Goal: Navigation & Orientation: Find specific page/section

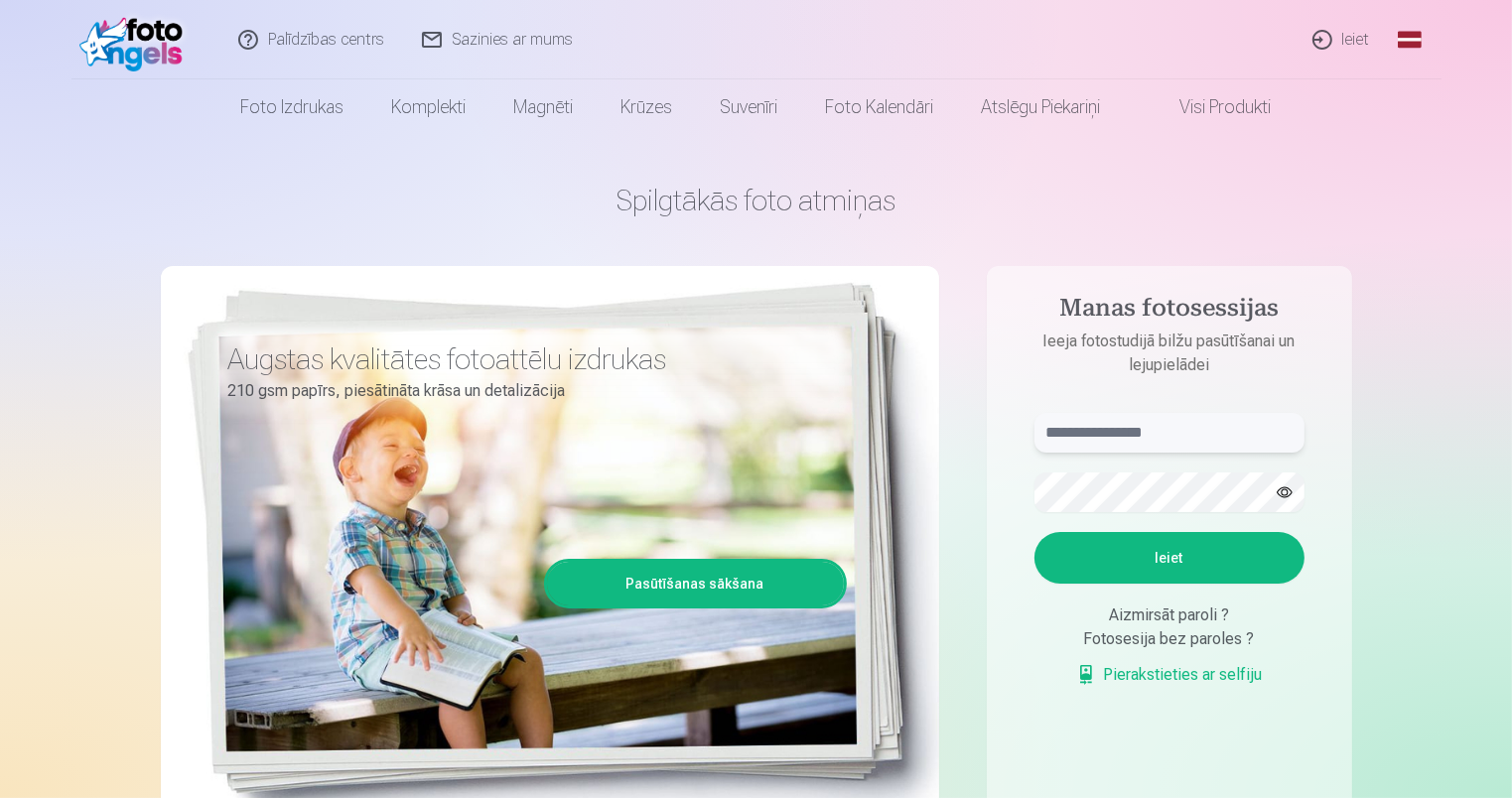
click at [1119, 422] on input "text" at bounding box center [1169, 433] width 270 height 40
type input "**********"
click at [1287, 494] on button "button" at bounding box center [1285, 493] width 38 height 38
click at [1185, 548] on button "Ieiet" at bounding box center [1169, 558] width 270 height 52
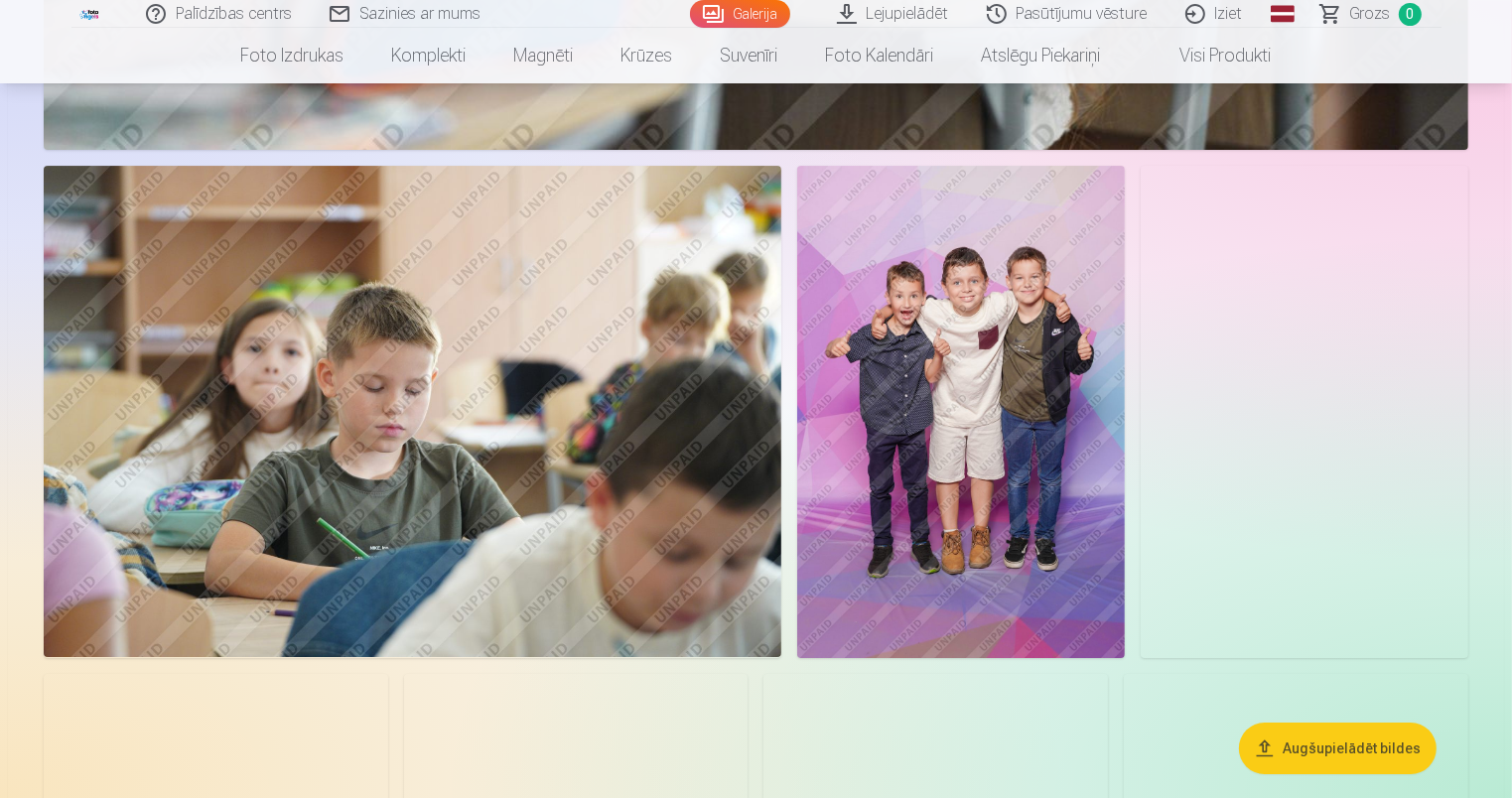
scroll to position [6809, 0]
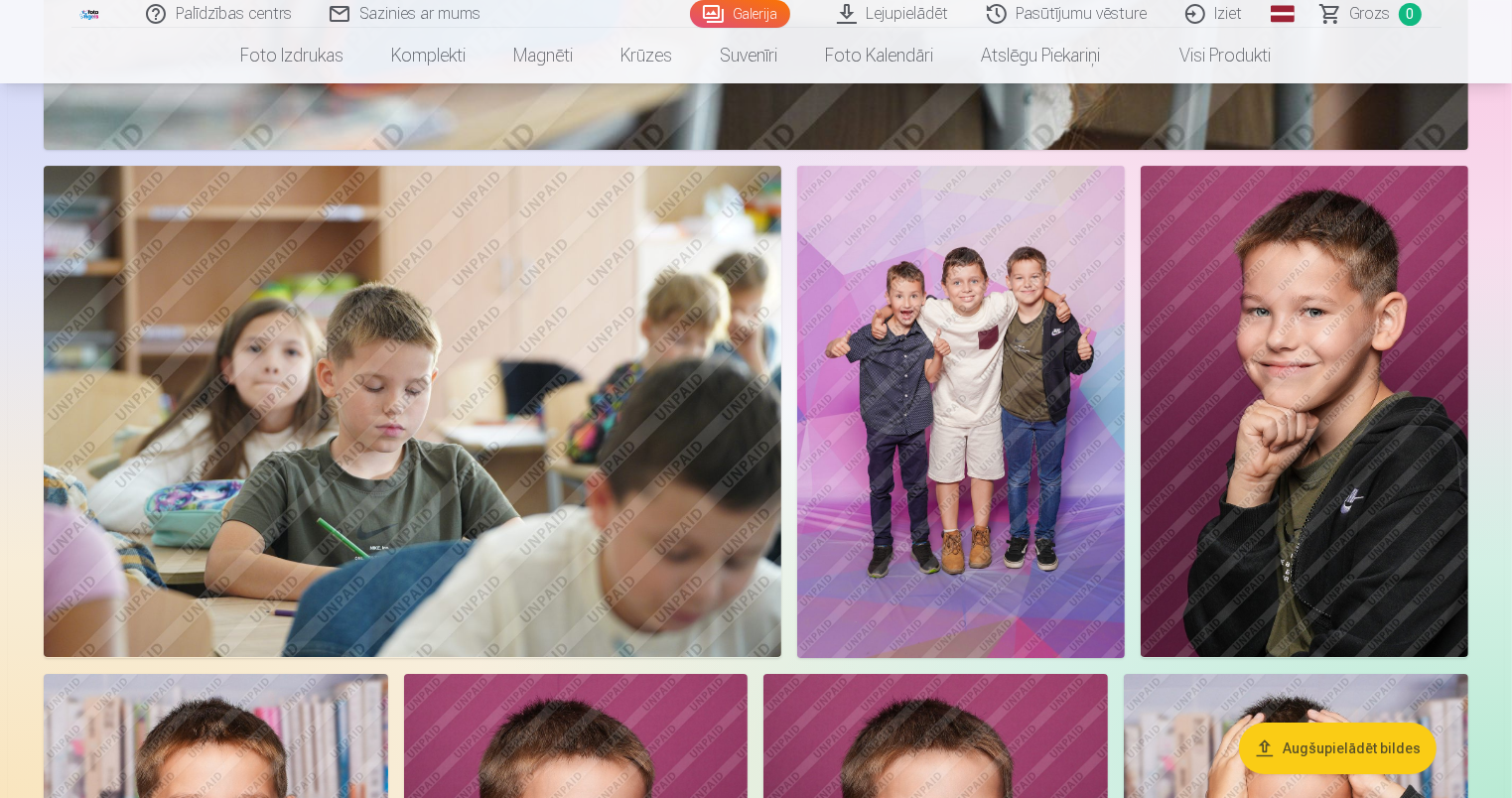
click at [271, 442] on img at bounding box center [412, 411] width 737 height 492
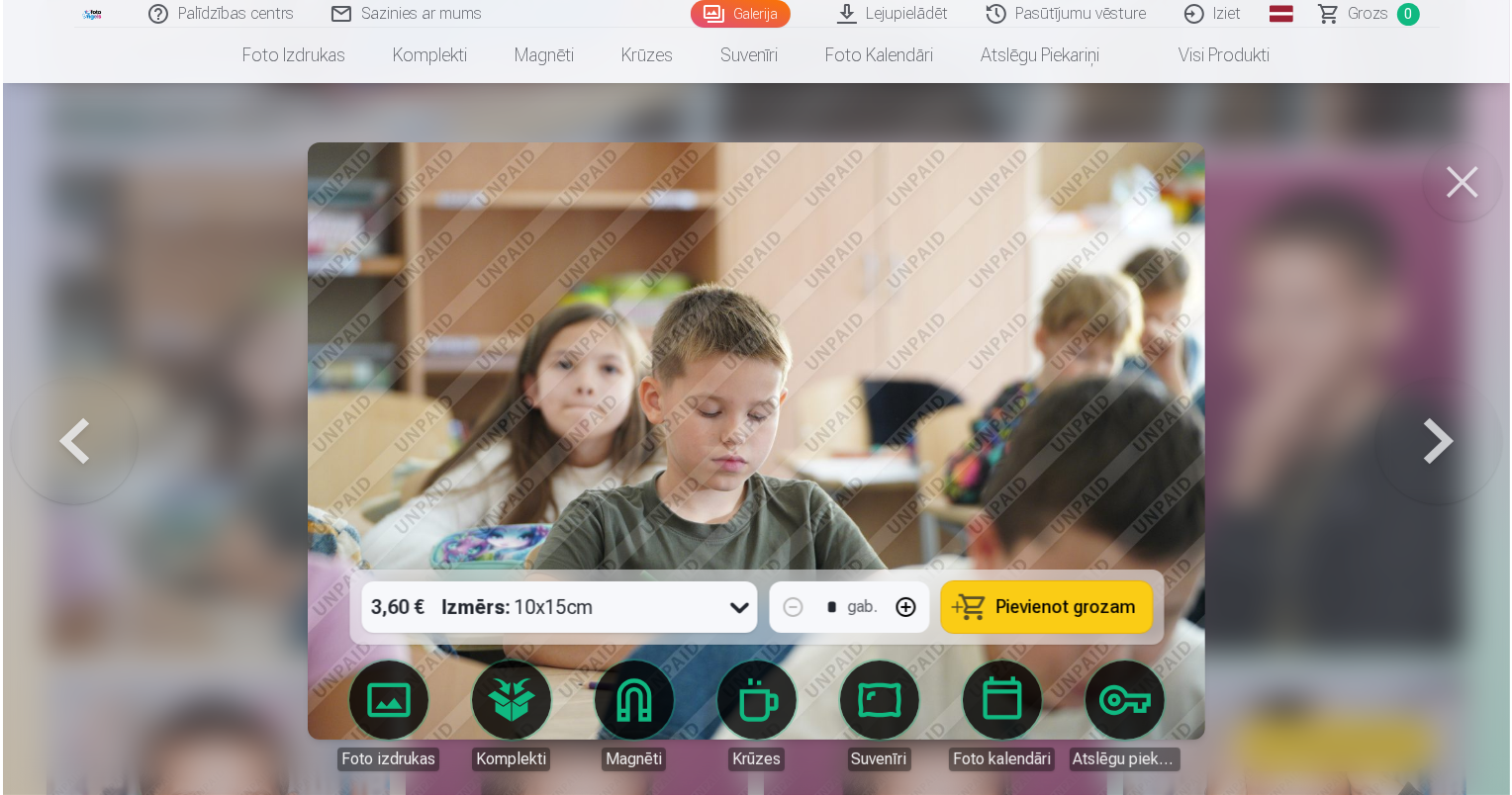
scroll to position [6802, 0]
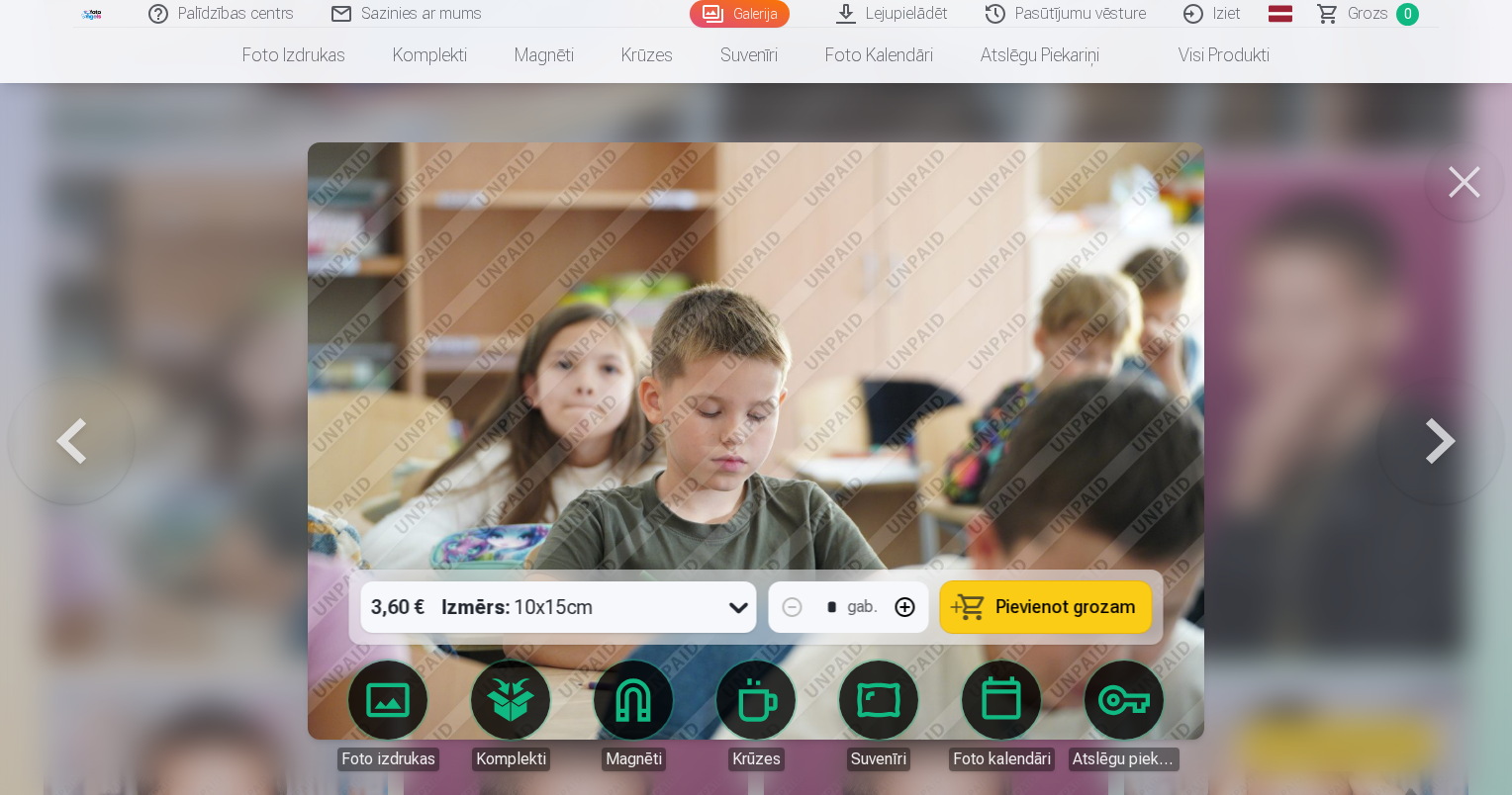
click at [1400, 455] on button at bounding box center [1439, 440] width 126 height 218
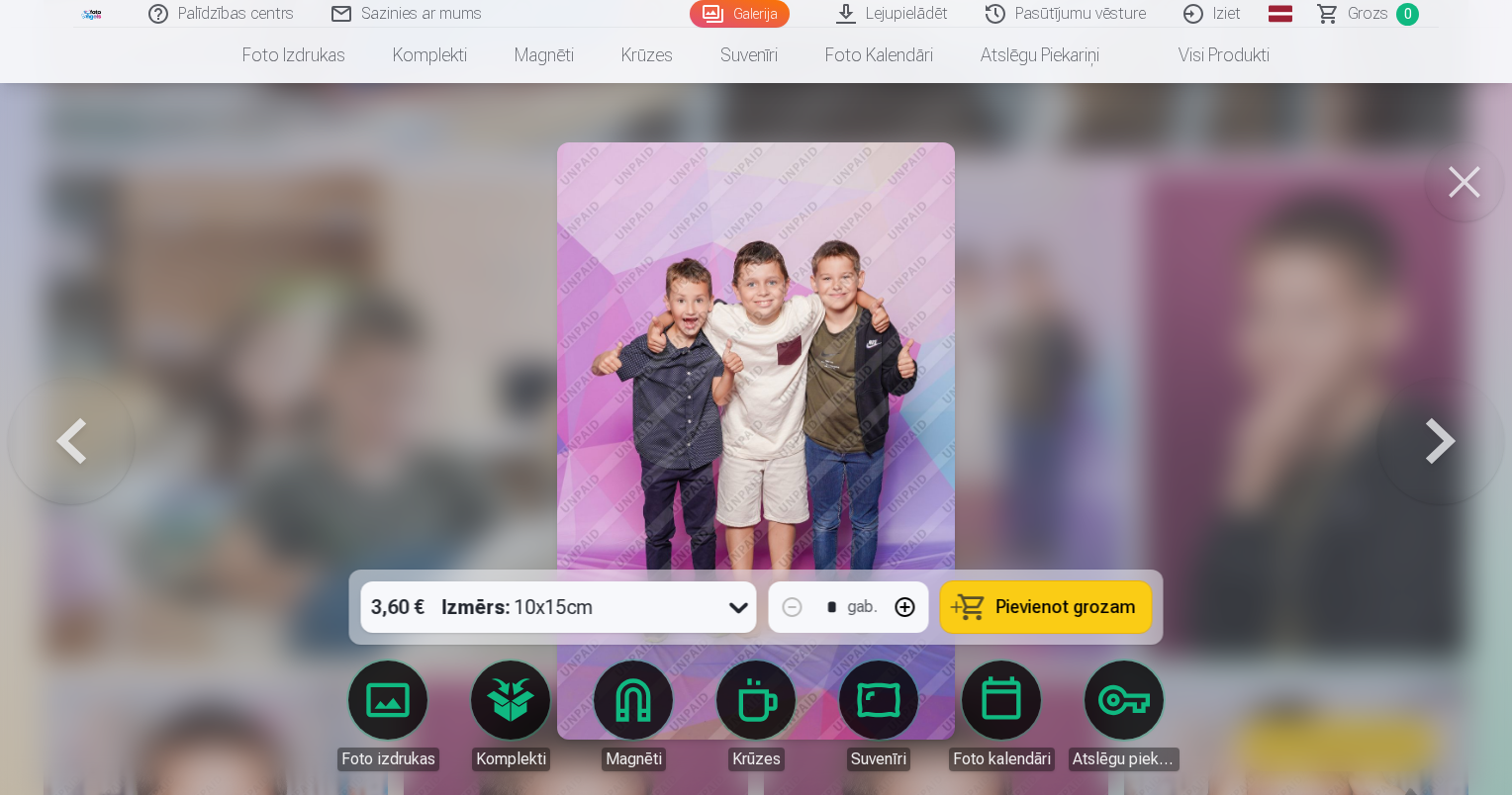
click at [1452, 452] on button at bounding box center [1439, 440] width 126 height 218
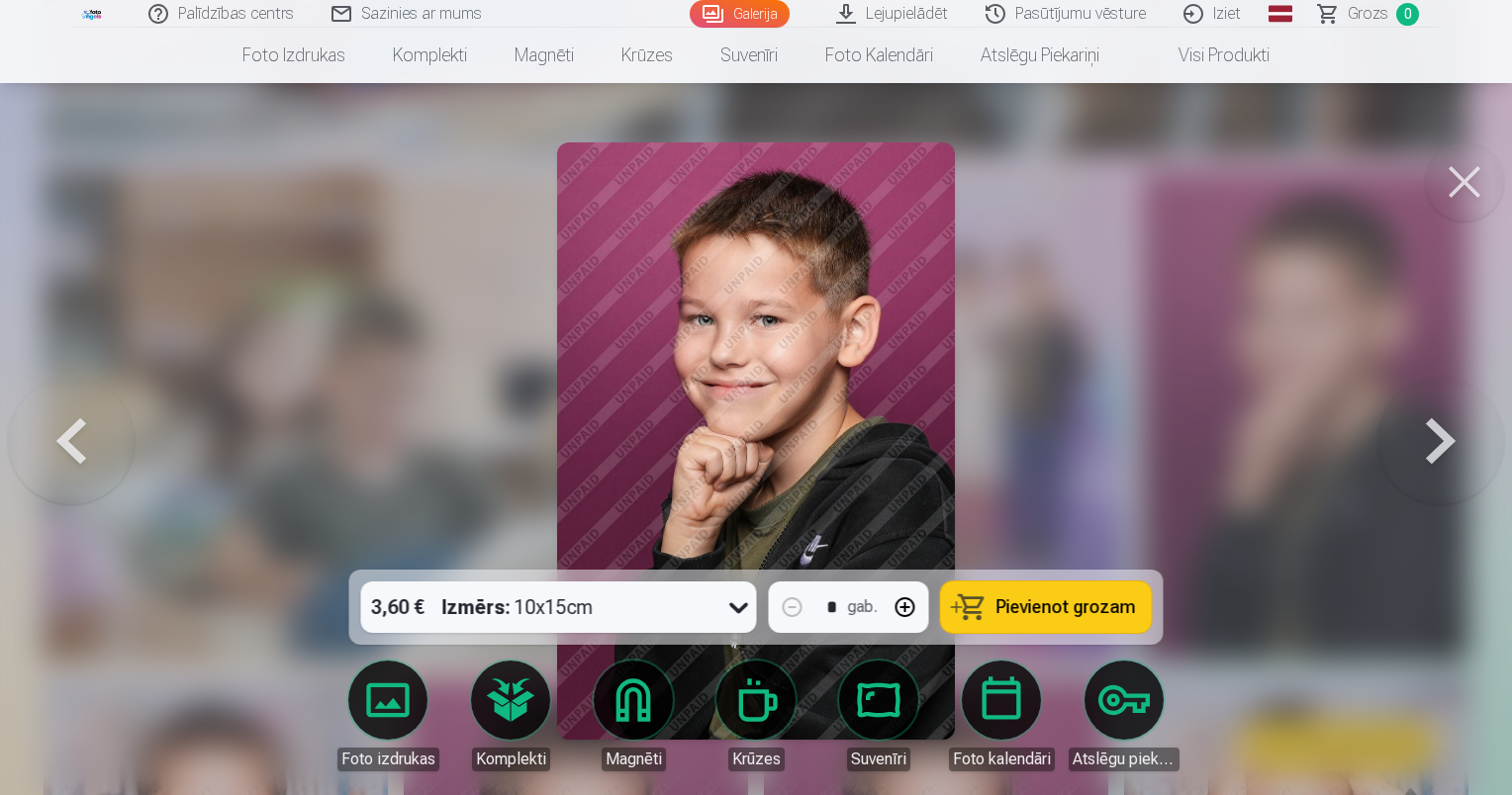
click at [1452, 452] on button at bounding box center [1439, 440] width 126 height 218
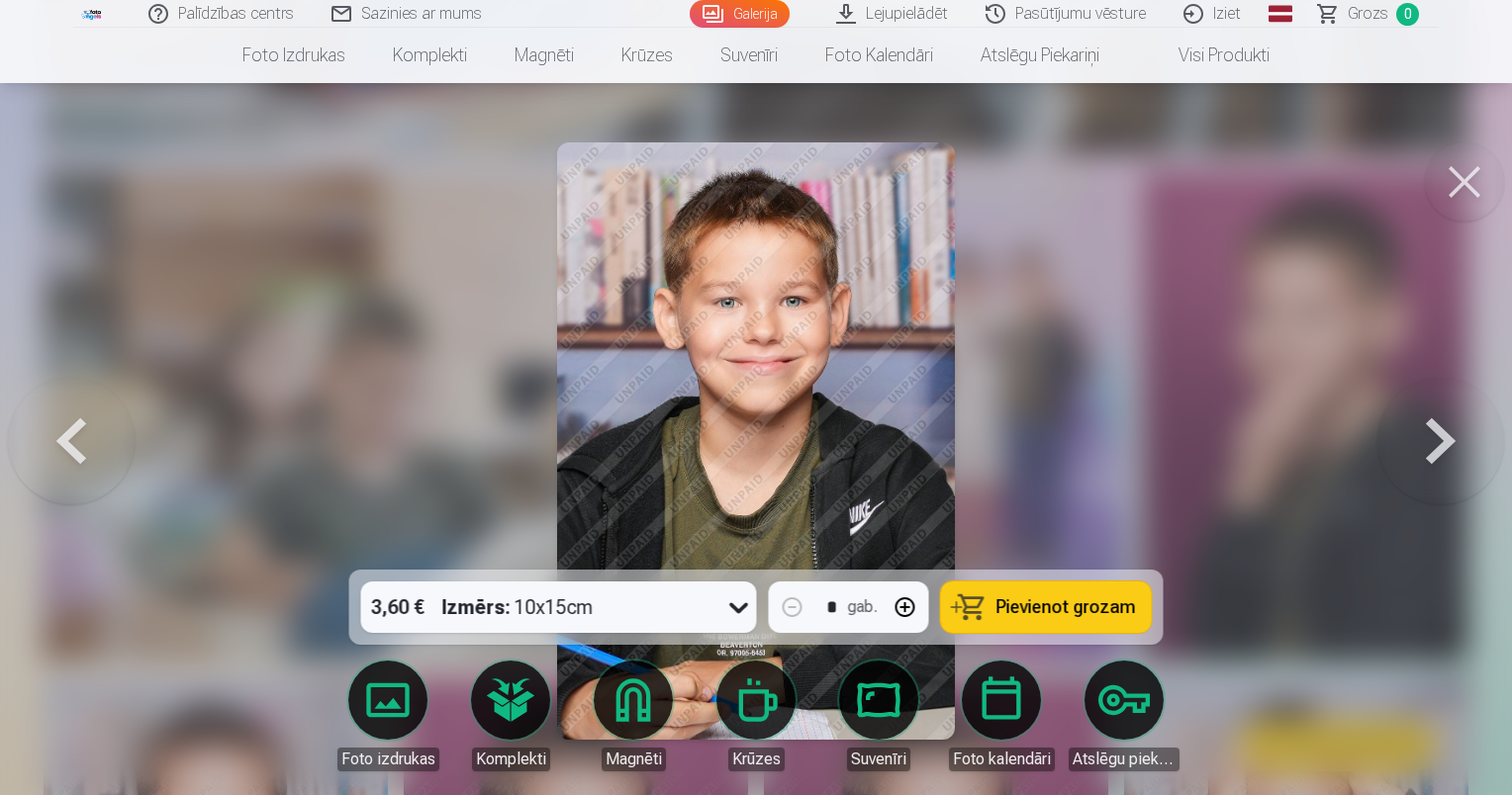
click at [1452, 452] on button at bounding box center [1439, 440] width 126 height 218
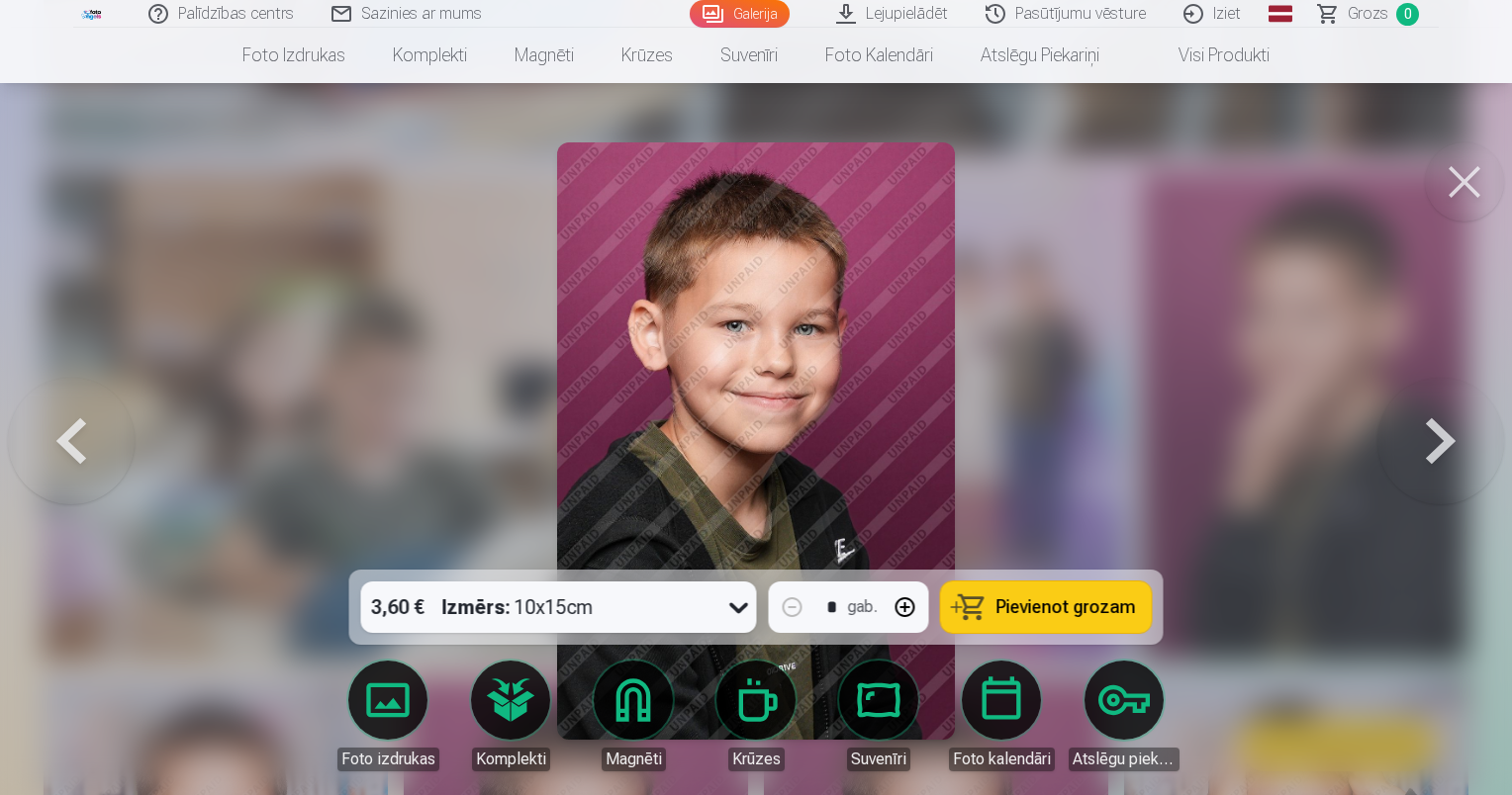
click at [1452, 452] on button at bounding box center [1439, 440] width 126 height 218
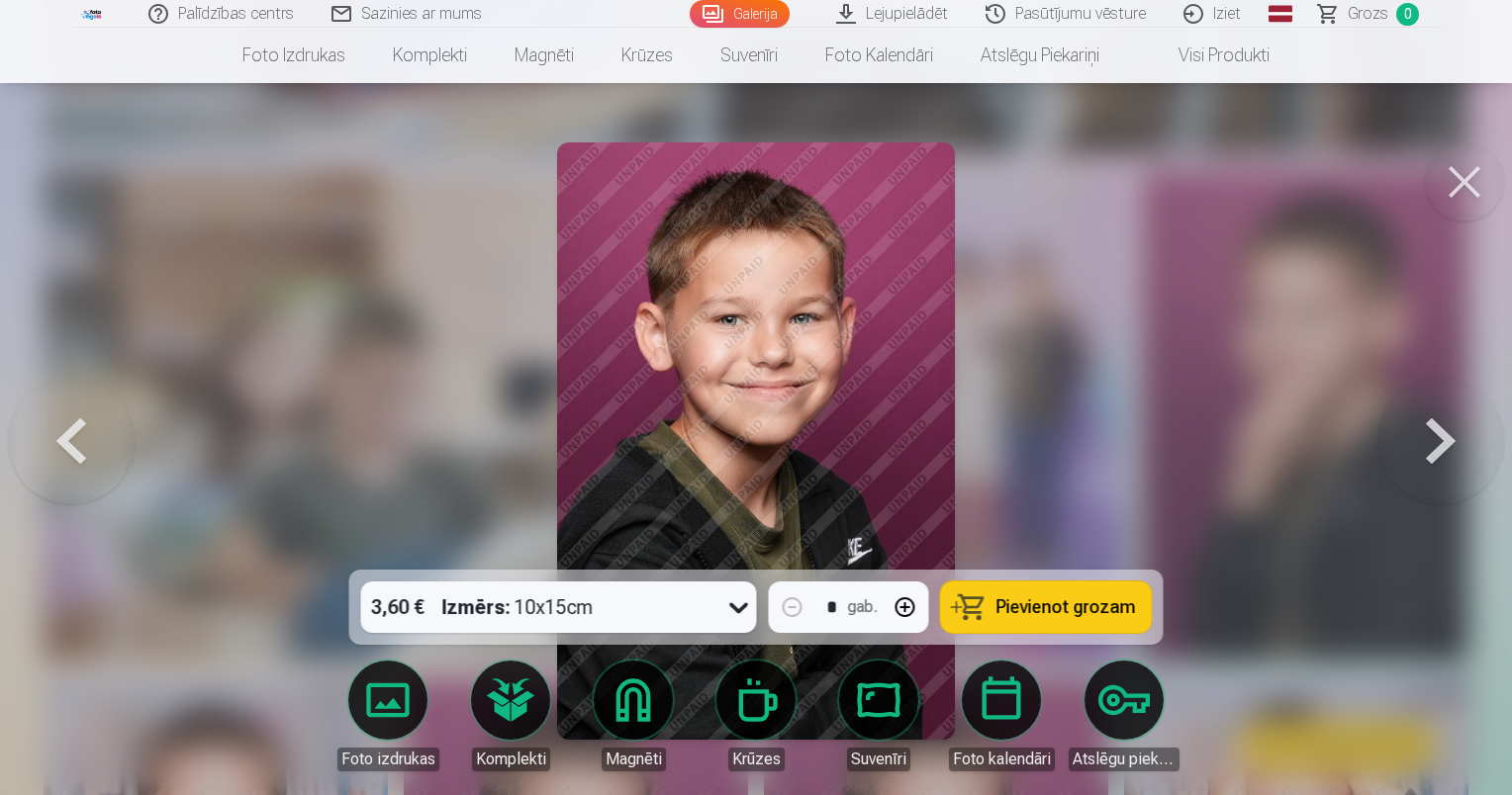
click at [1452, 452] on button at bounding box center [1439, 440] width 126 height 218
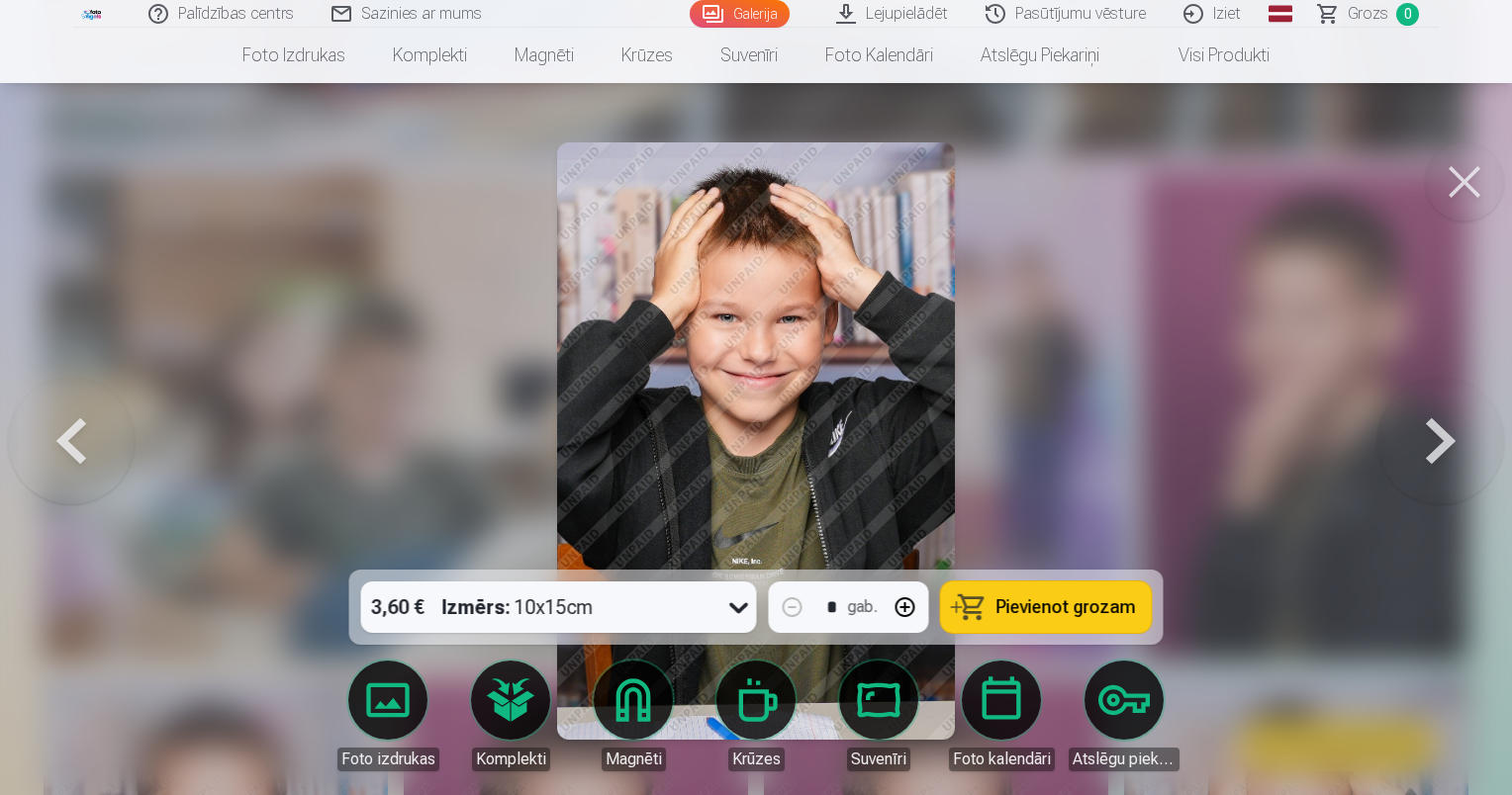
click at [1452, 452] on button at bounding box center [1439, 440] width 126 height 218
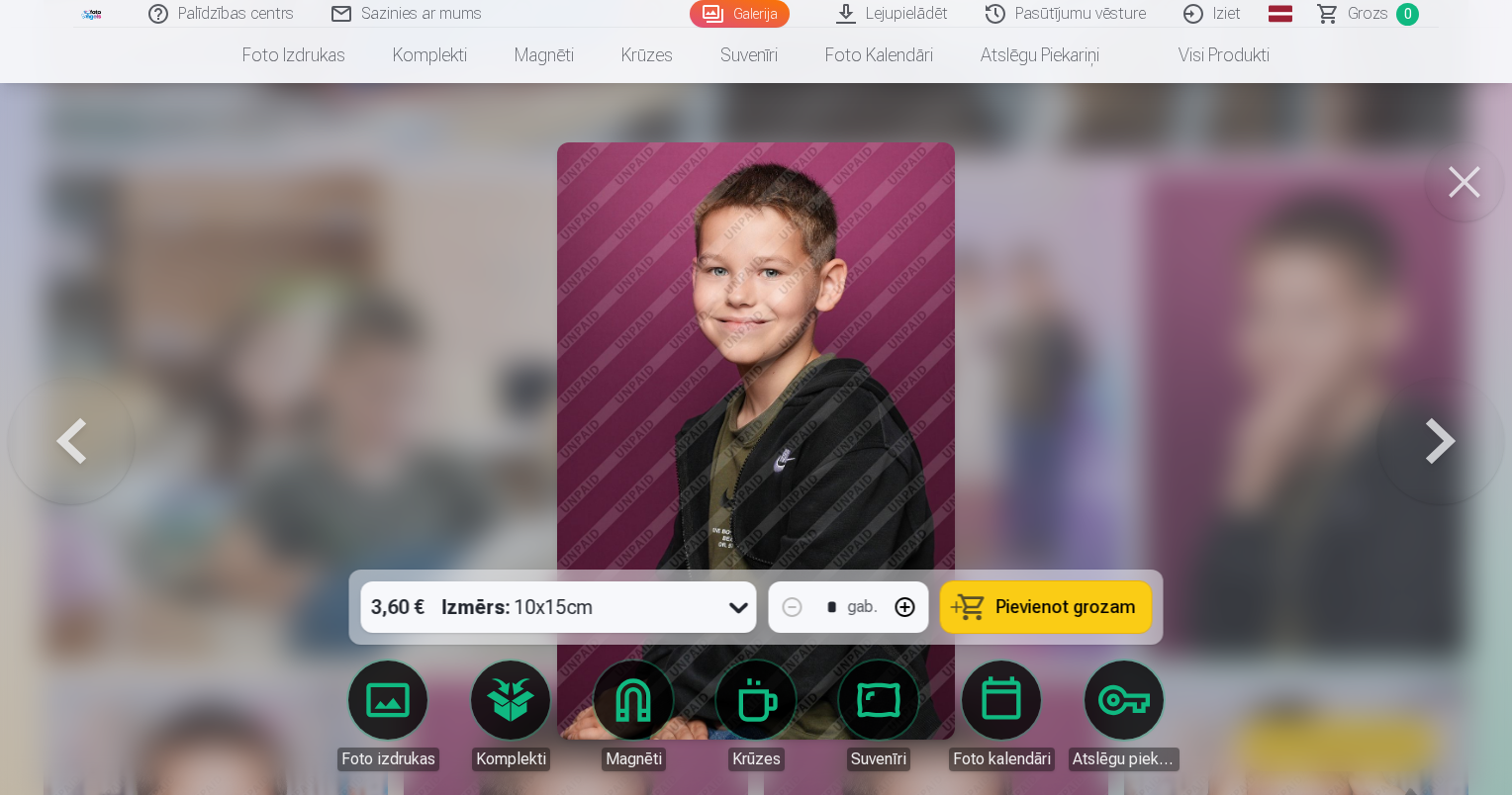
click at [1452, 452] on button at bounding box center [1439, 440] width 126 height 218
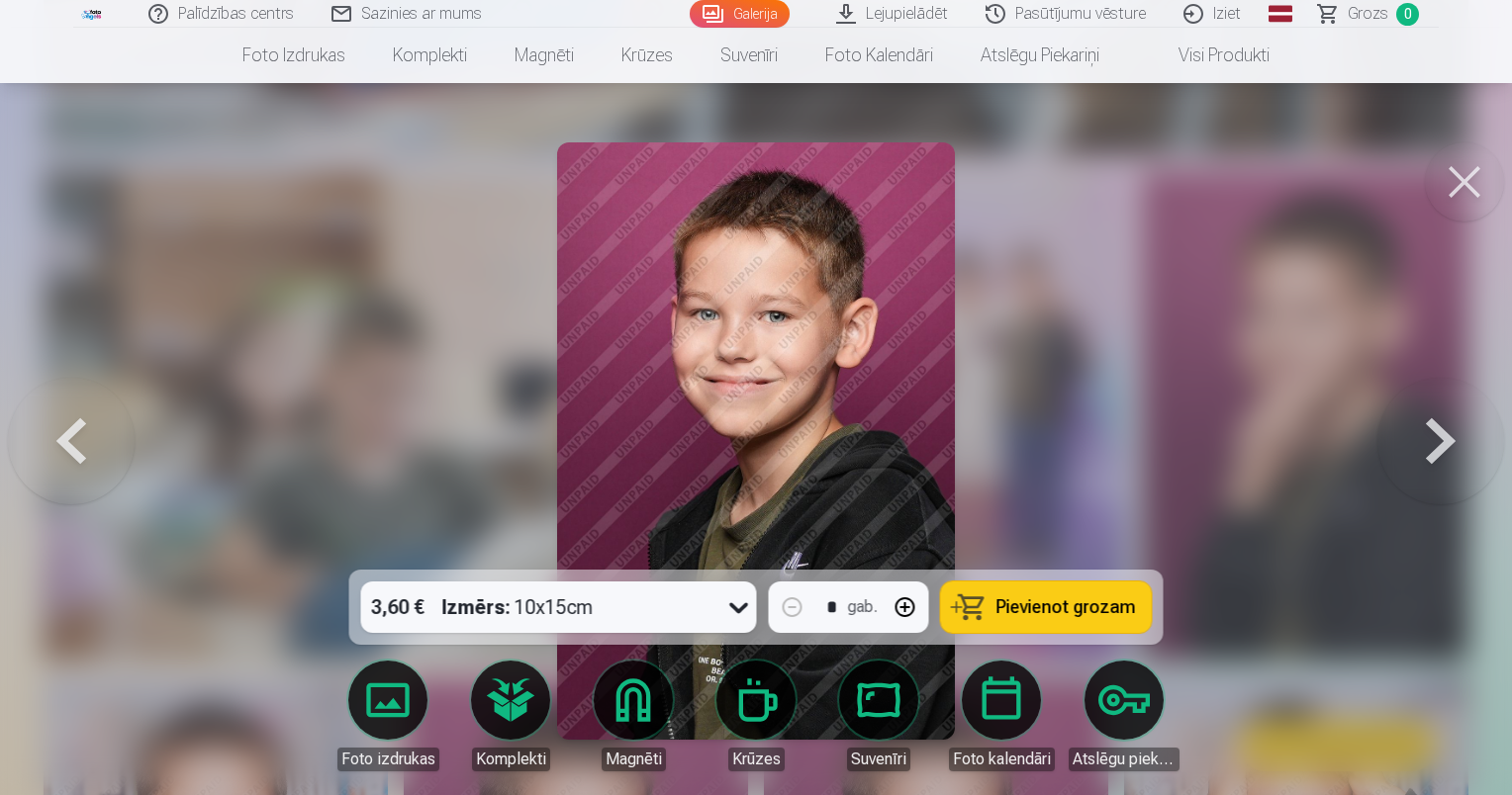
click at [1452, 452] on button at bounding box center [1439, 440] width 126 height 218
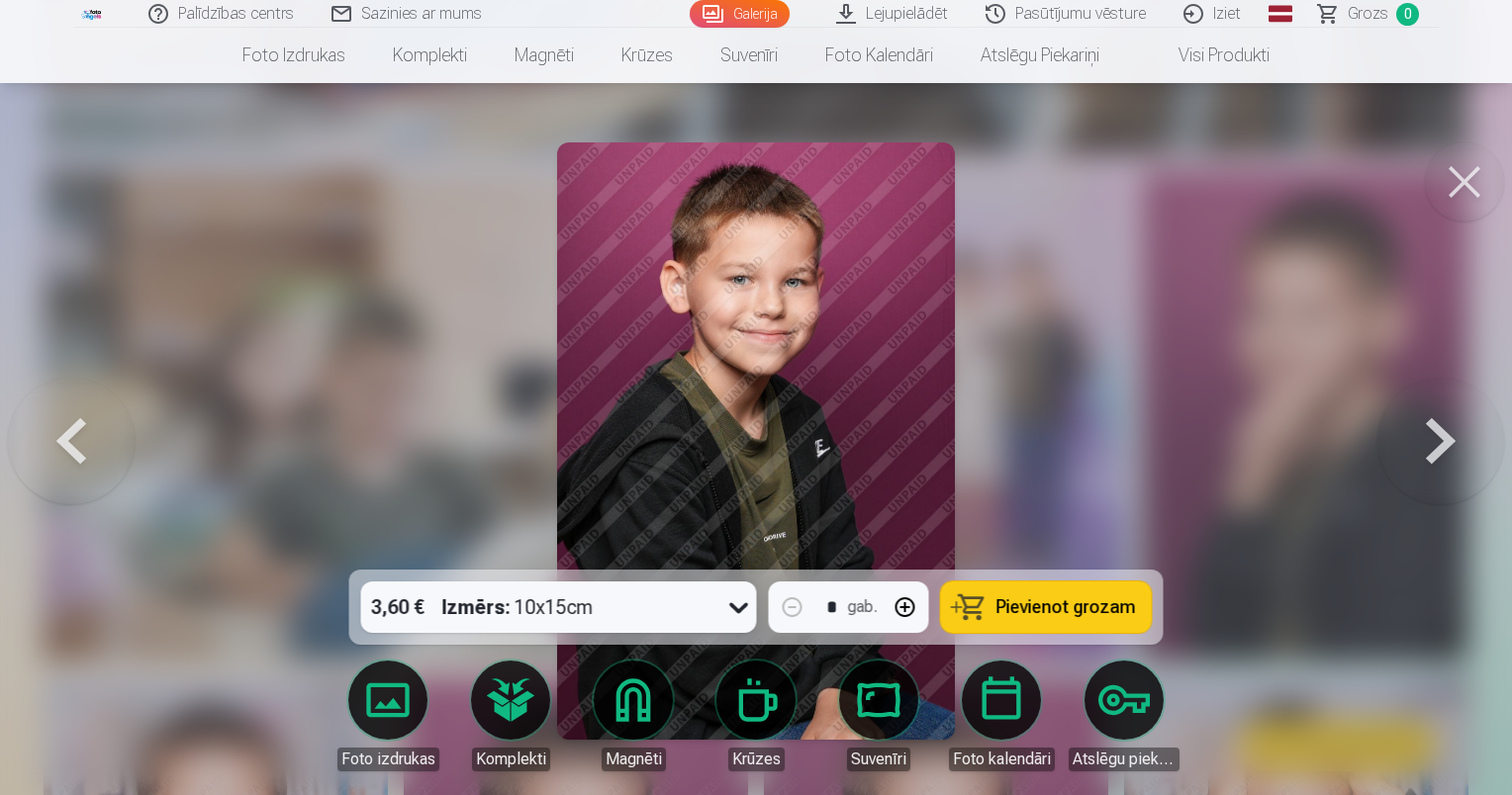
click at [1452, 452] on button at bounding box center [1439, 440] width 126 height 218
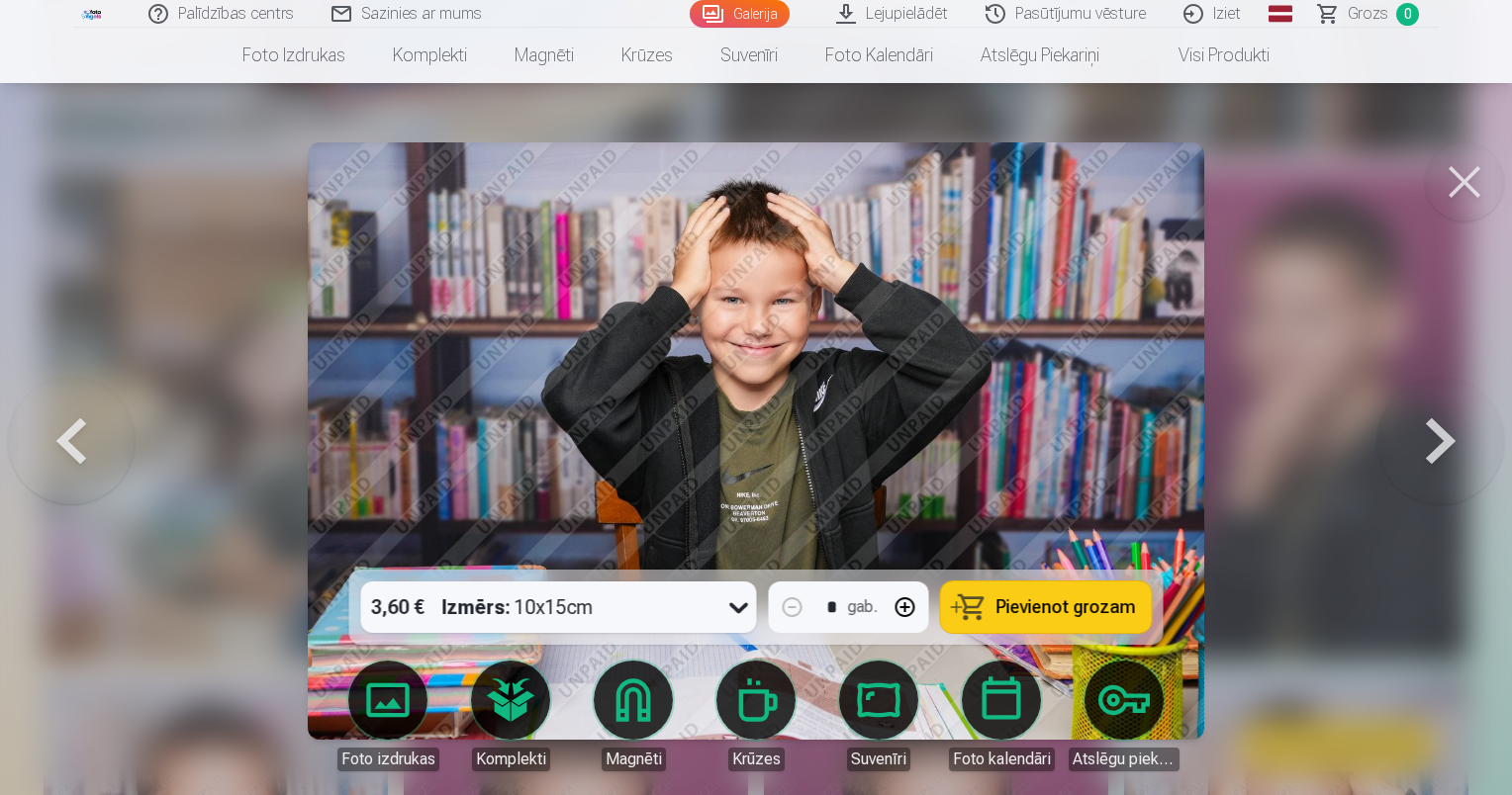
click at [1452, 452] on button at bounding box center [1439, 440] width 126 height 218
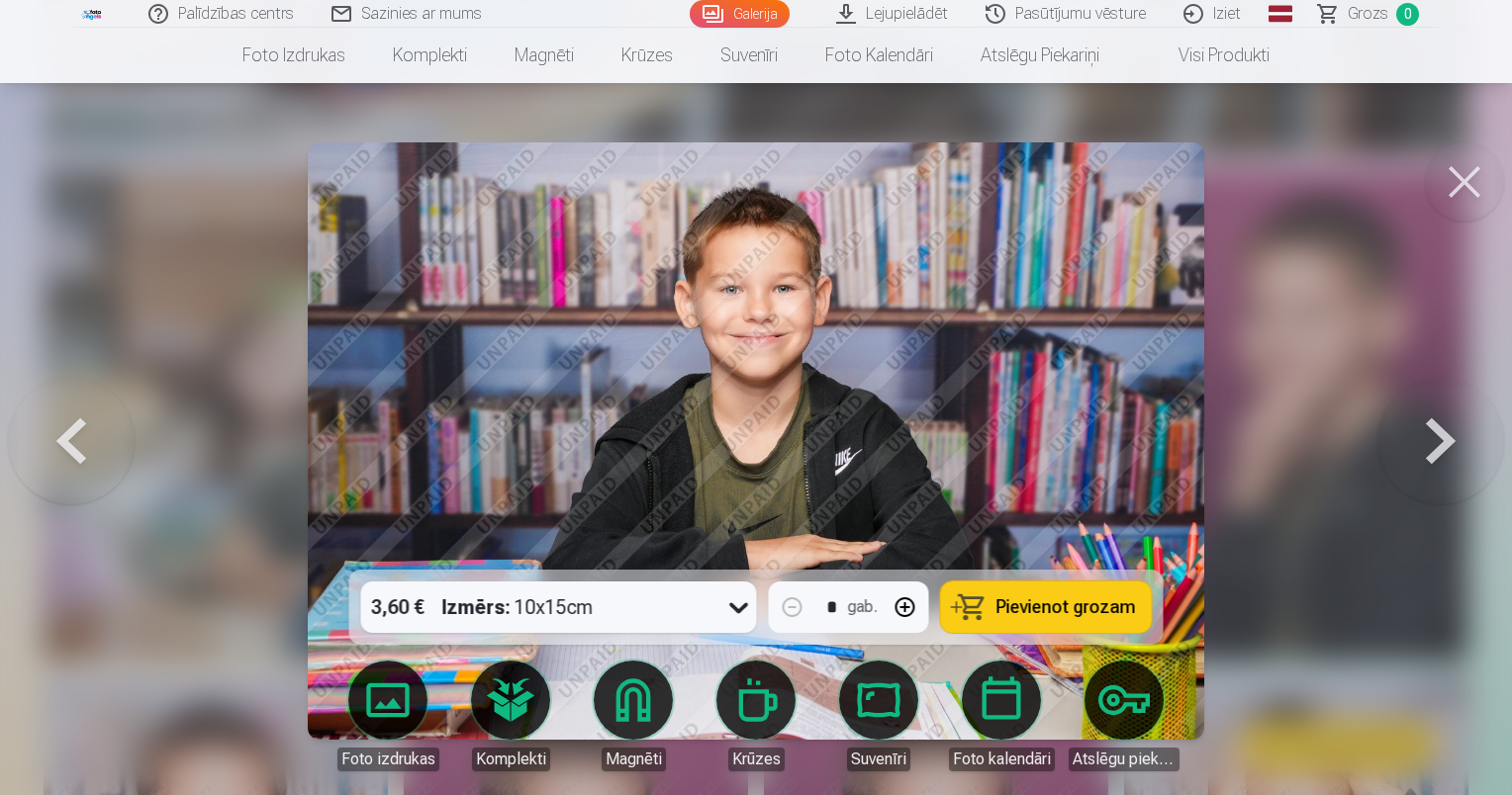
click at [1452, 452] on button at bounding box center [1439, 440] width 126 height 218
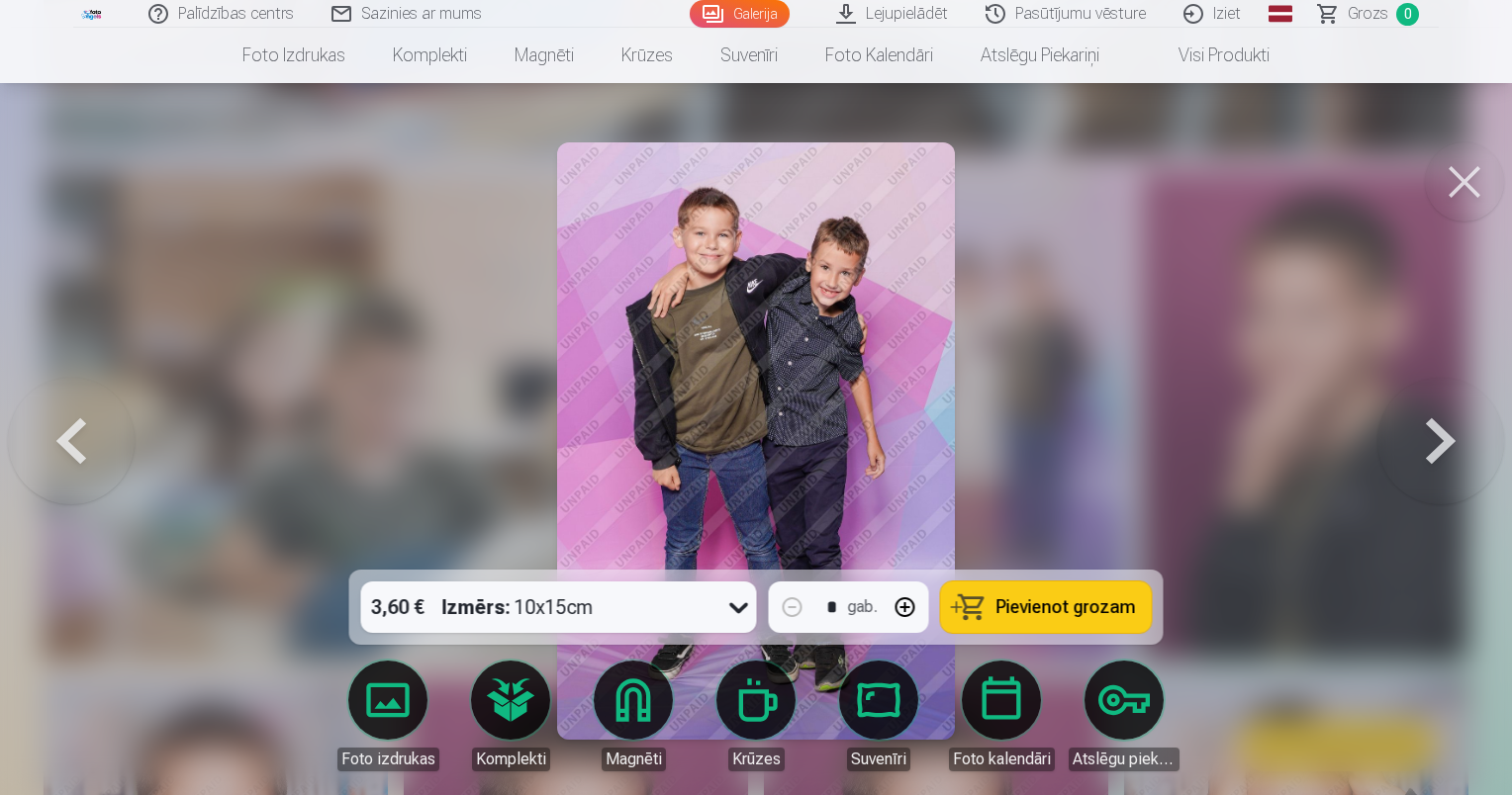
click at [1452, 452] on button at bounding box center [1439, 440] width 126 height 218
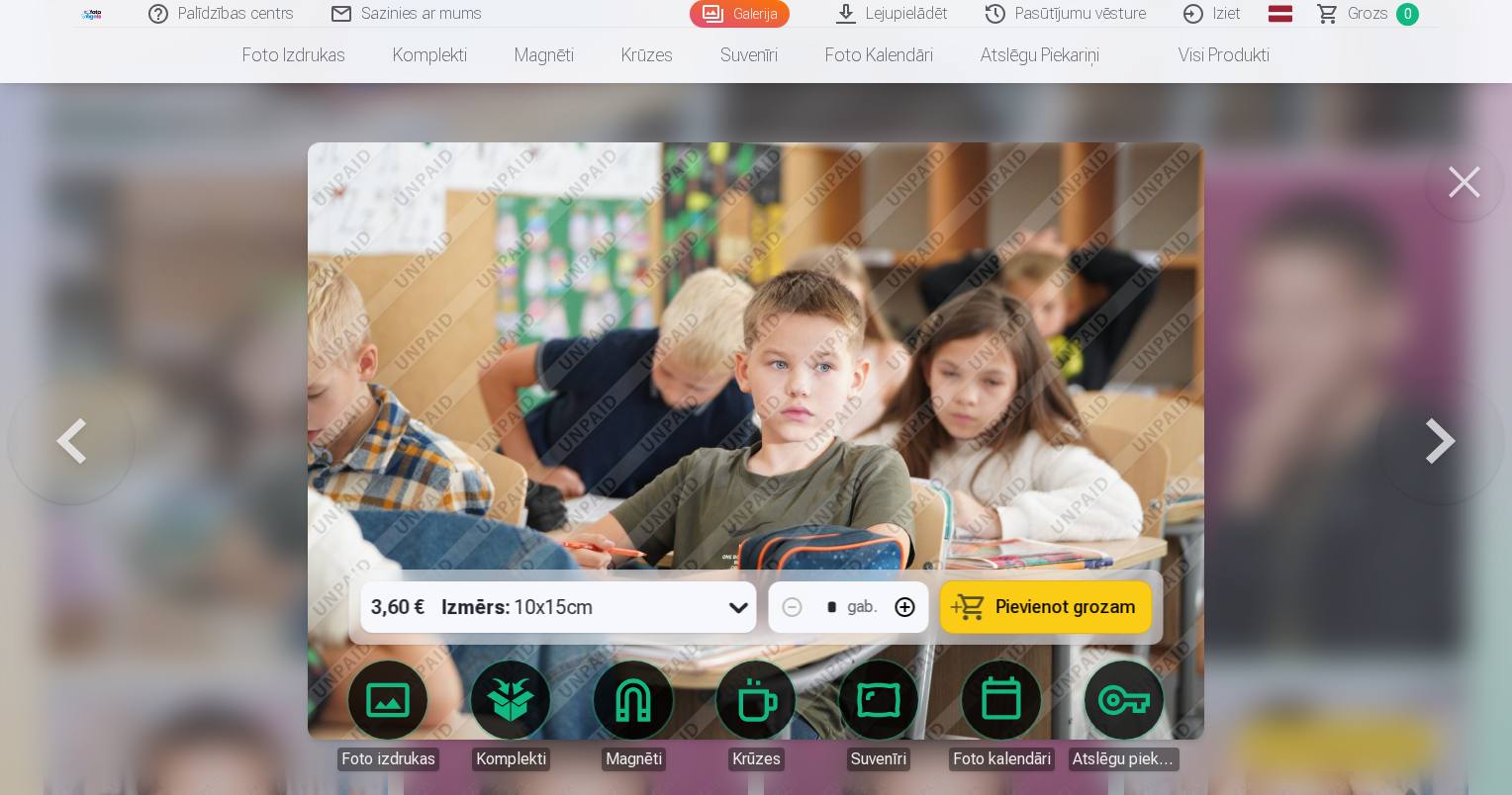
click at [1452, 452] on button at bounding box center [1439, 440] width 126 height 218
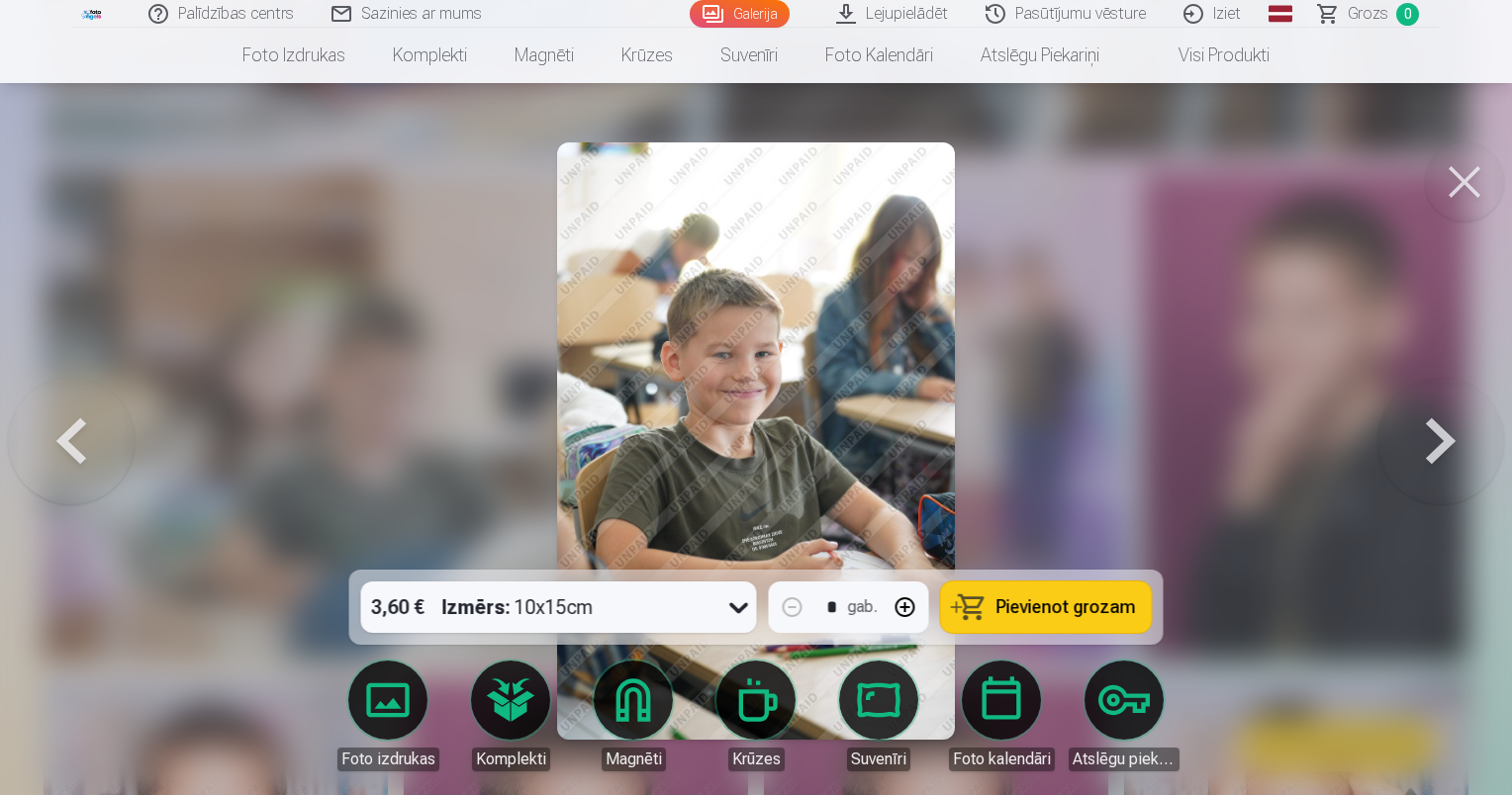
click at [1452, 452] on button at bounding box center [1439, 440] width 126 height 218
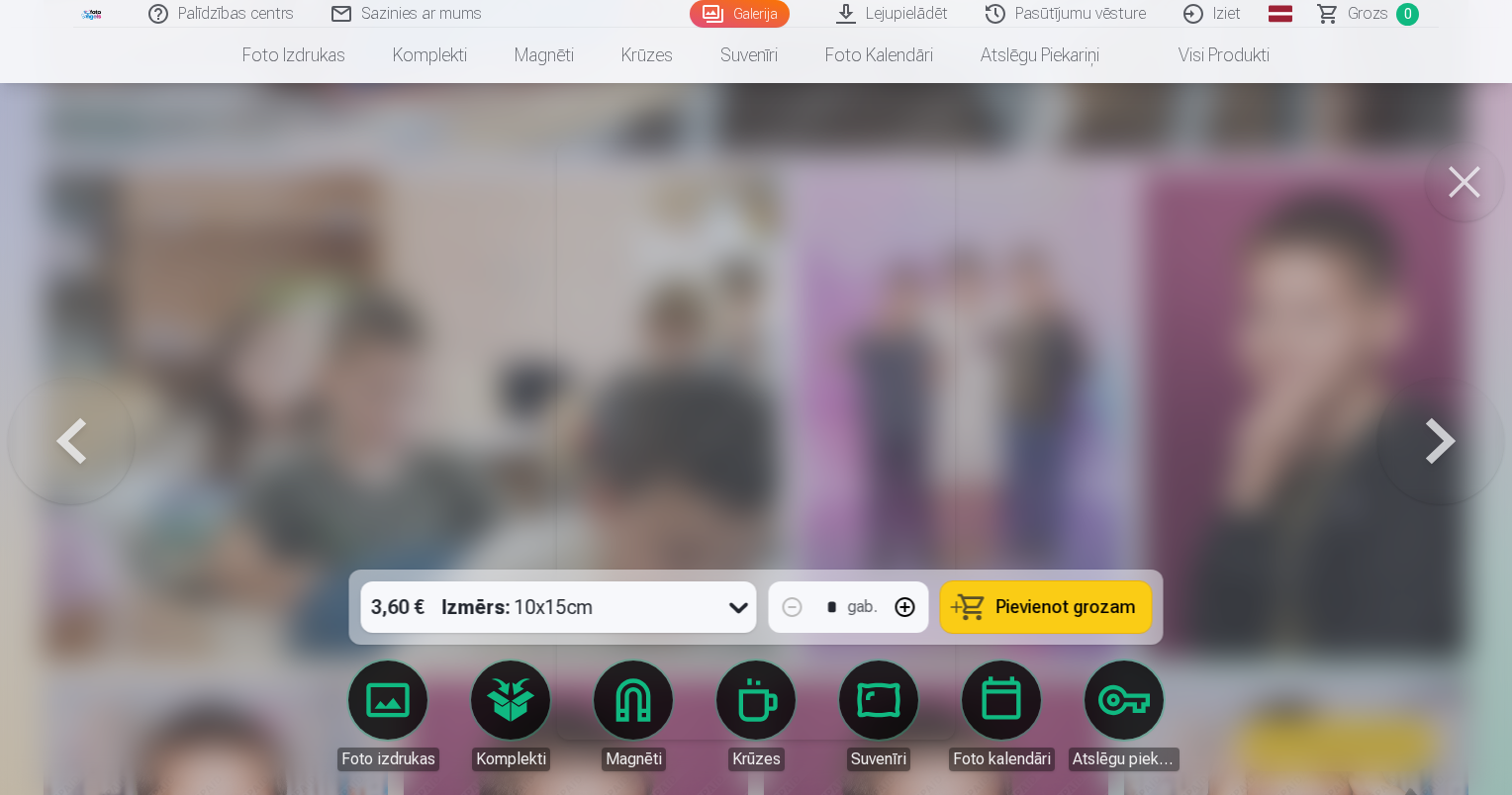
click at [1452, 452] on button at bounding box center [1439, 440] width 126 height 218
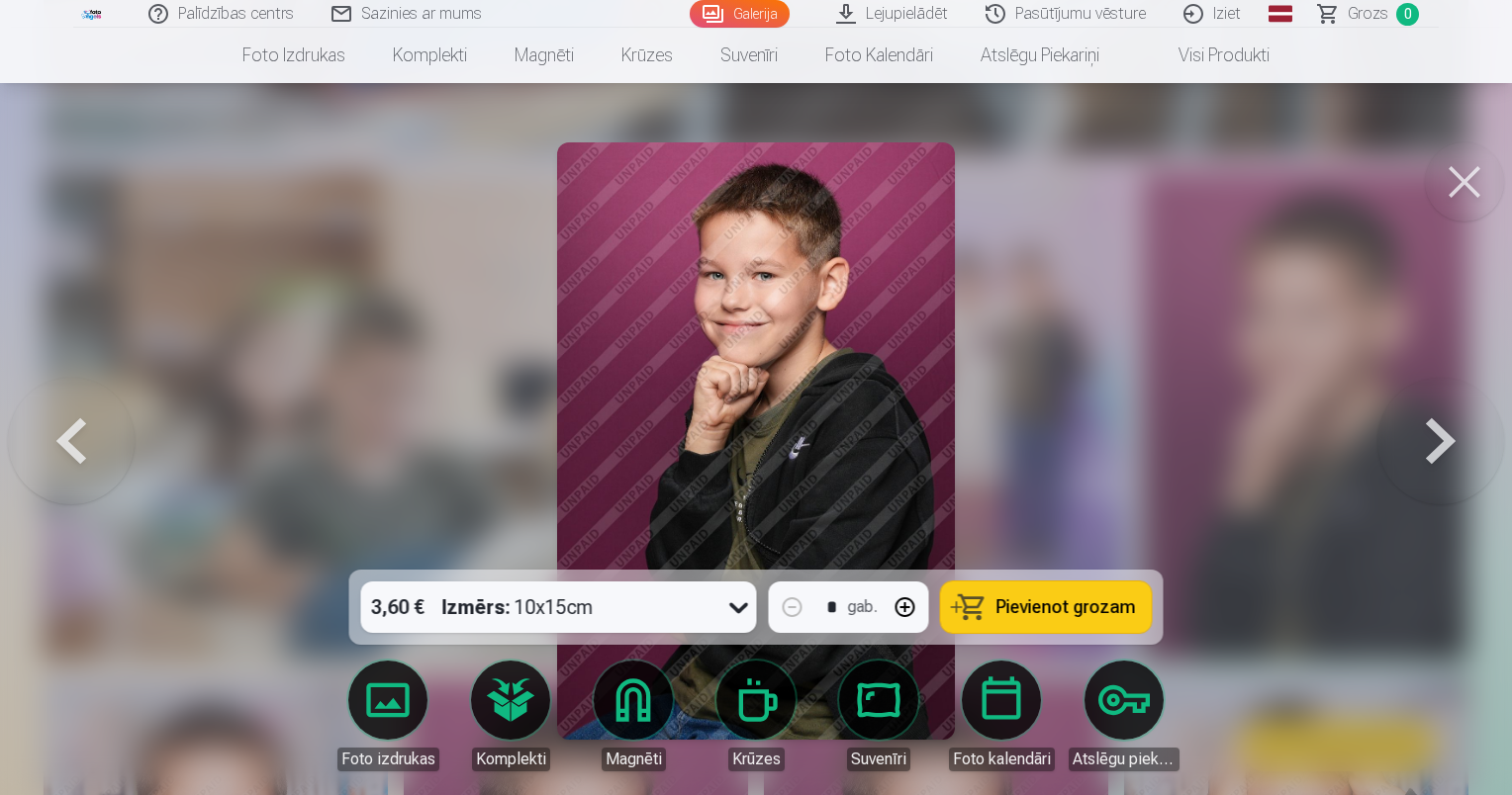
click at [1452, 452] on button at bounding box center [1439, 440] width 126 height 218
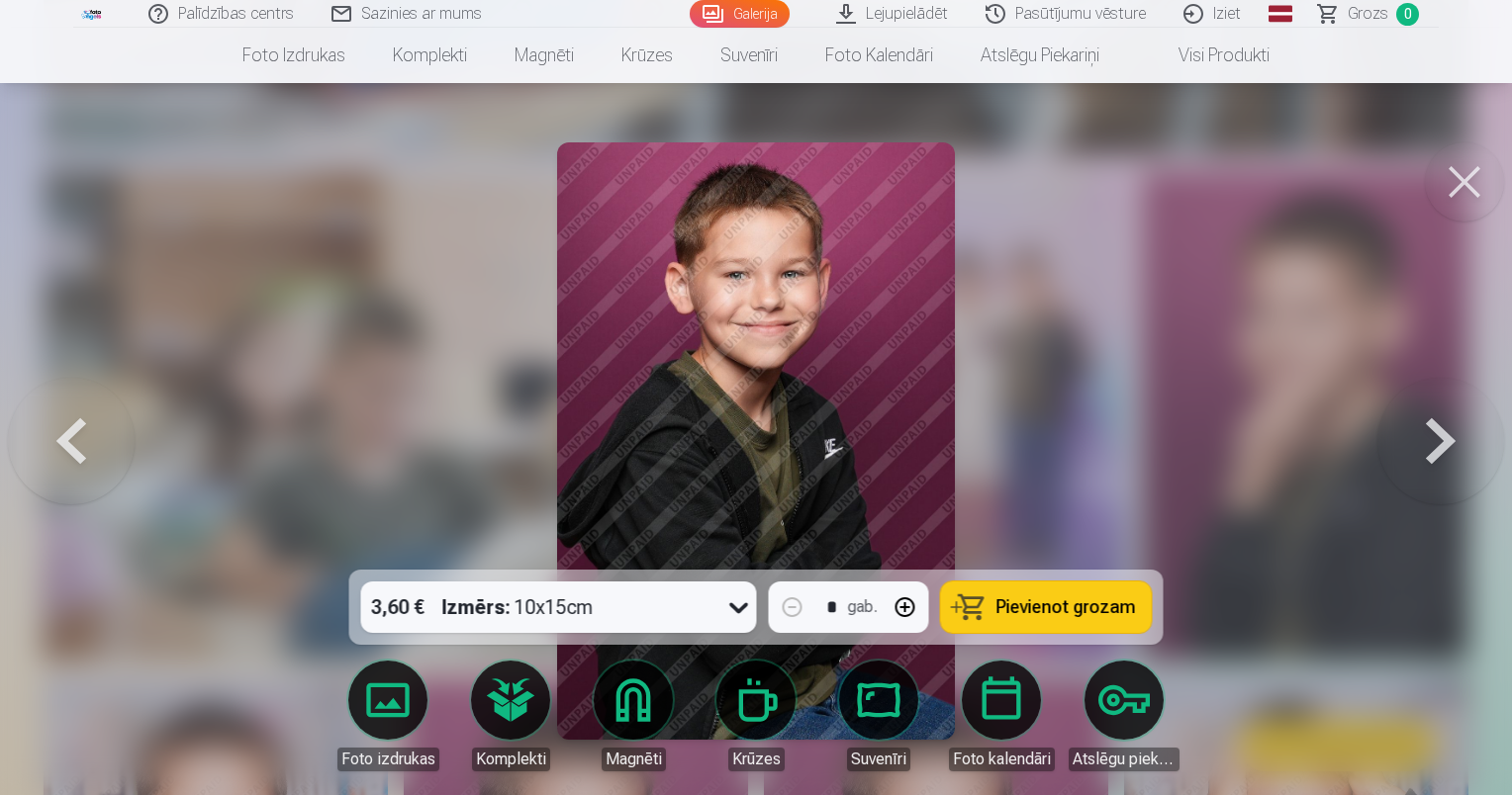
click at [1452, 452] on button at bounding box center [1439, 440] width 126 height 218
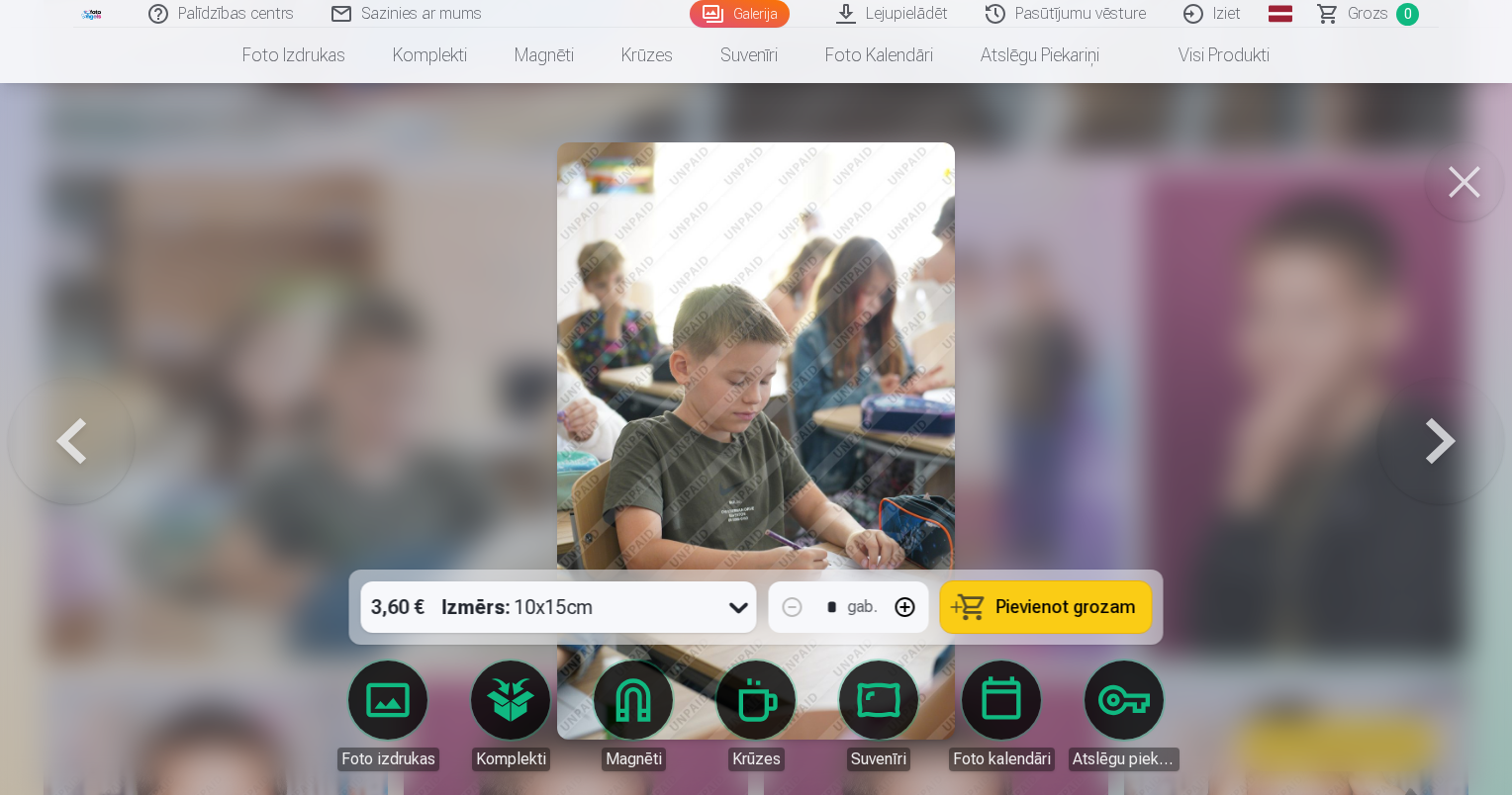
click at [1452, 452] on button at bounding box center [1439, 440] width 126 height 218
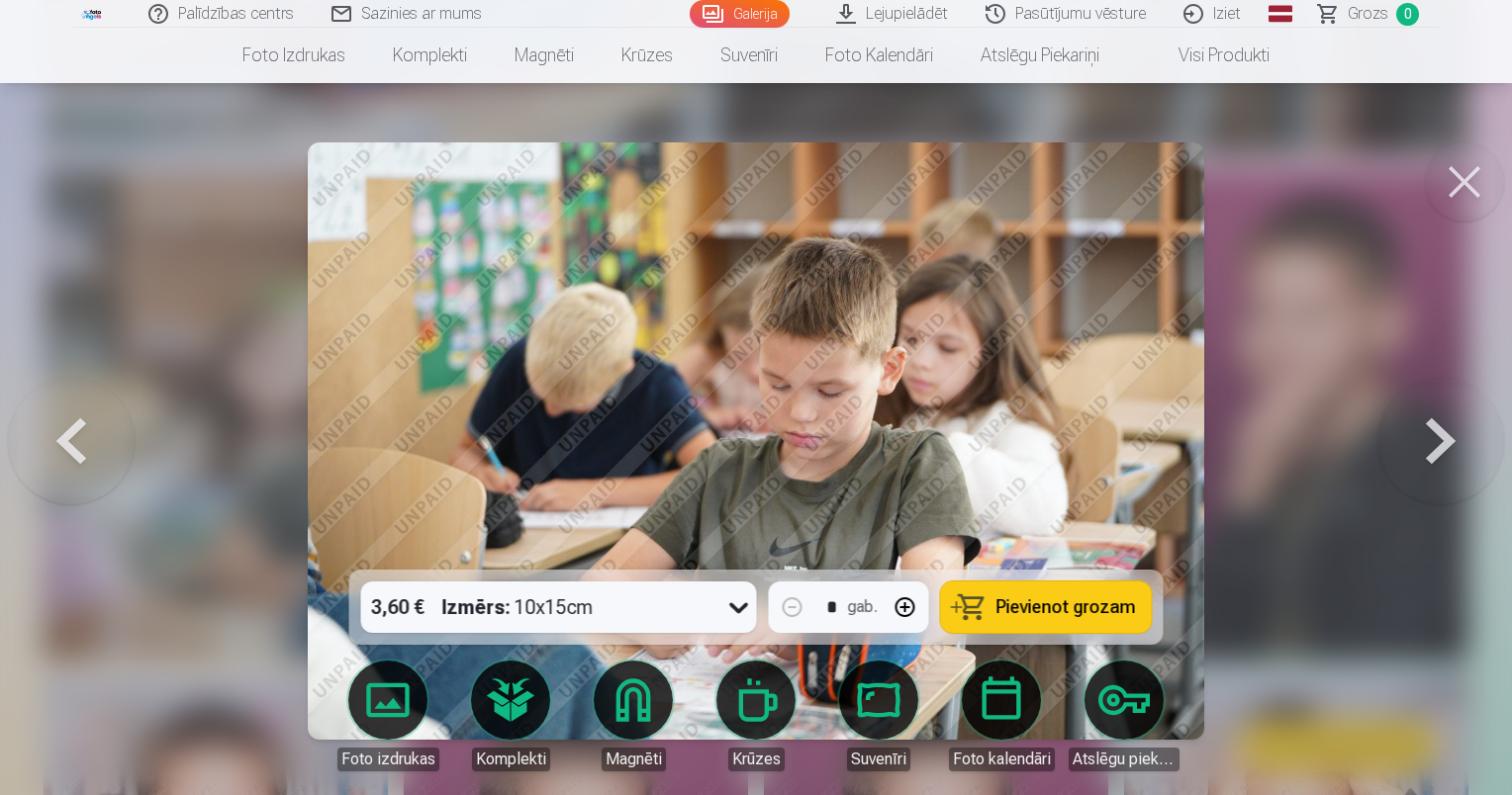
click at [1452, 455] on button at bounding box center [1439, 440] width 126 height 218
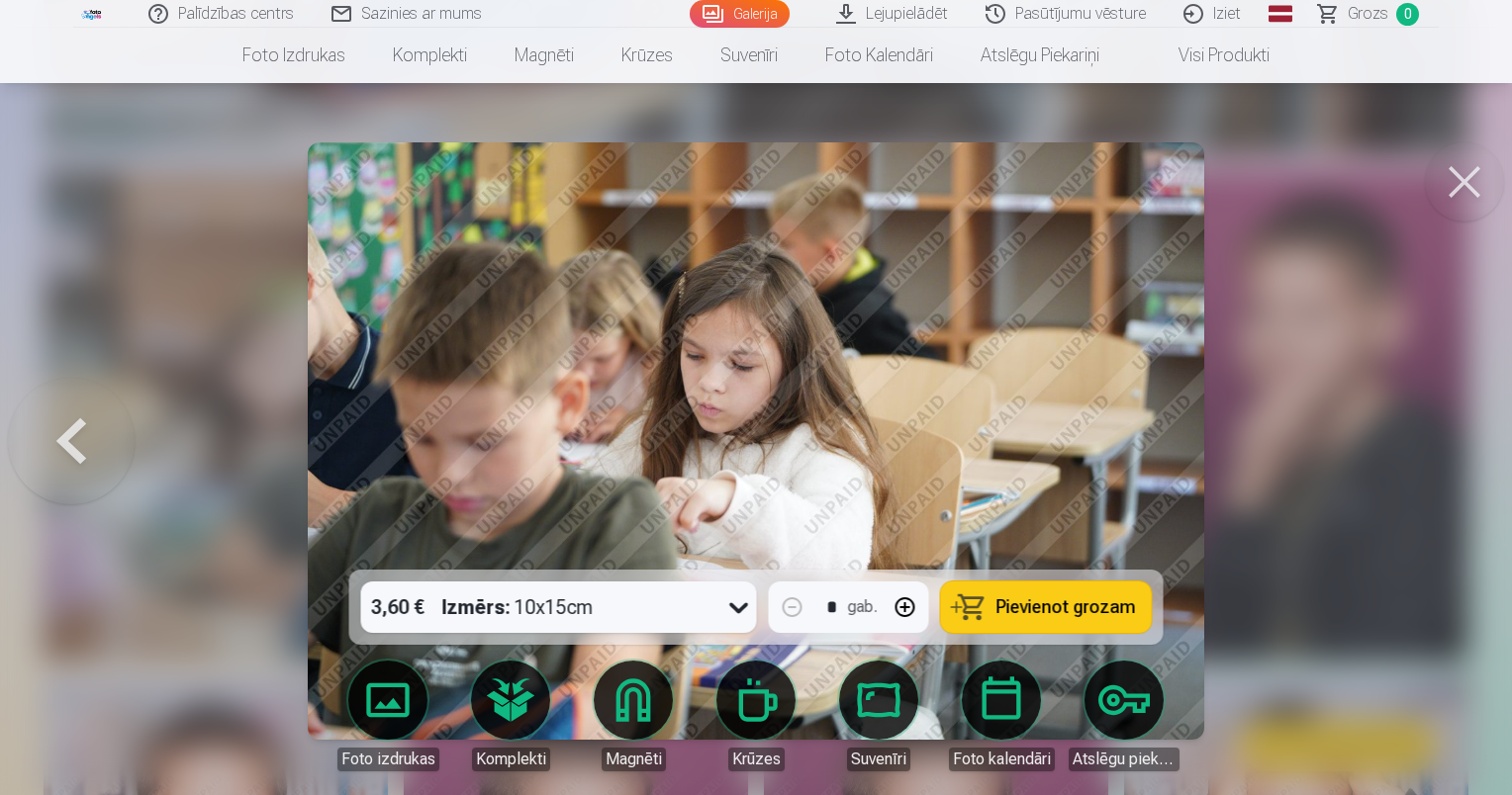
click at [1452, 455] on div at bounding box center [756, 398] width 1512 height 795
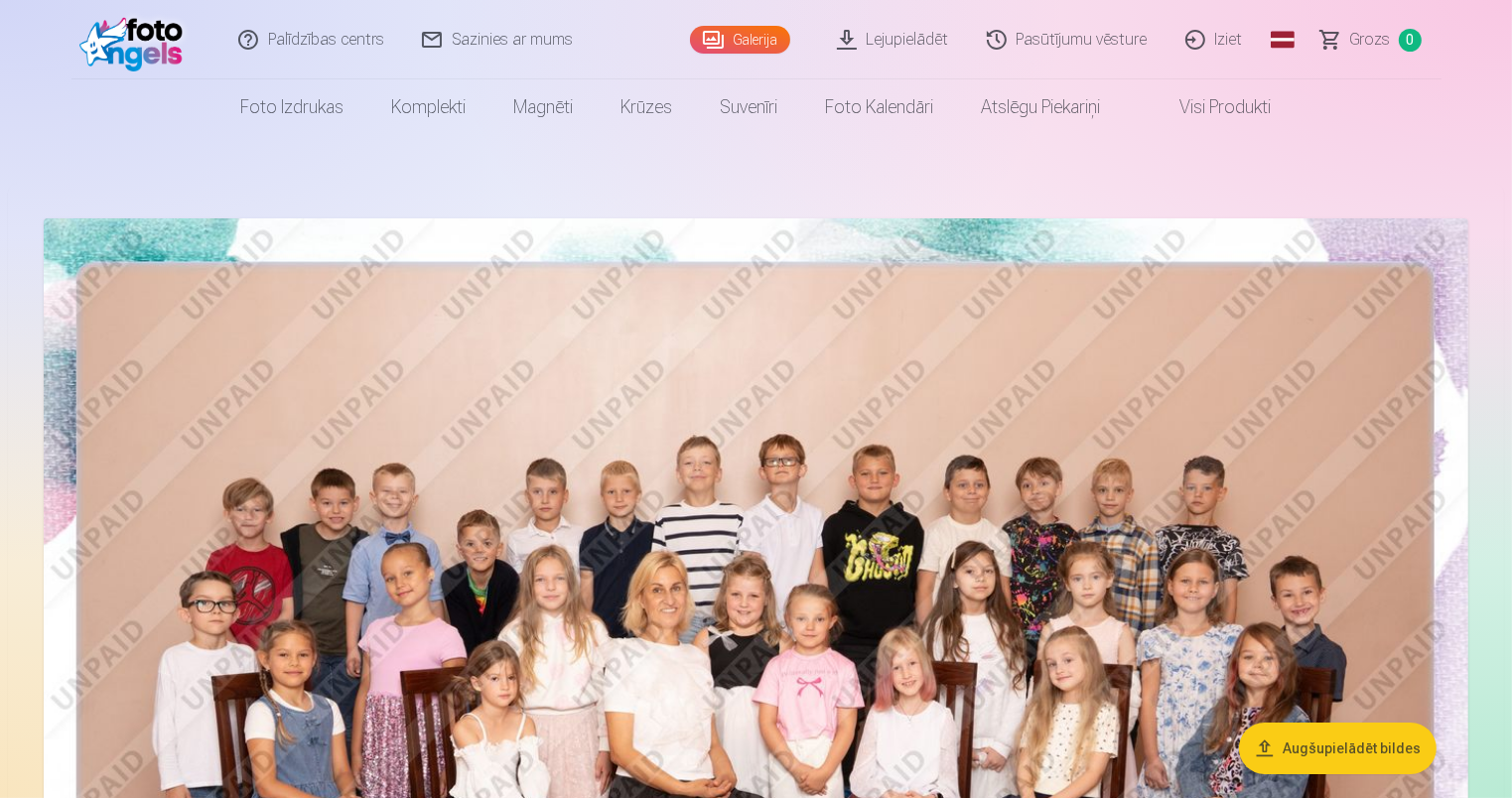
click at [747, 457] on img at bounding box center [756, 693] width 1424 height 950
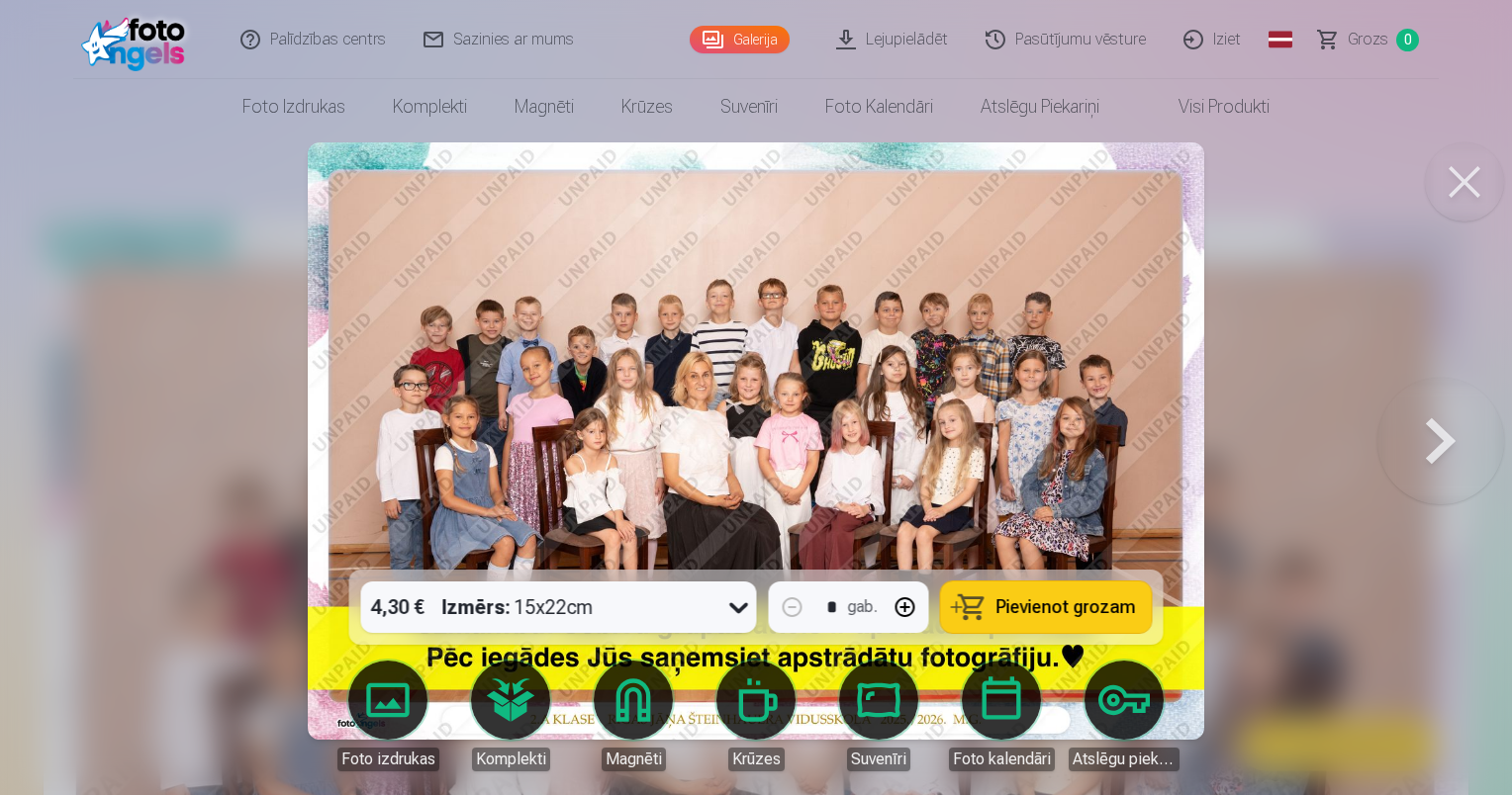
click at [483, 332] on img at bounding box center [755, 440] width 896 height 597
click at [1428, 436] on button at bounding box center [1439, 440] width 126 height 218
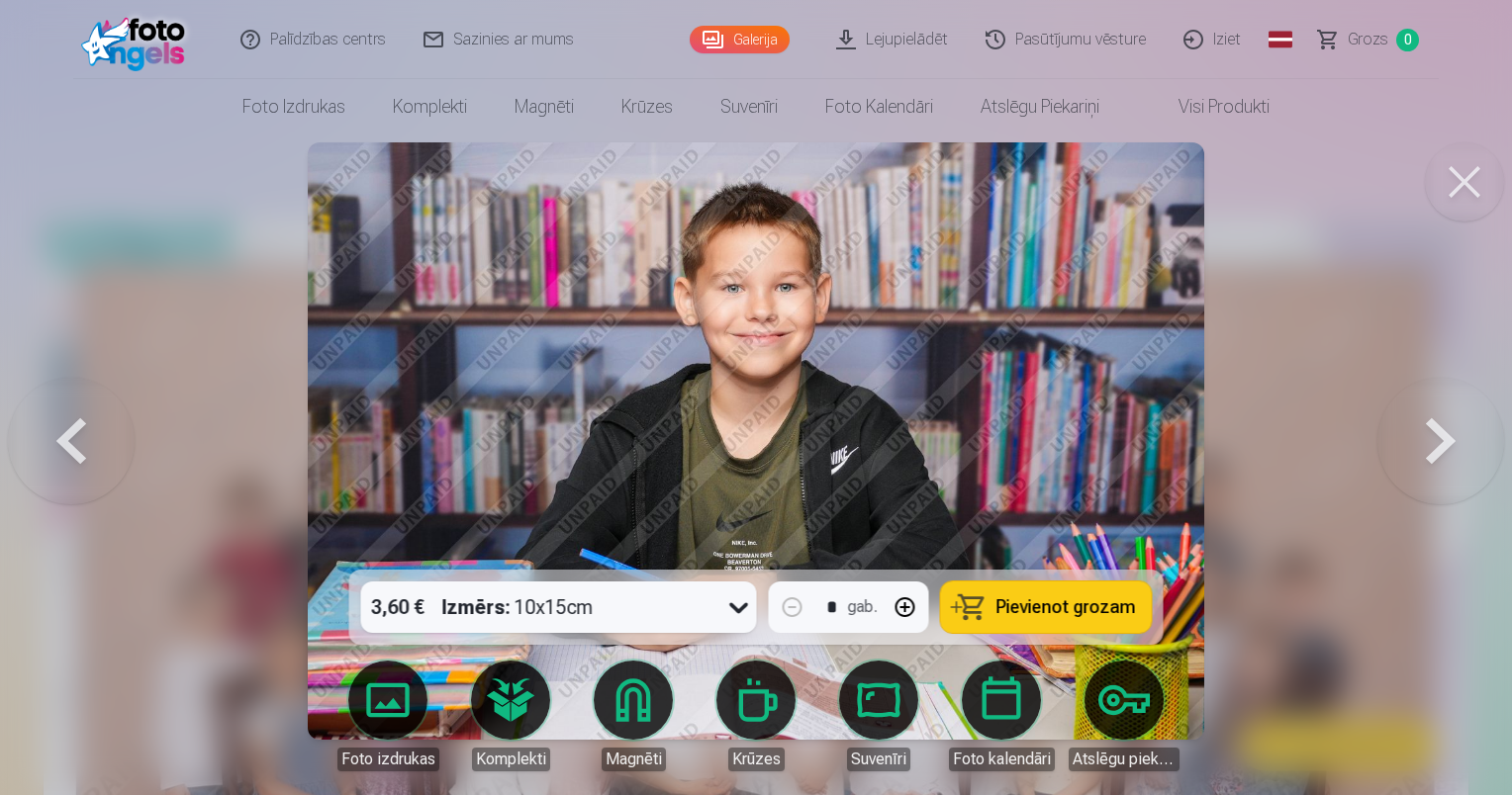
click at [1428, 436] on button at bounding box center [1439, 440] width 126 height 218
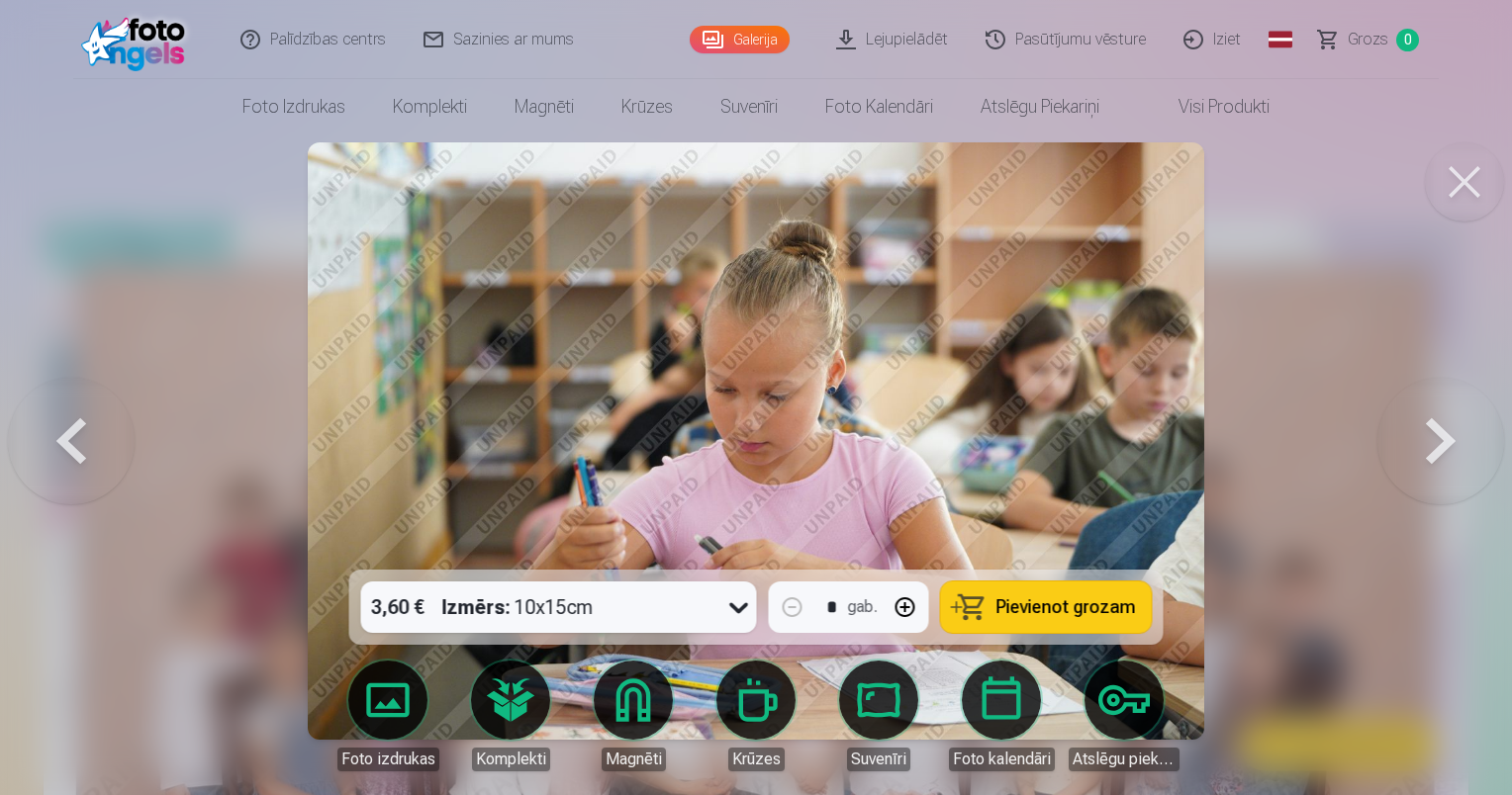
click at [1428, 436] on button at bounding box center [1439, 440] width 126 height 218
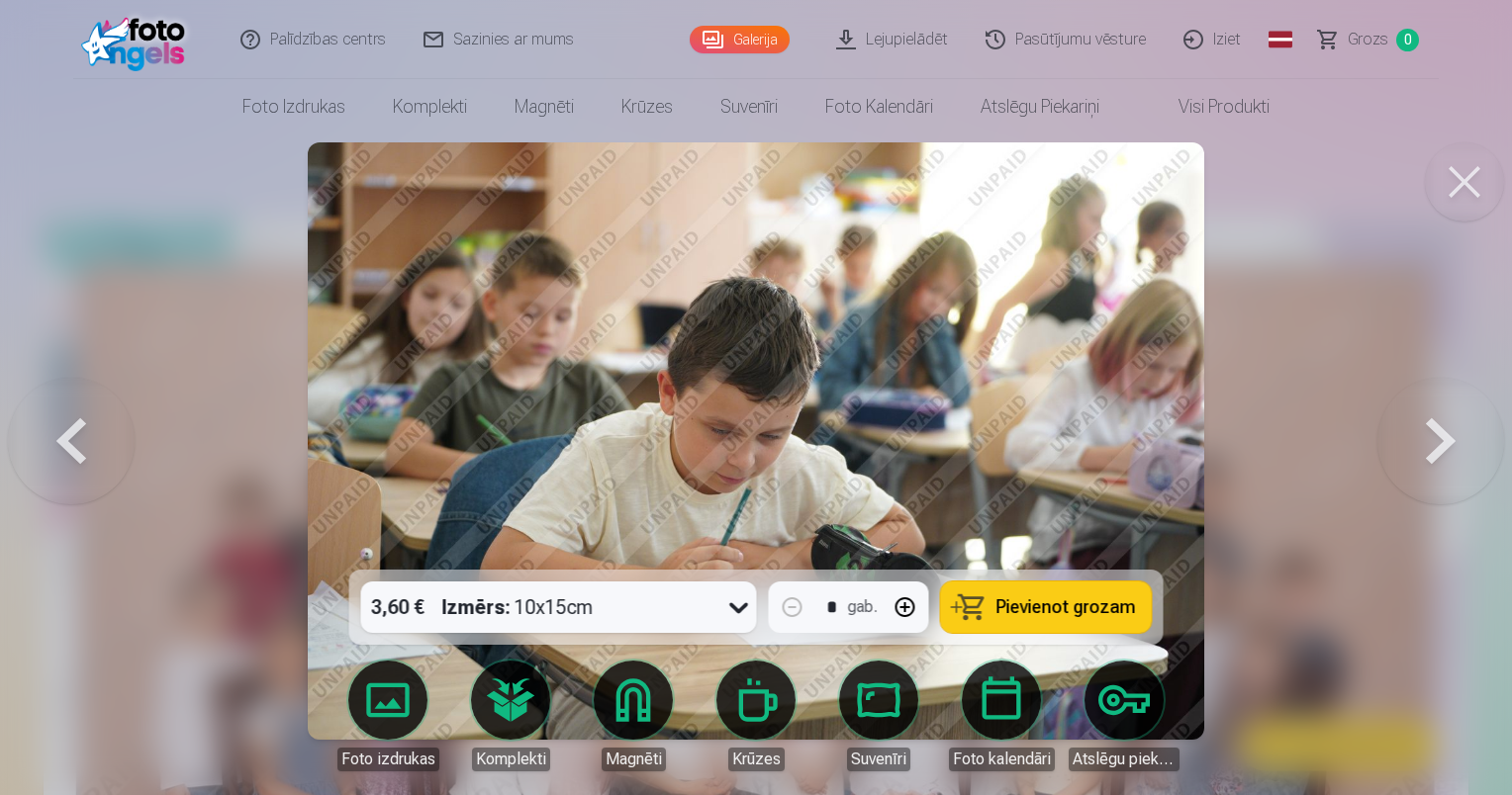
click at [1428, 436] on button at bounding box center [1439, 440] width 126 height 218
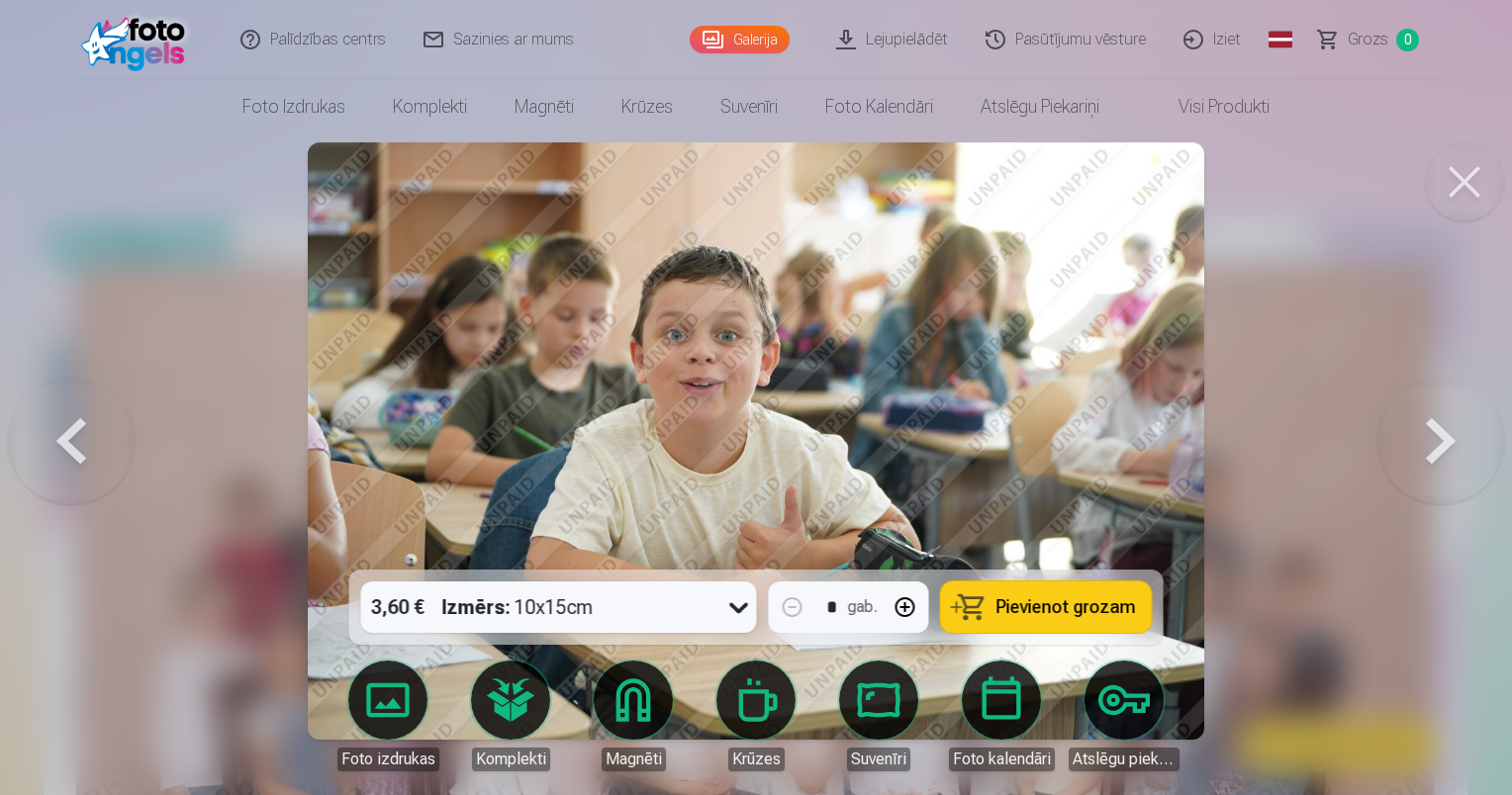
click at [1428, 436] on button at bounding box center [1439, 440] width 126 height 218
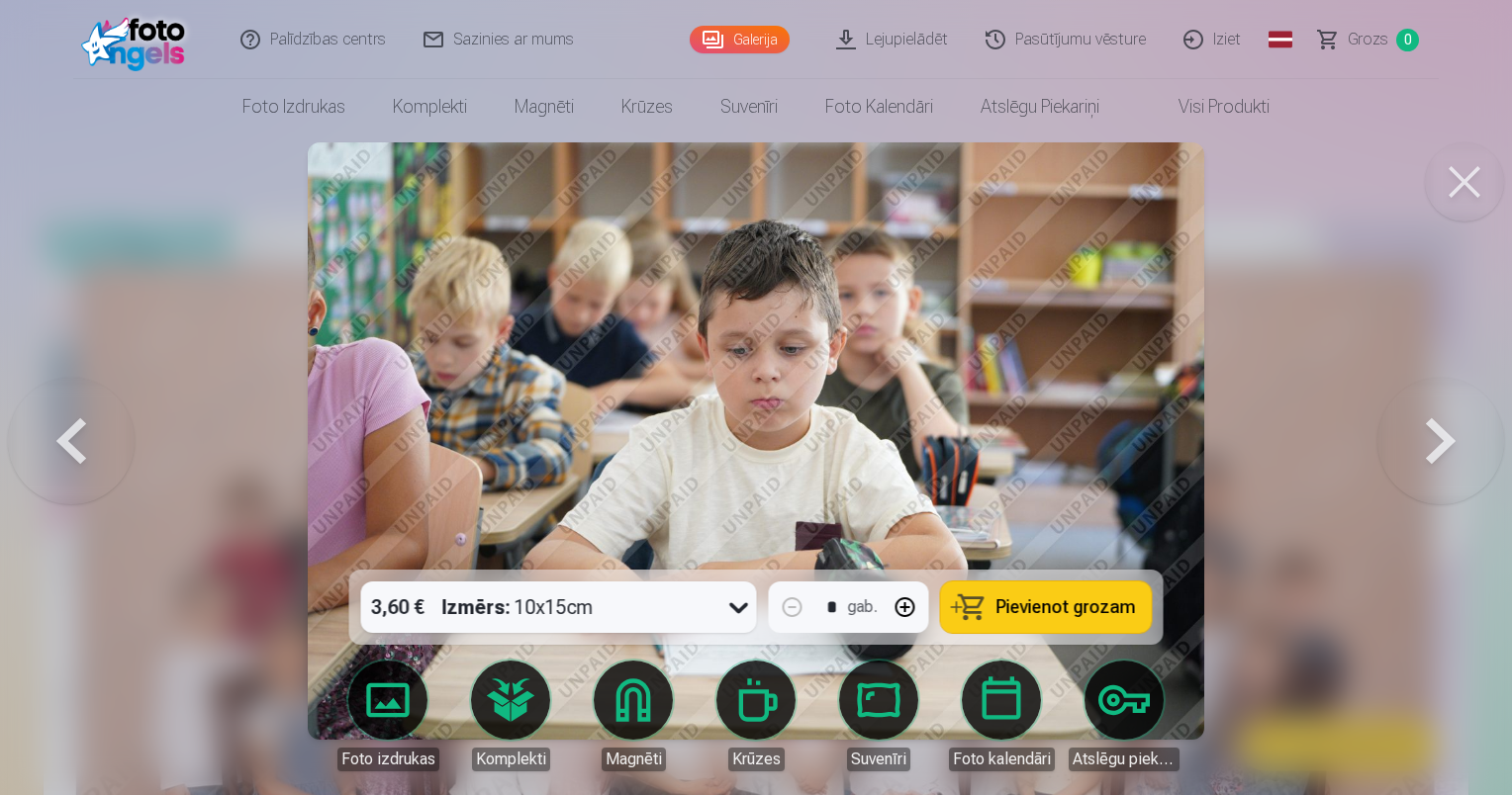
click at [1428, 436] on button at bounding box center [1439, 440] width 126 height 218
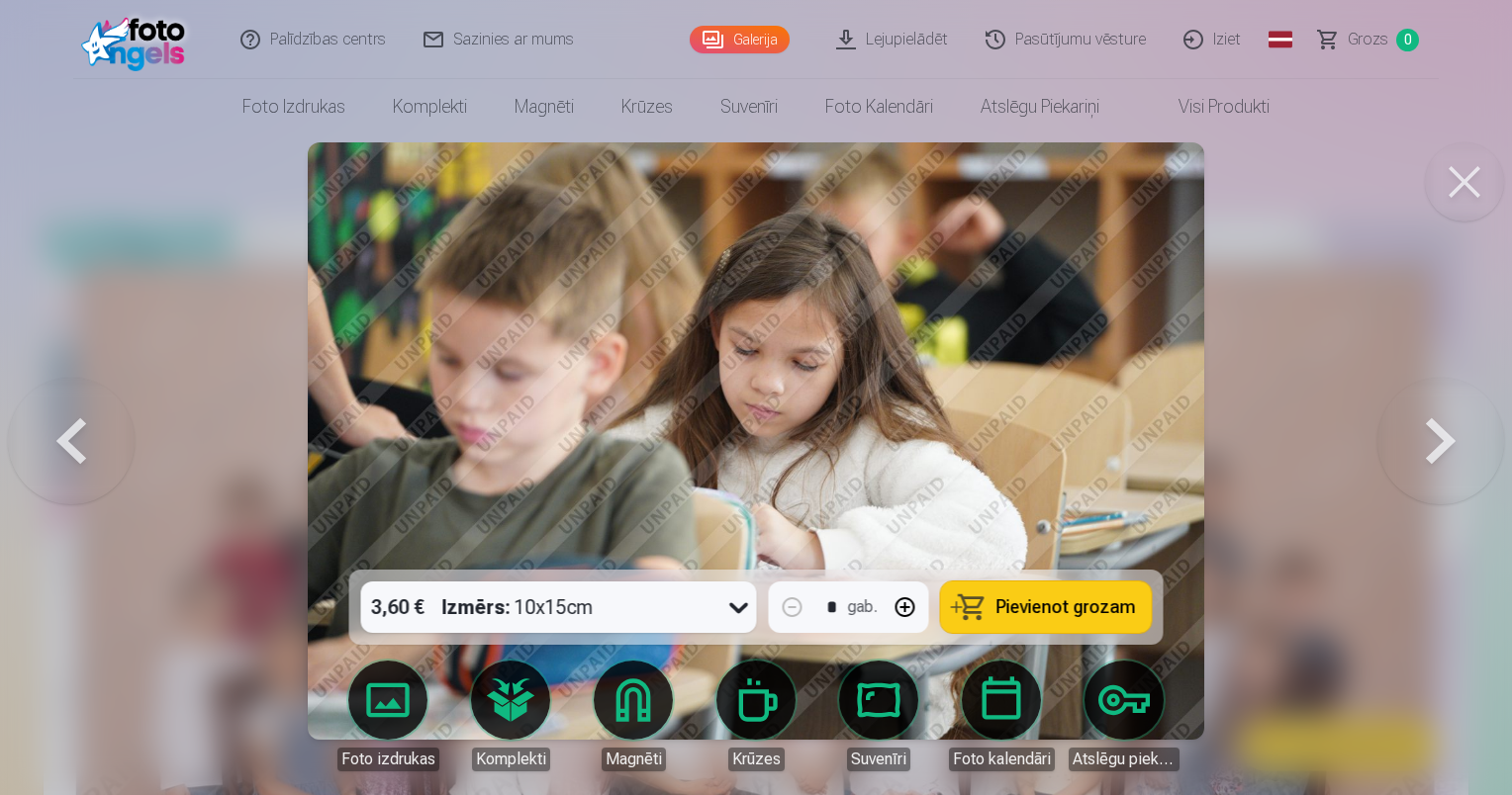
click at [49, 473] on button at bounding box center [71, 440] width 126 height 218
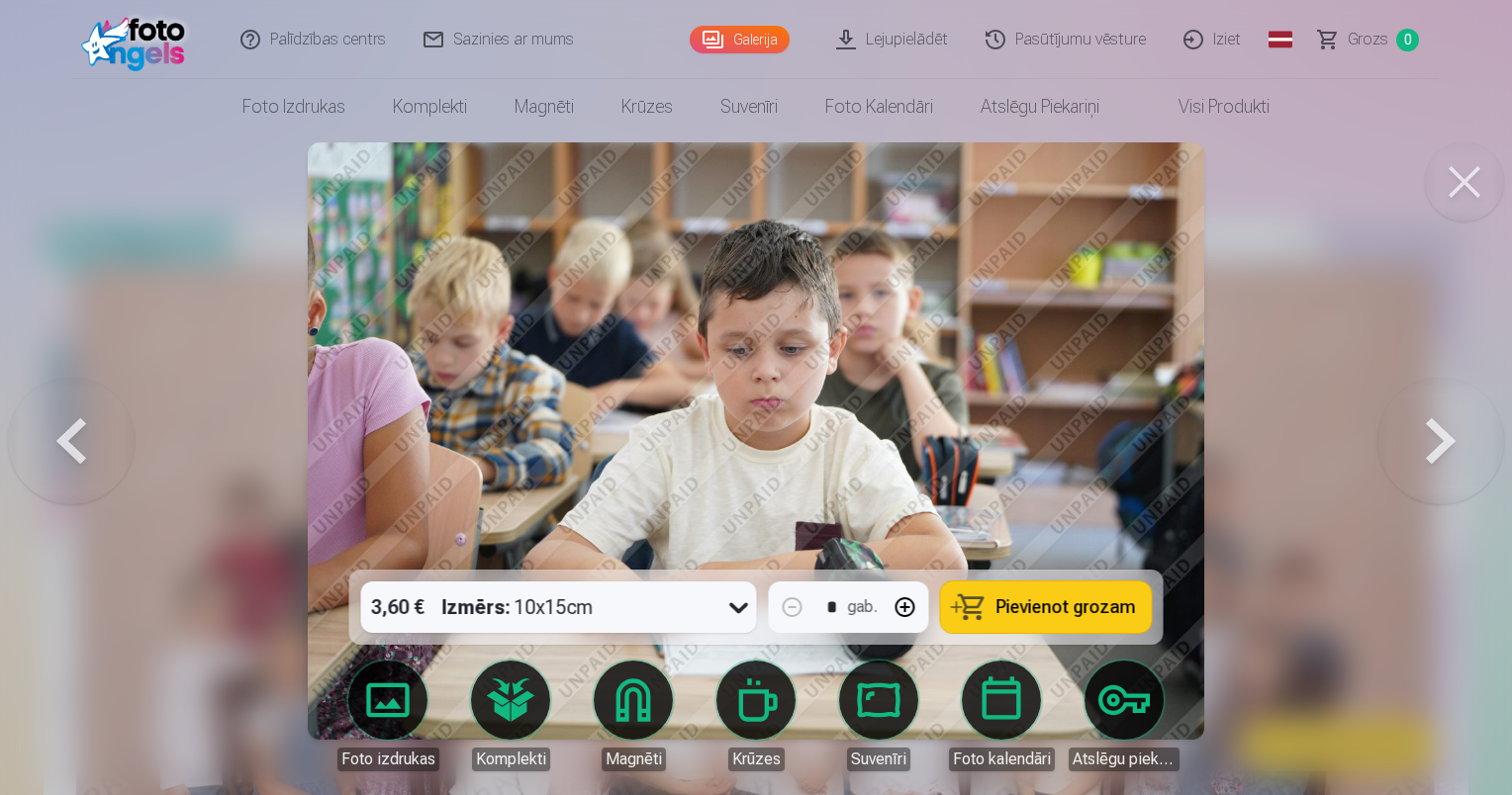
click at [1436, 423] on button at bounding box center [1439, 440] width 126 height 218
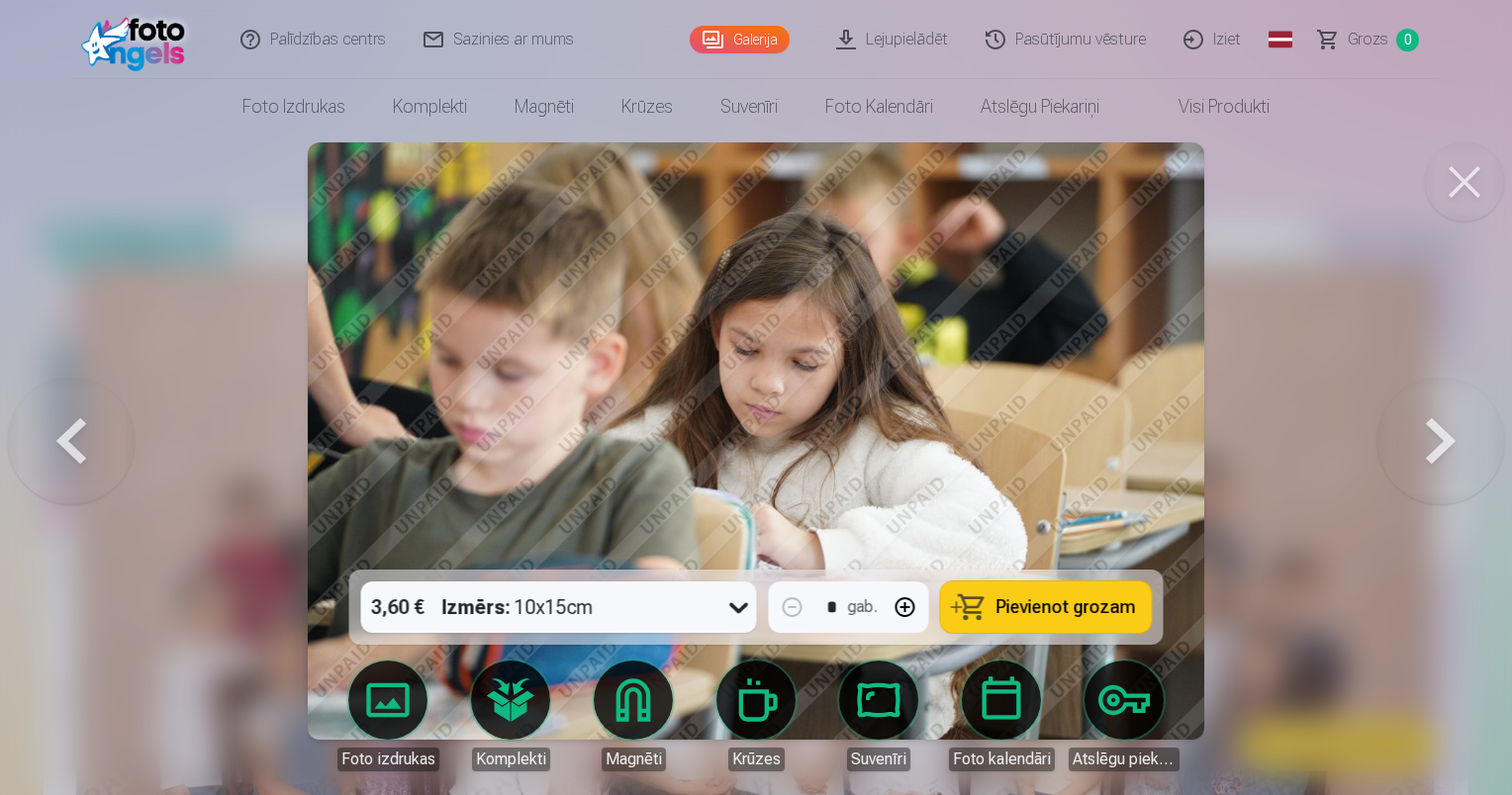
click at [1436, 423] on button at bounding box center [1439, 440] width 126 height 218
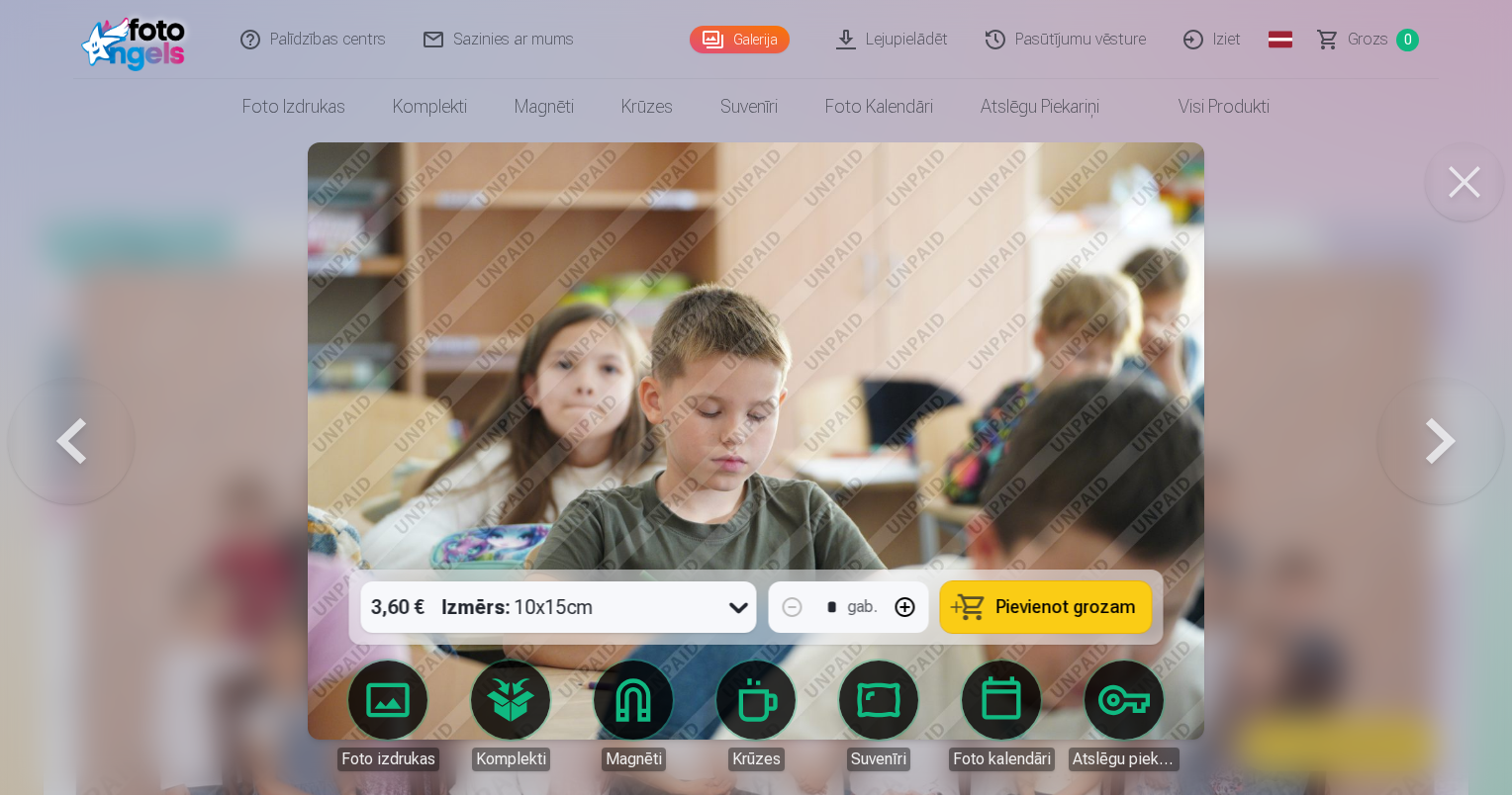
click at [1436, 423] on button at bounding box center [1439, 440] width 126 height 218
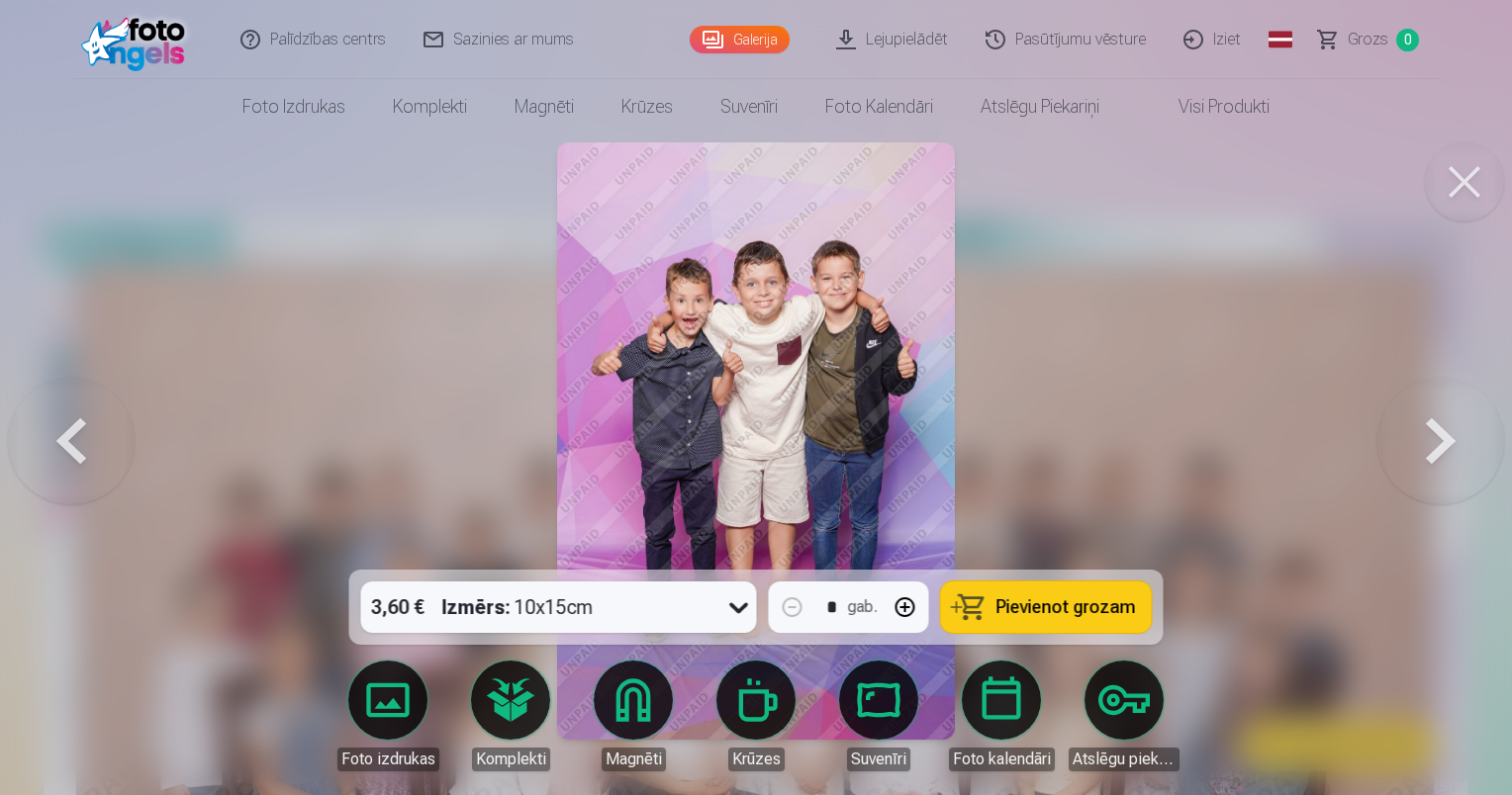
click at [1436, 423] on button at bounding box center [1439, 440] width 126 height 218
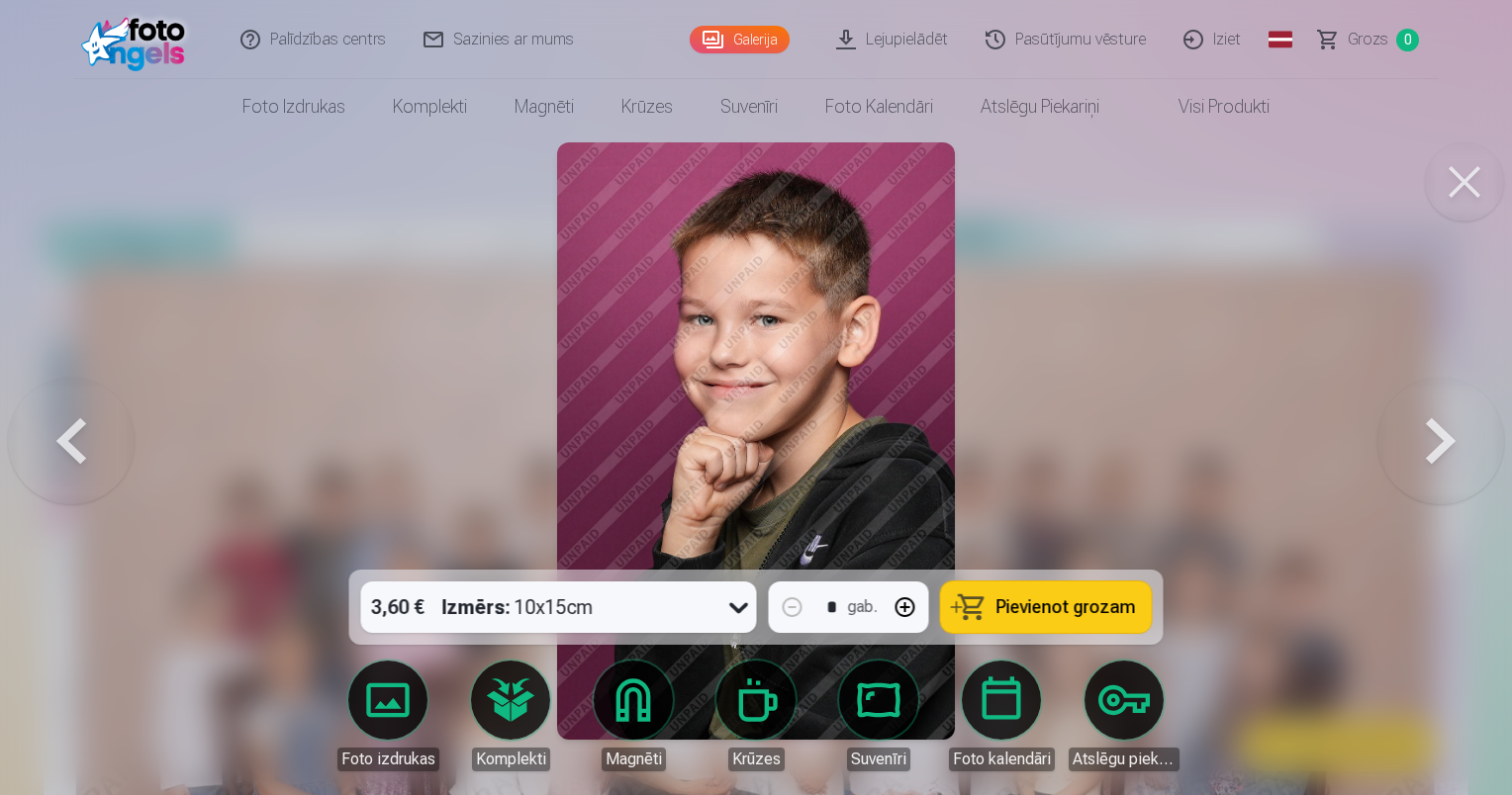
click at [1436, 423] on button at bounding box center [1439, 440] width 126 height 218
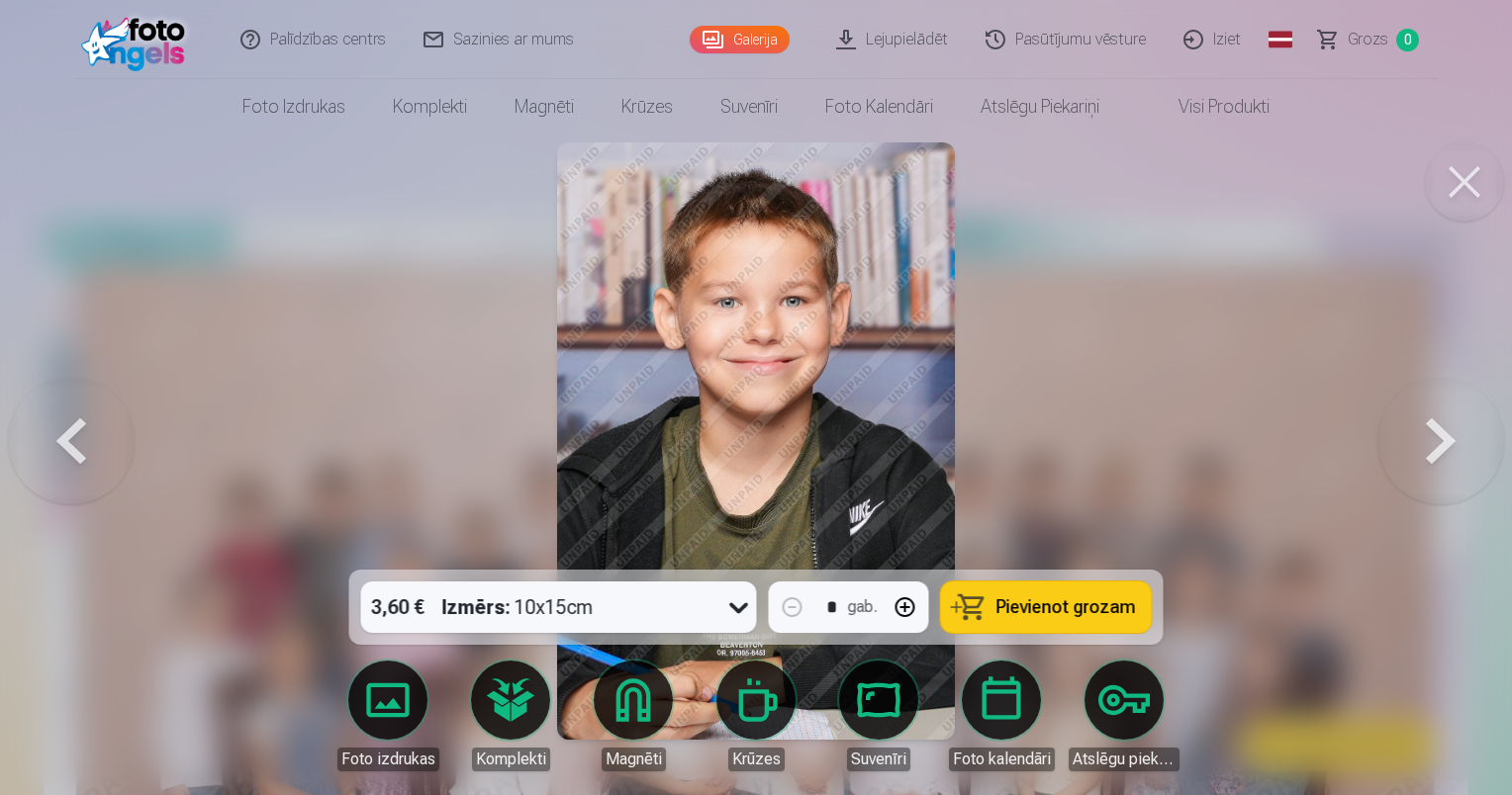
click at [1436, 423] on button at bounding box center [1439, 440] width 126 height 218
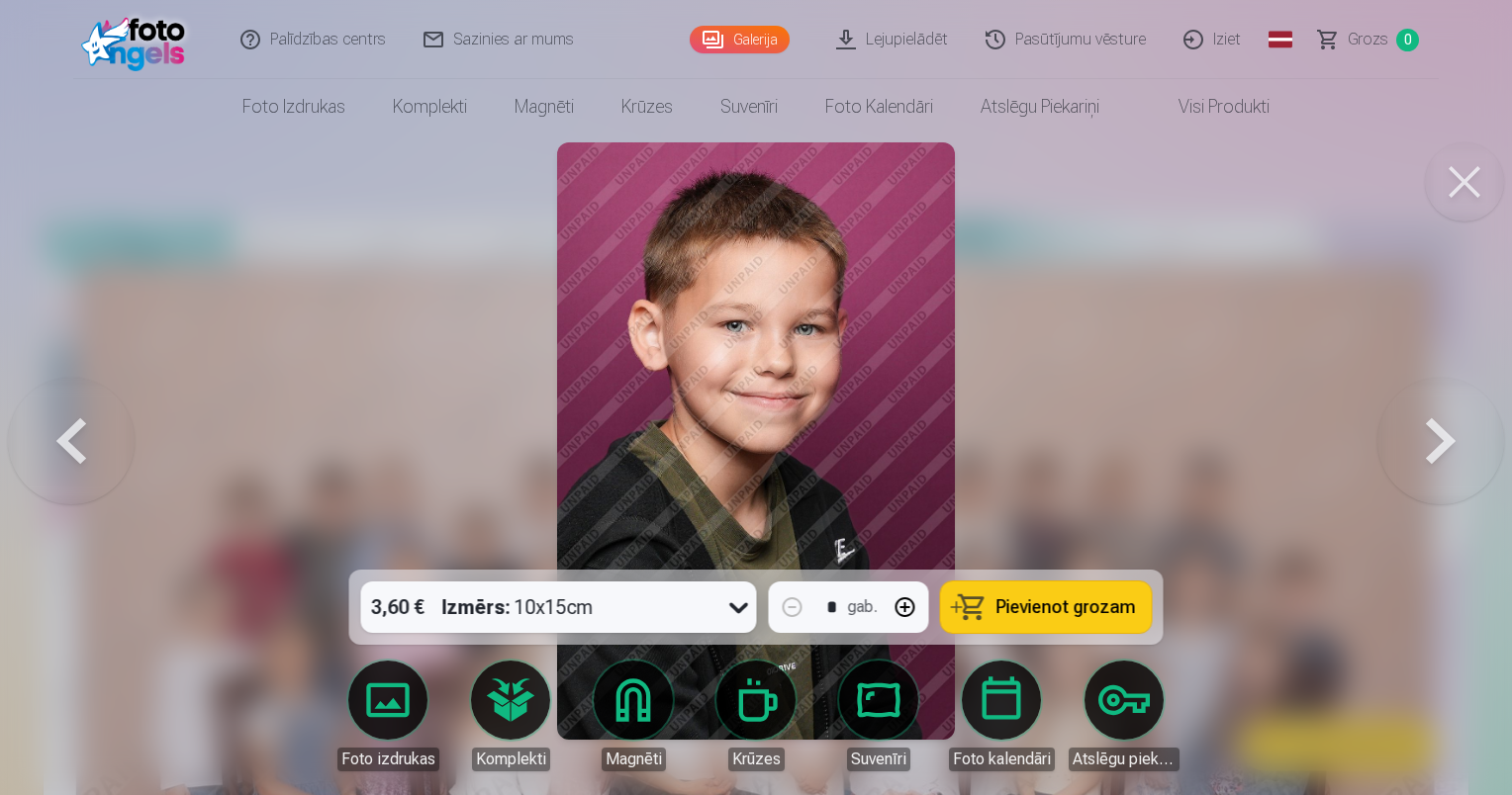
click at [1436, 423] on button at bounding box center [1439, 440] width 126 height 218
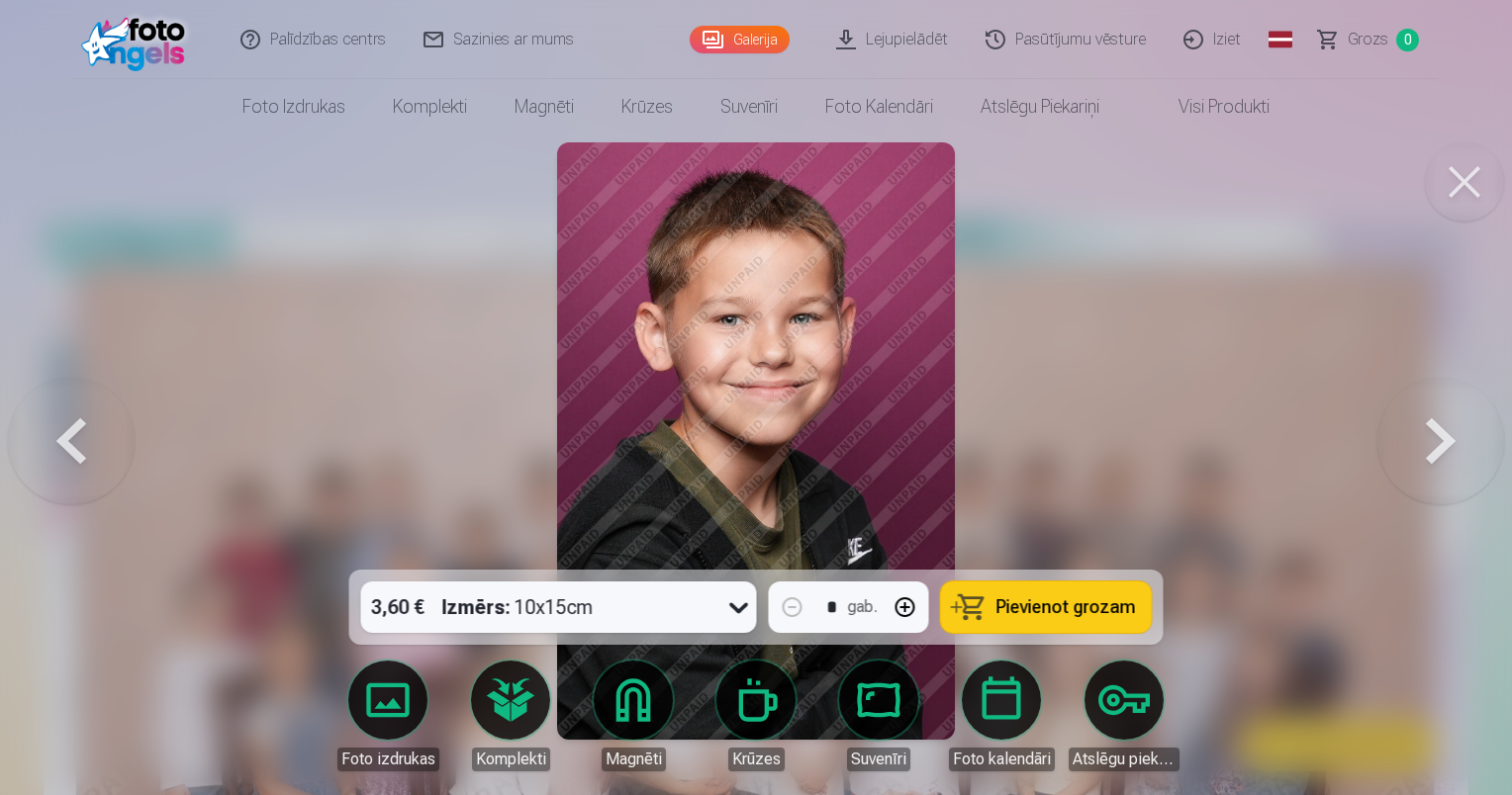
click at [1436, 423] on button at bounding box center [1439, 440] width 126 height 218
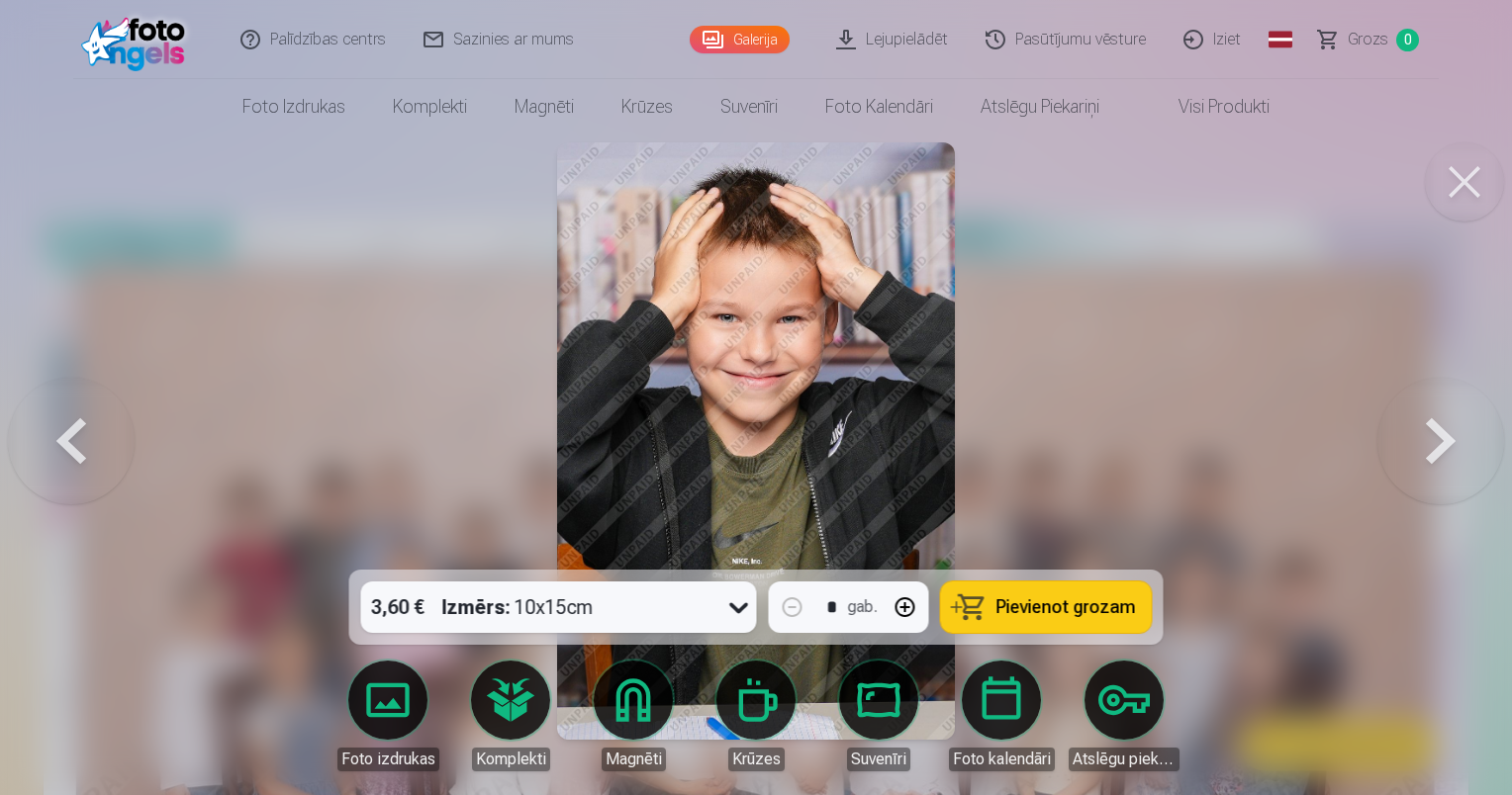
click at [70, 484] on button at bounding box center [71, 440] width 126 height 218
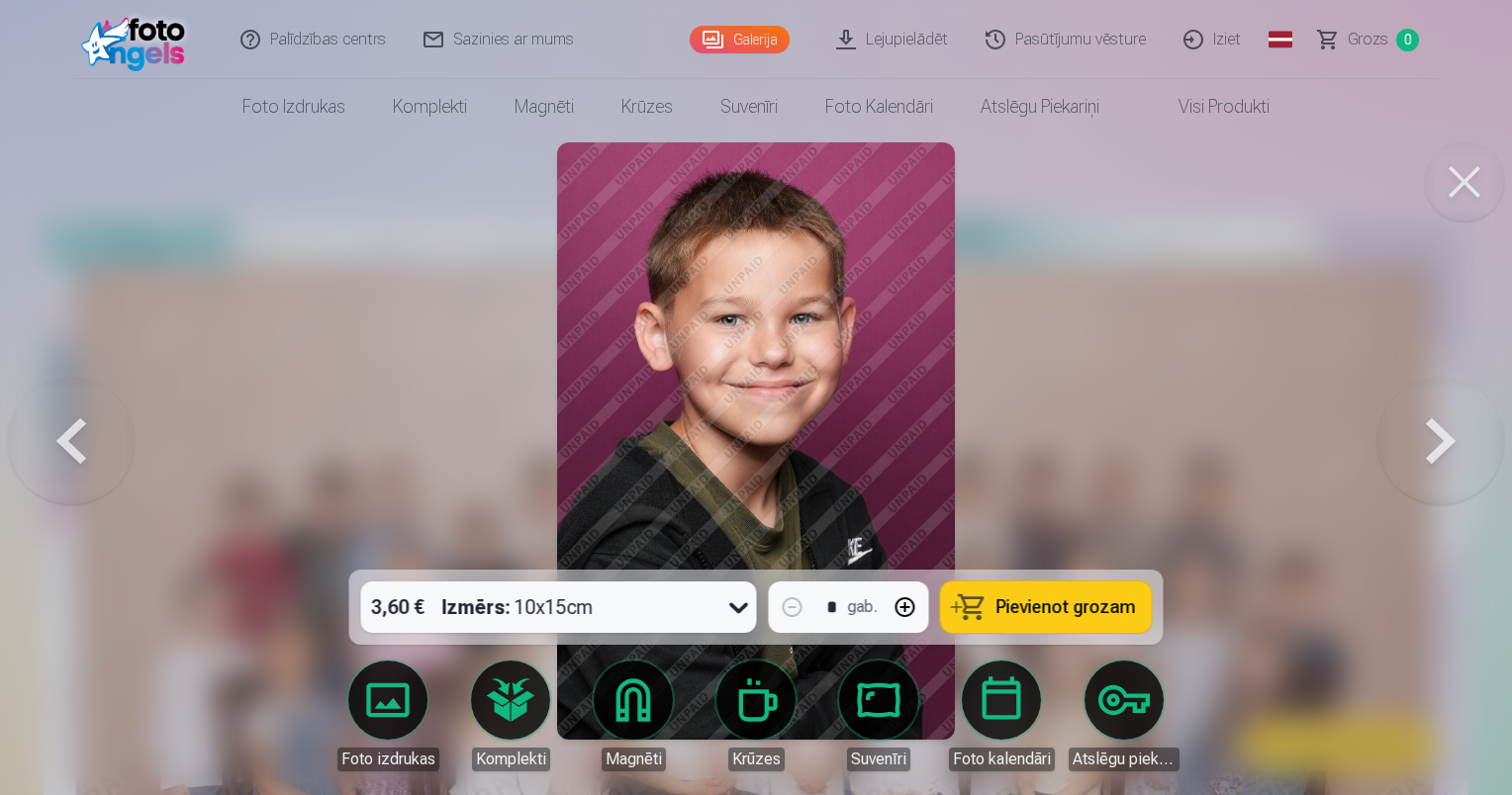
click at [57, 423] on button at bounding box center [71, 440] width 126 height 218
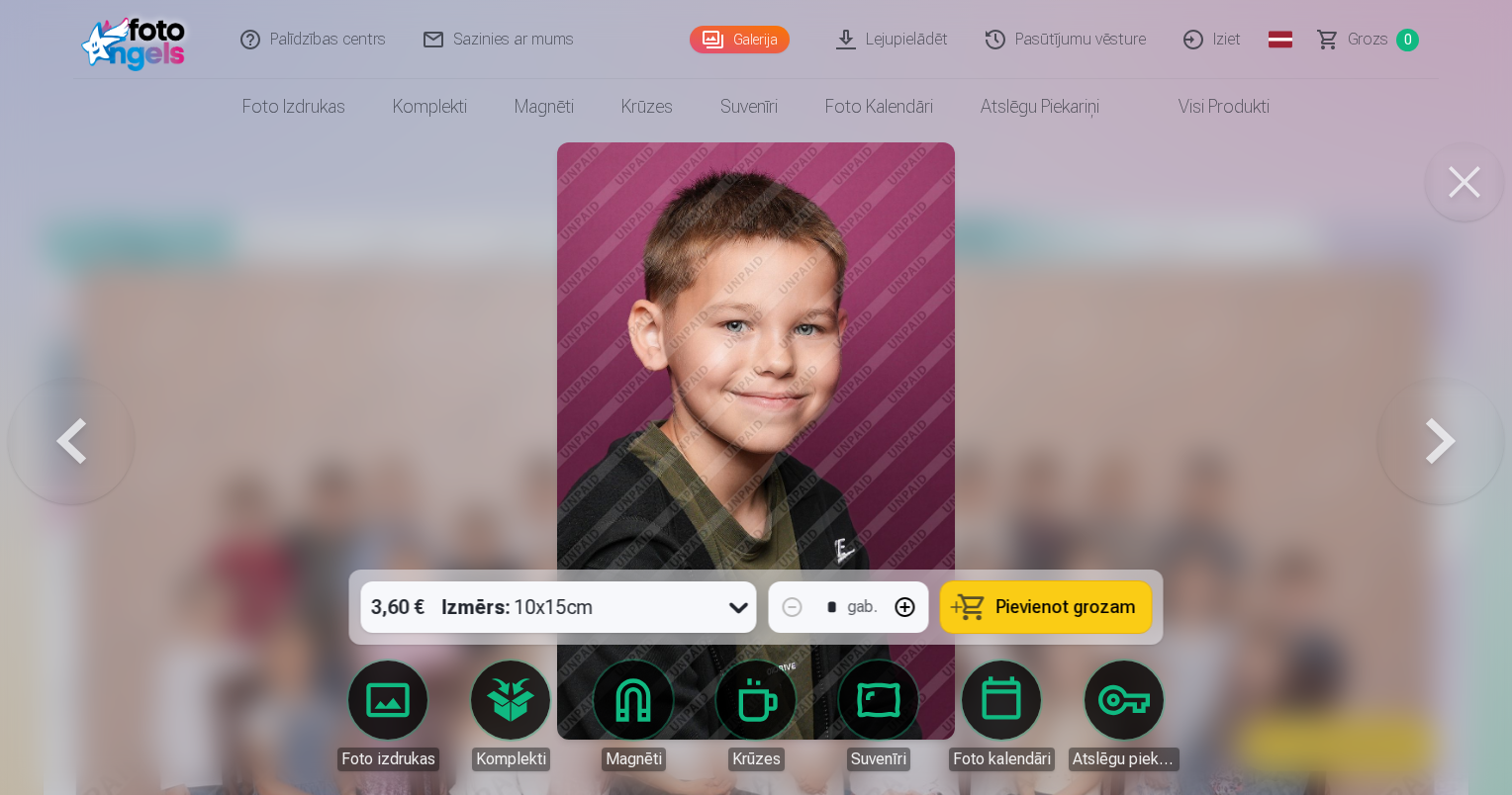
click at [1464, 403] on button at bounding box center [1439, 440] width 126 height 218
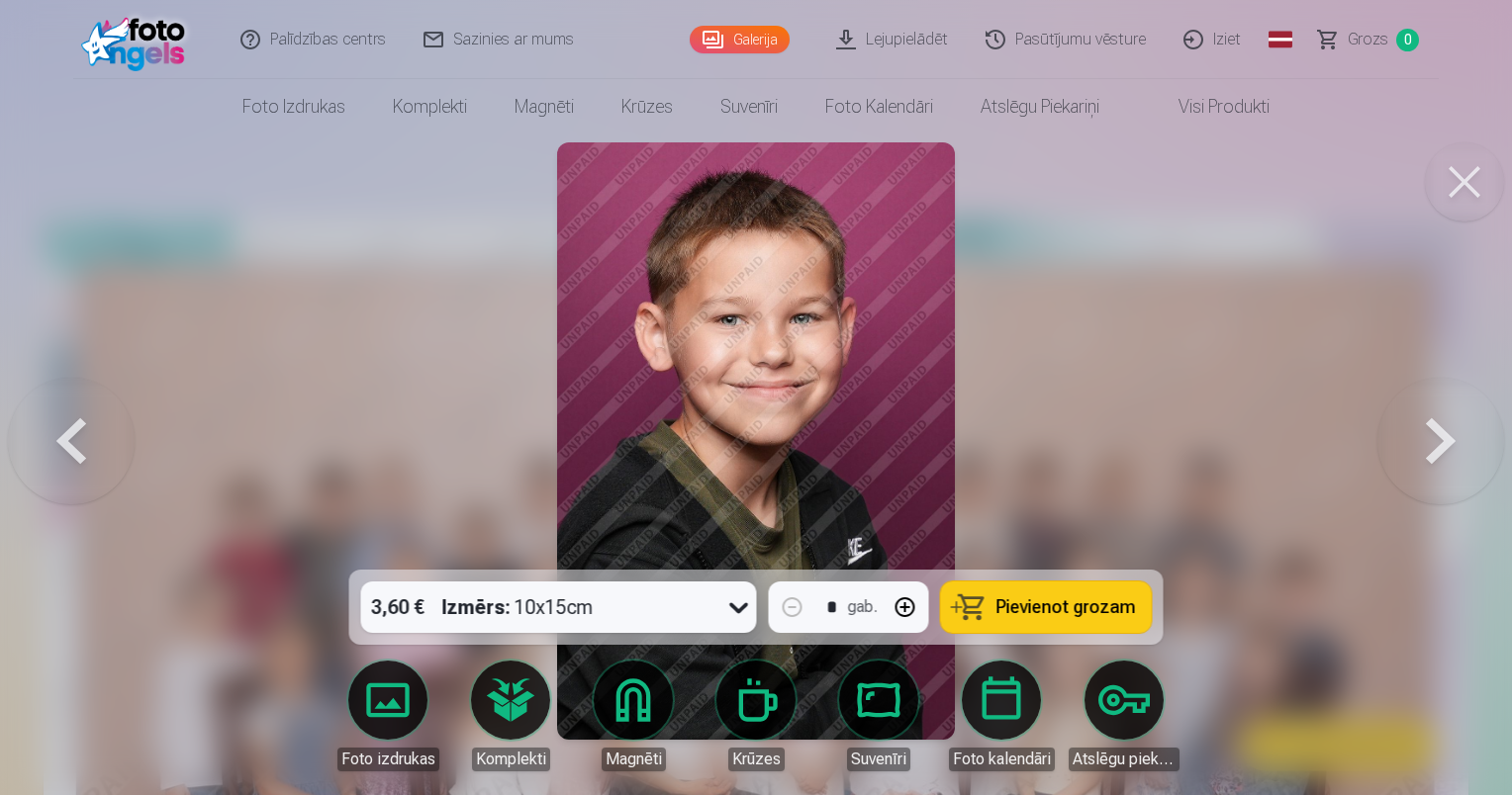
click at [1415, 452] on button at bounding box center [1439, 440] width 126 height 218
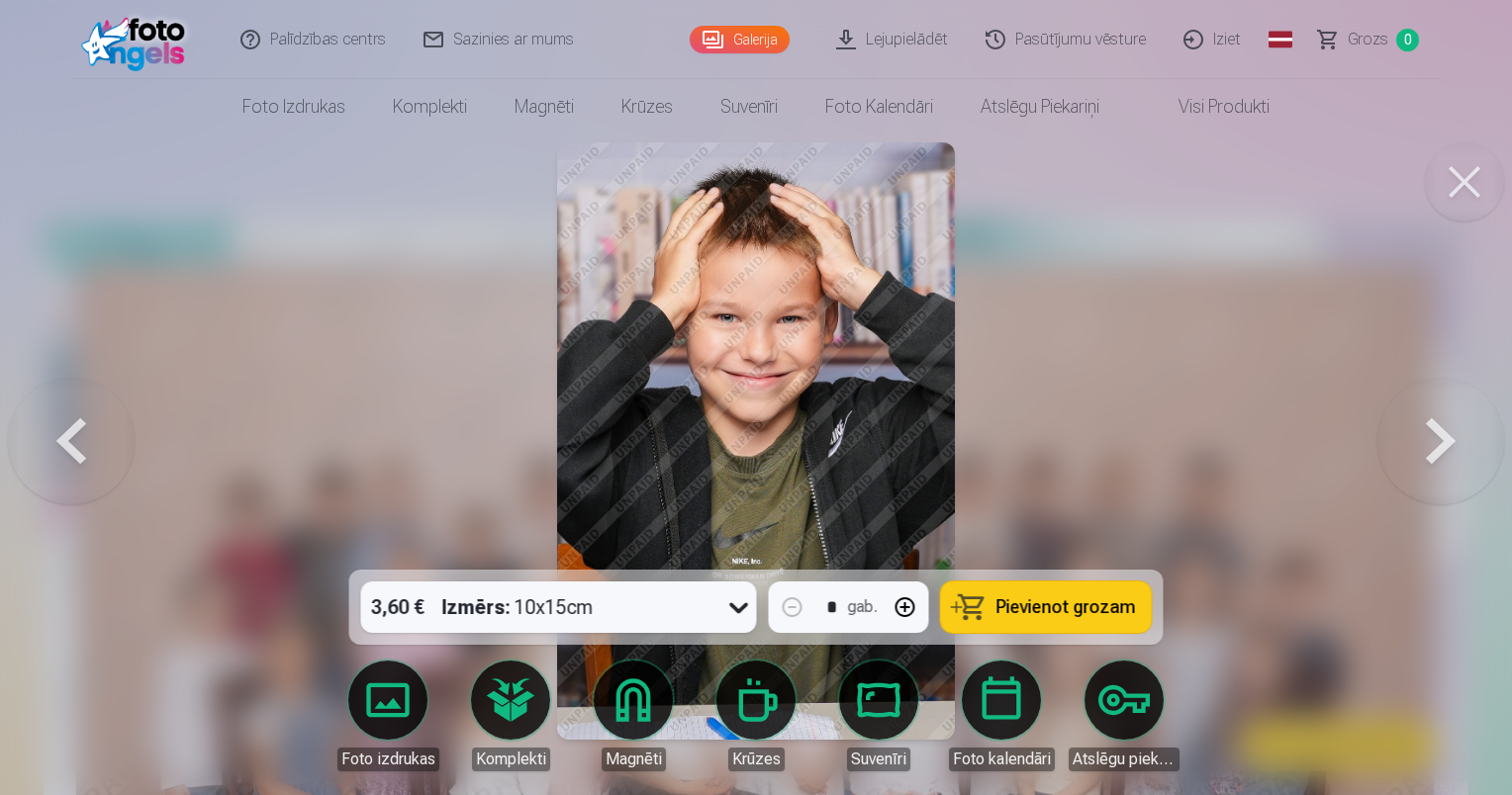
click at [1415, 452] on button at bounding box center [1439, 440] width 126 height 218
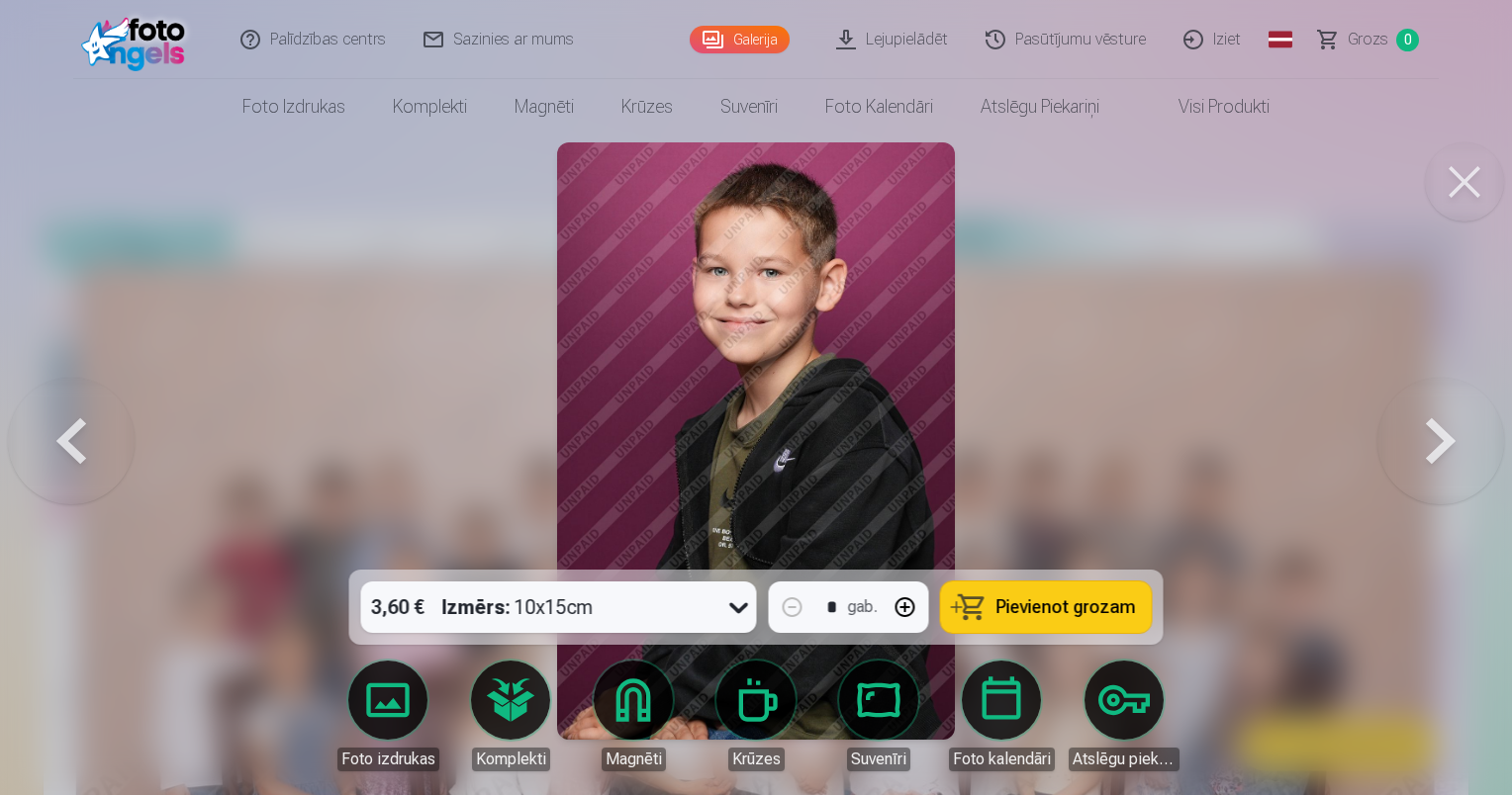
click at [1415, 452] on button at bounding box center [1439, 440] width 126 height 218
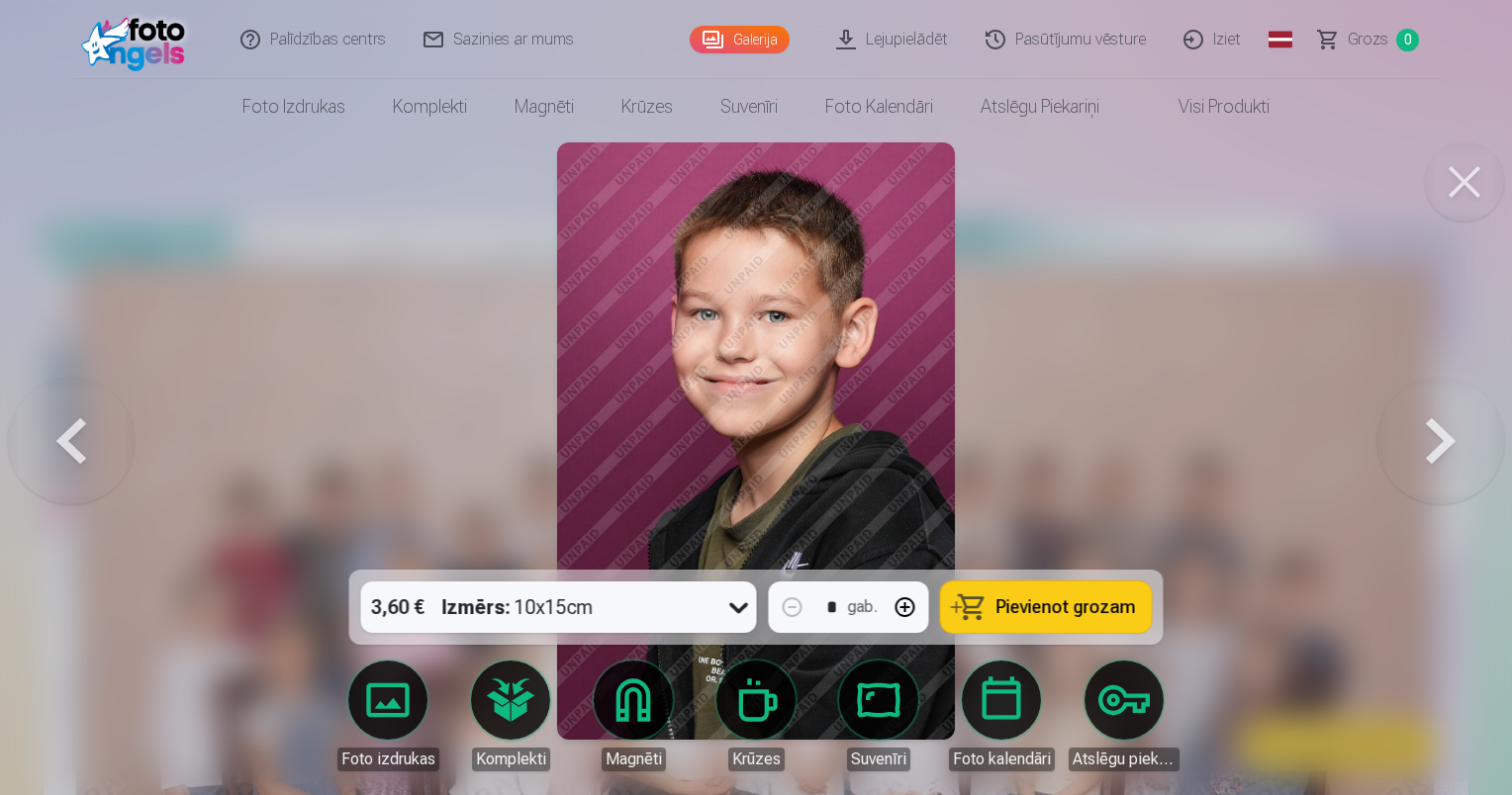
click at [1415, 452] on button at bounding box center [1439, 440] width 126 height 218
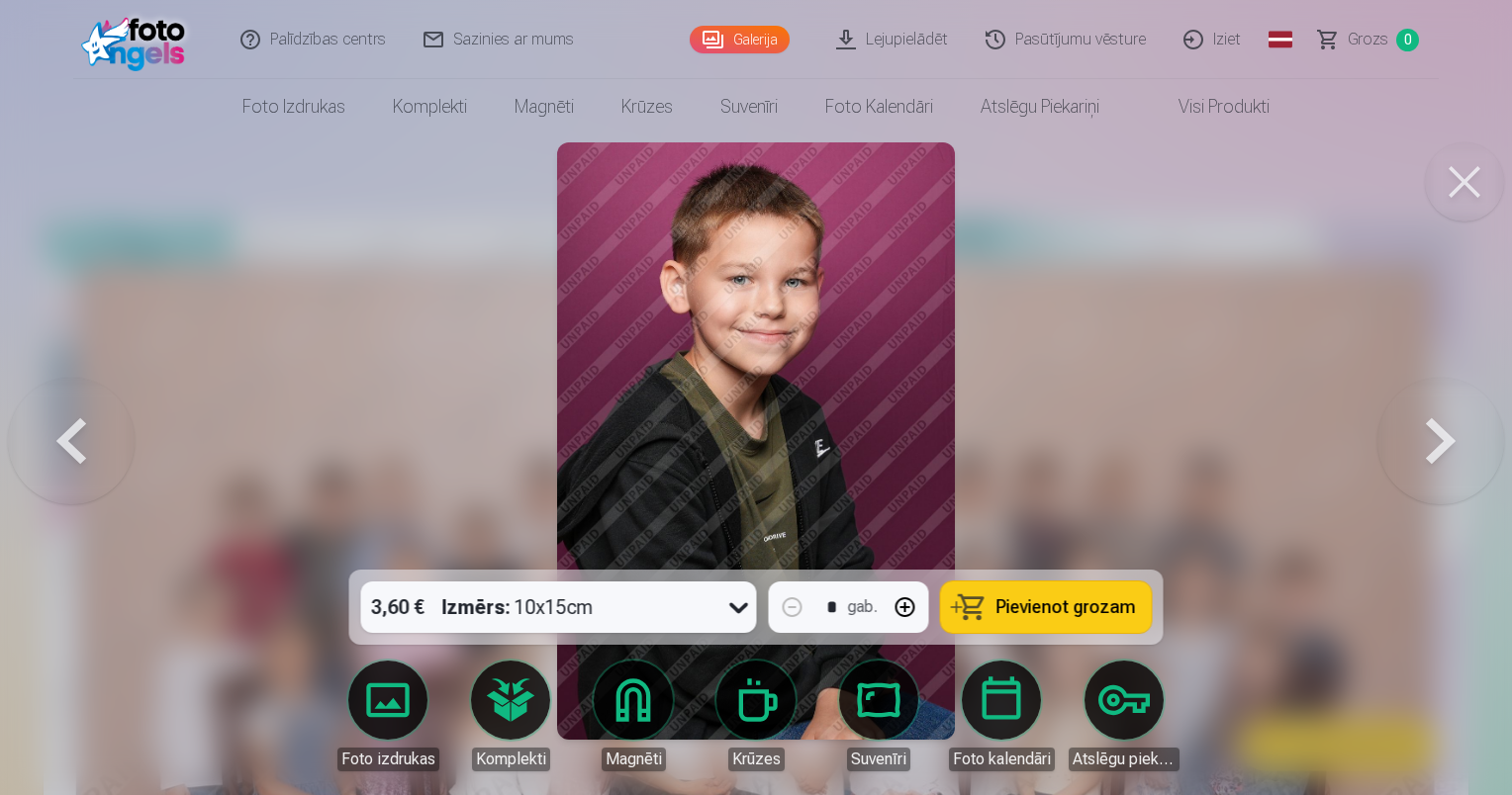
click at [1415, 452] on button at bounding box center [1439, 440] width 126 height 218
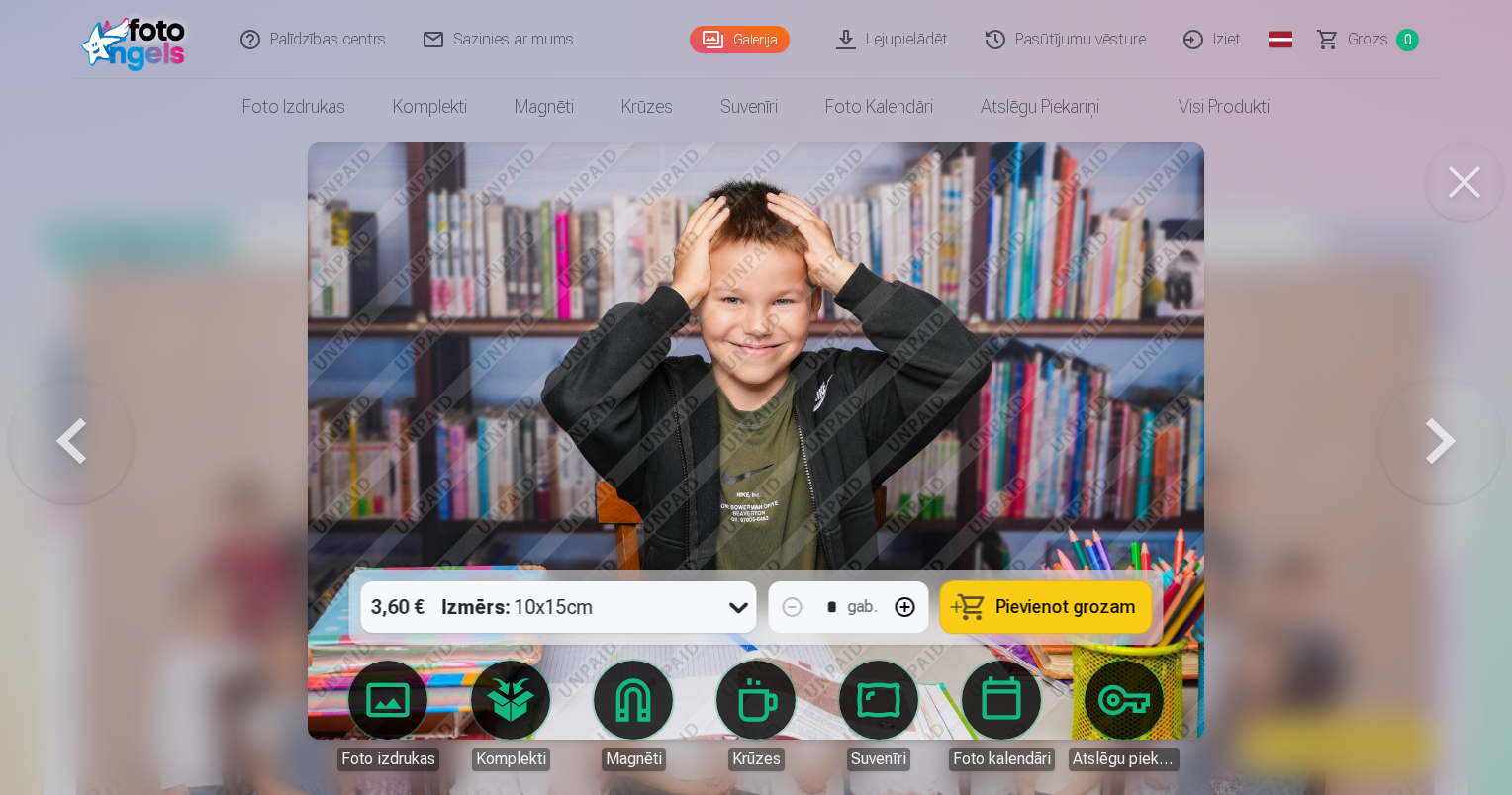
click at [1415, 452] on button at bounding box center [1439, 440] width 126 height 218
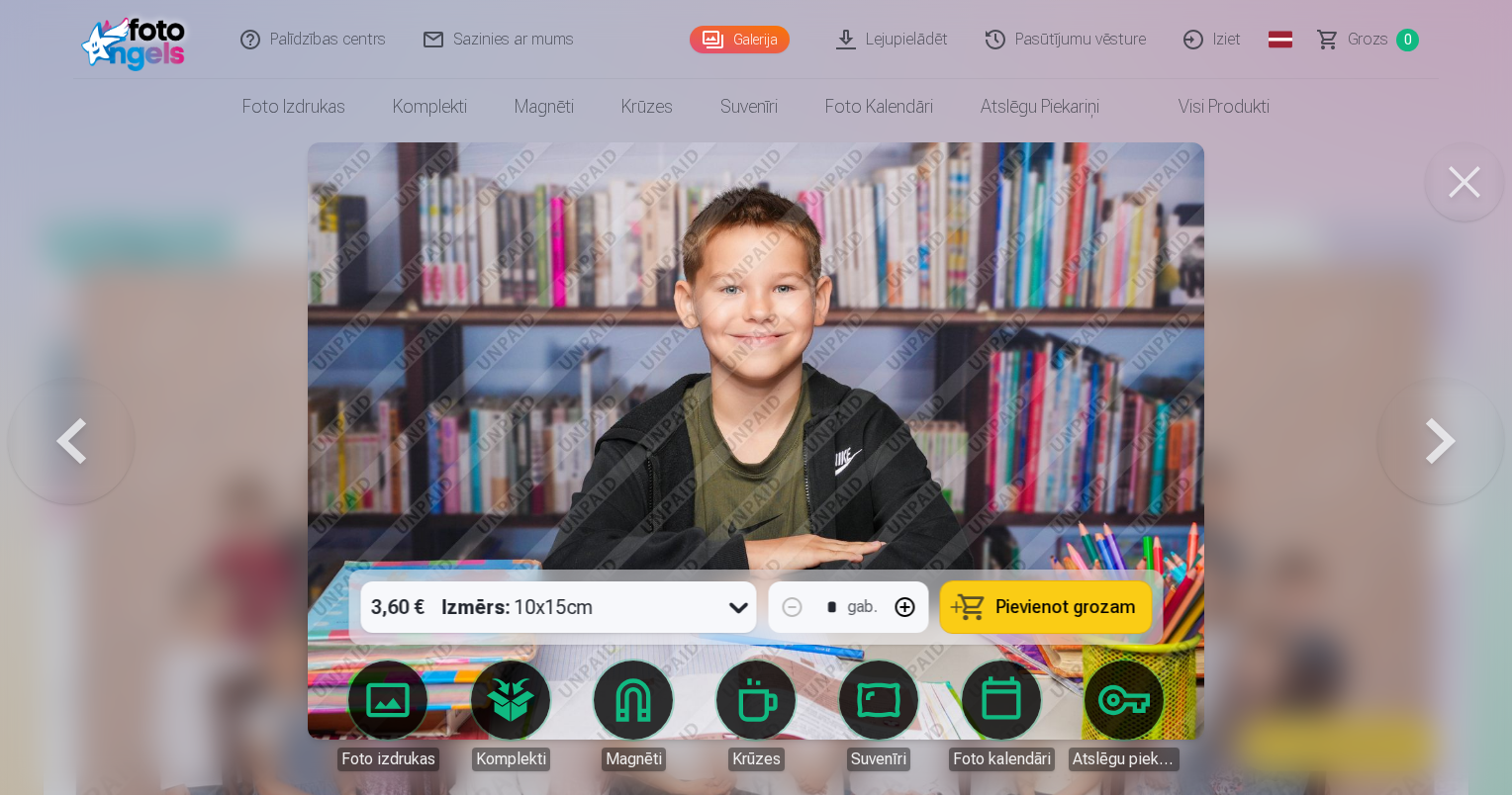
click at [1415, 452] on button at bounding box center [1439, 440] width 126 height 218
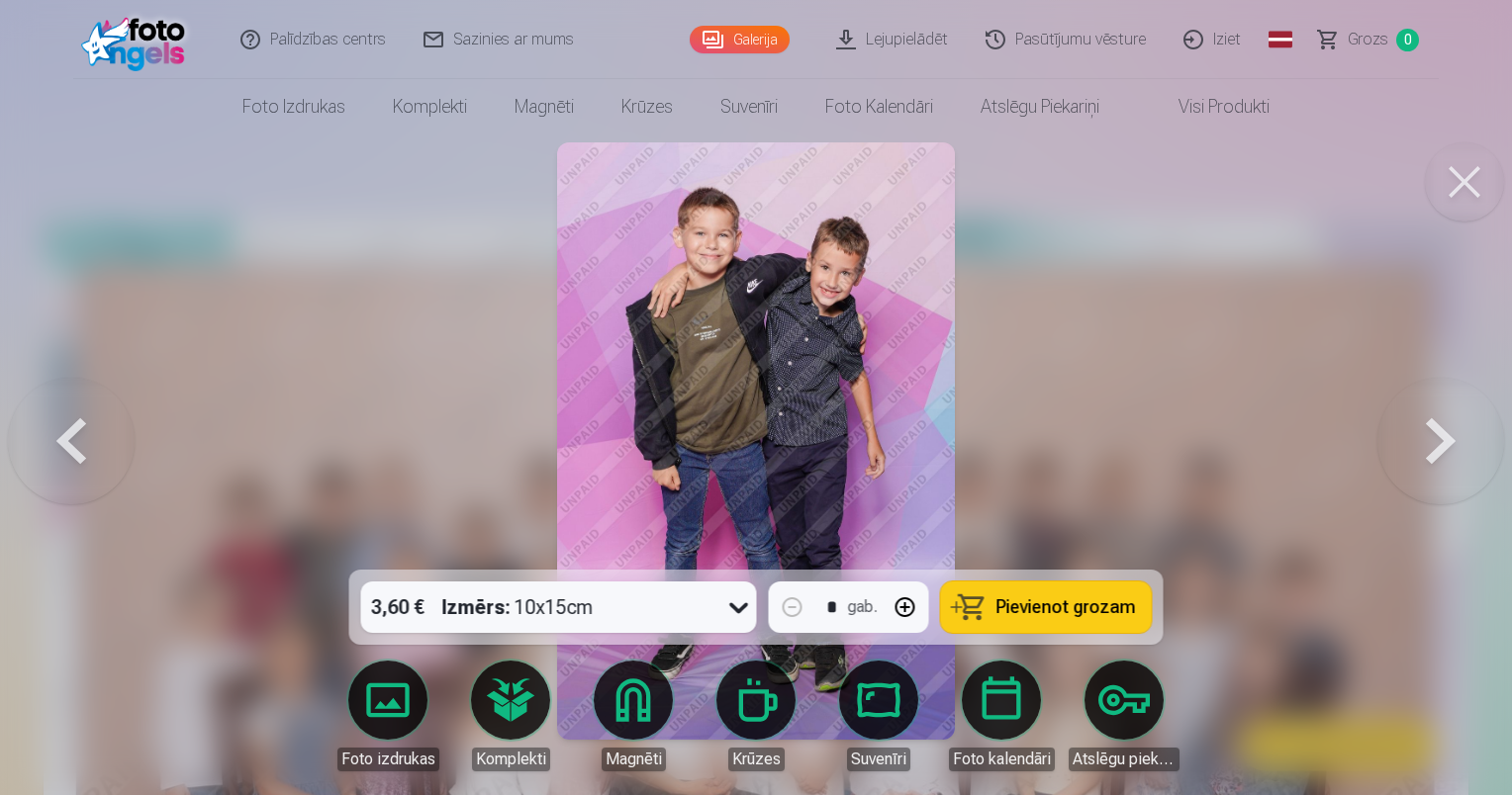
click at [1415, 452] on button at bounding box center [1439, 440] width 126 height 218
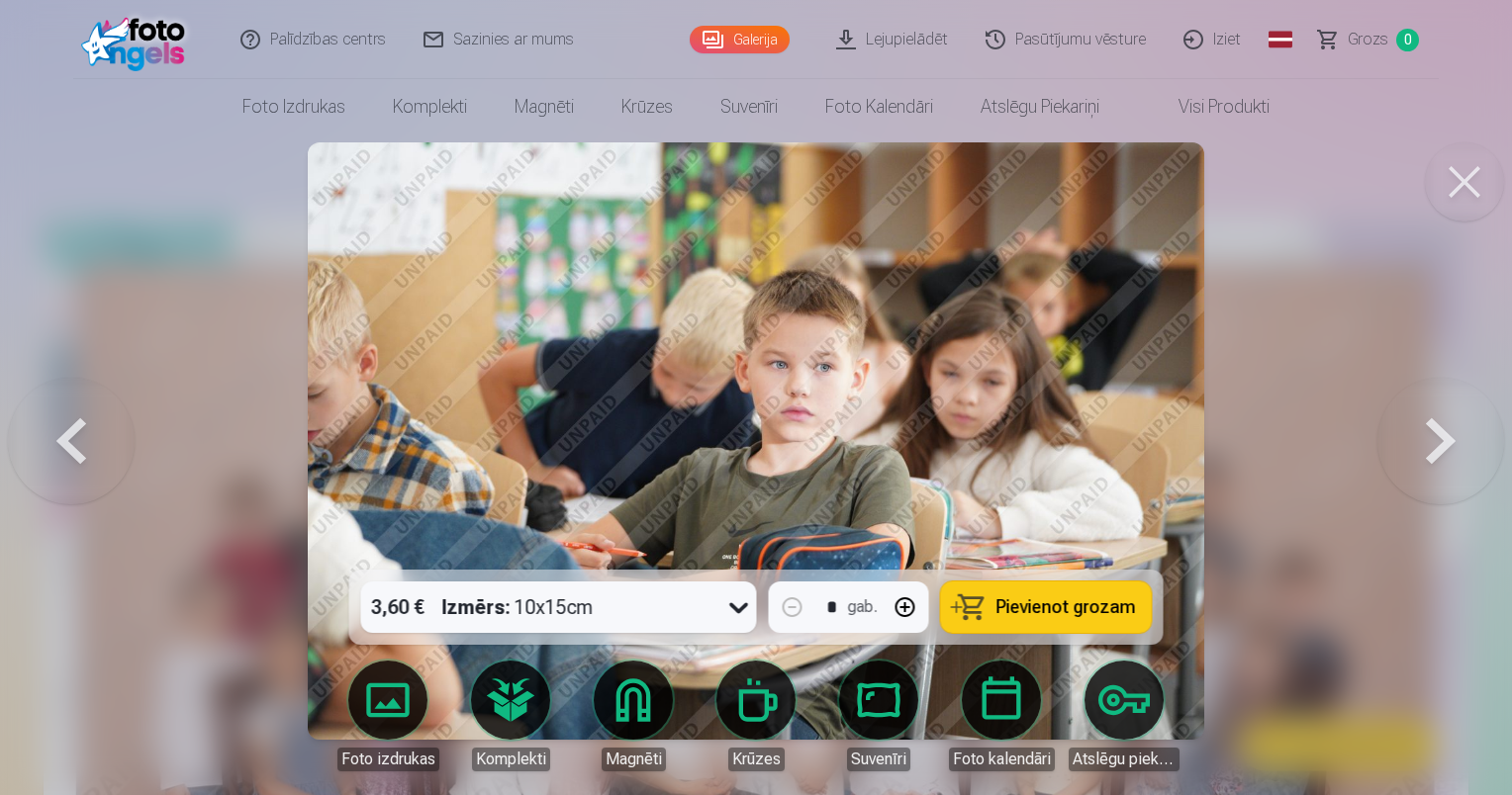
click at [1415, 452] on button at bounding box center [1439, 440] width 126 height 218
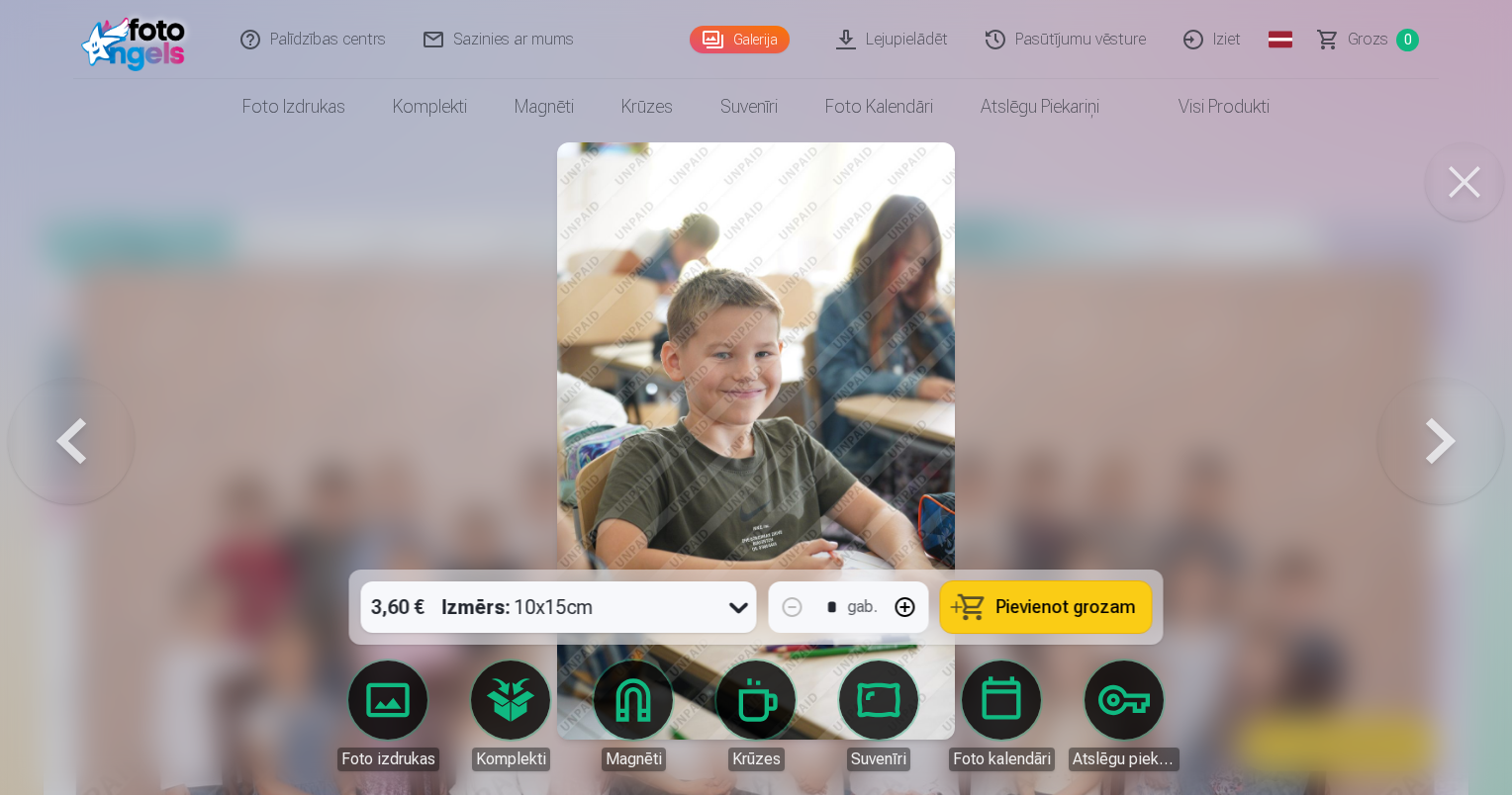
click at [1415, 452] on button at bounding box center [1439, 440] width 126 height 218
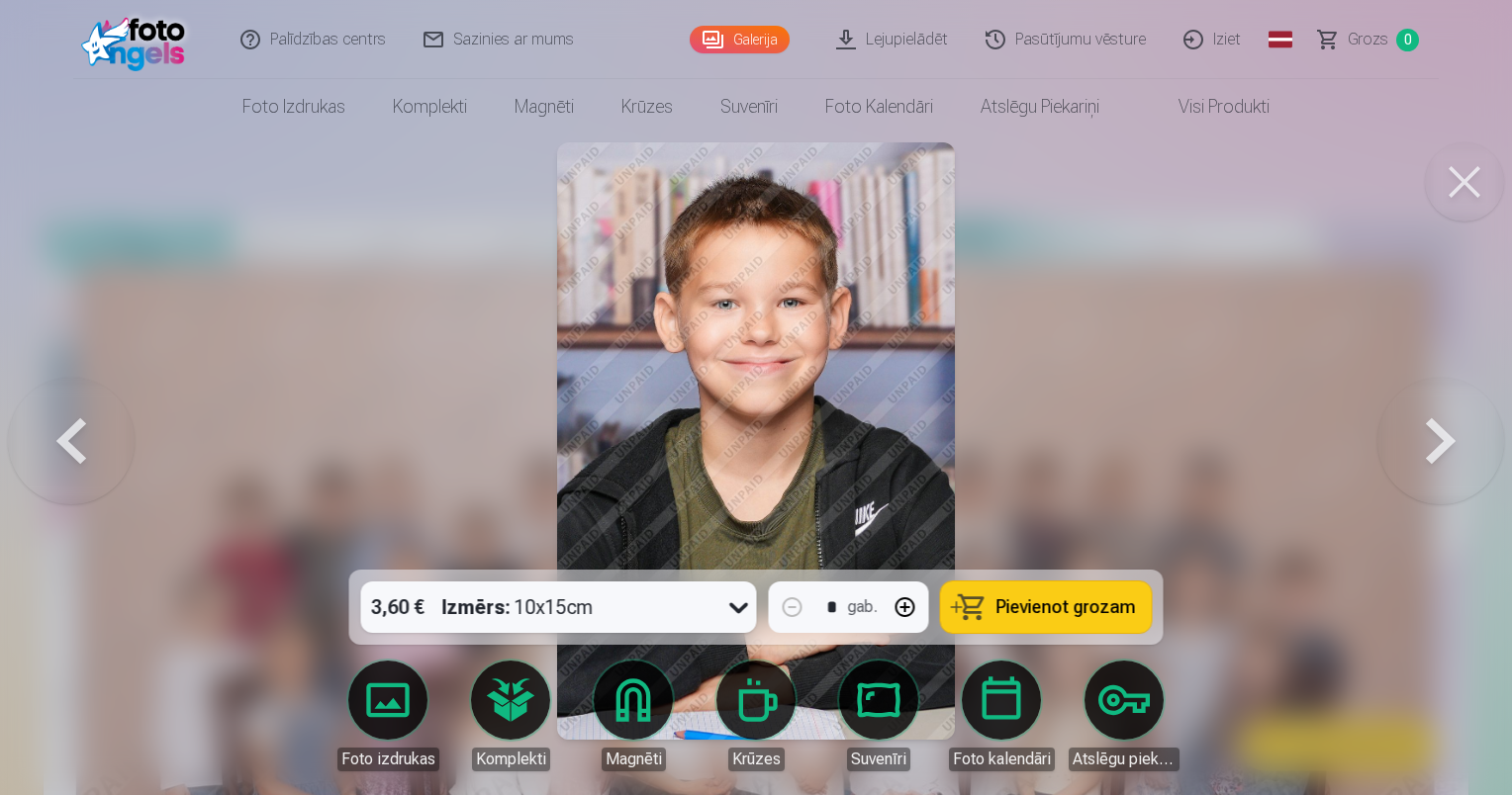
click at [1415, 452] on button at bounding box center [1439, 440] width 126 height 218
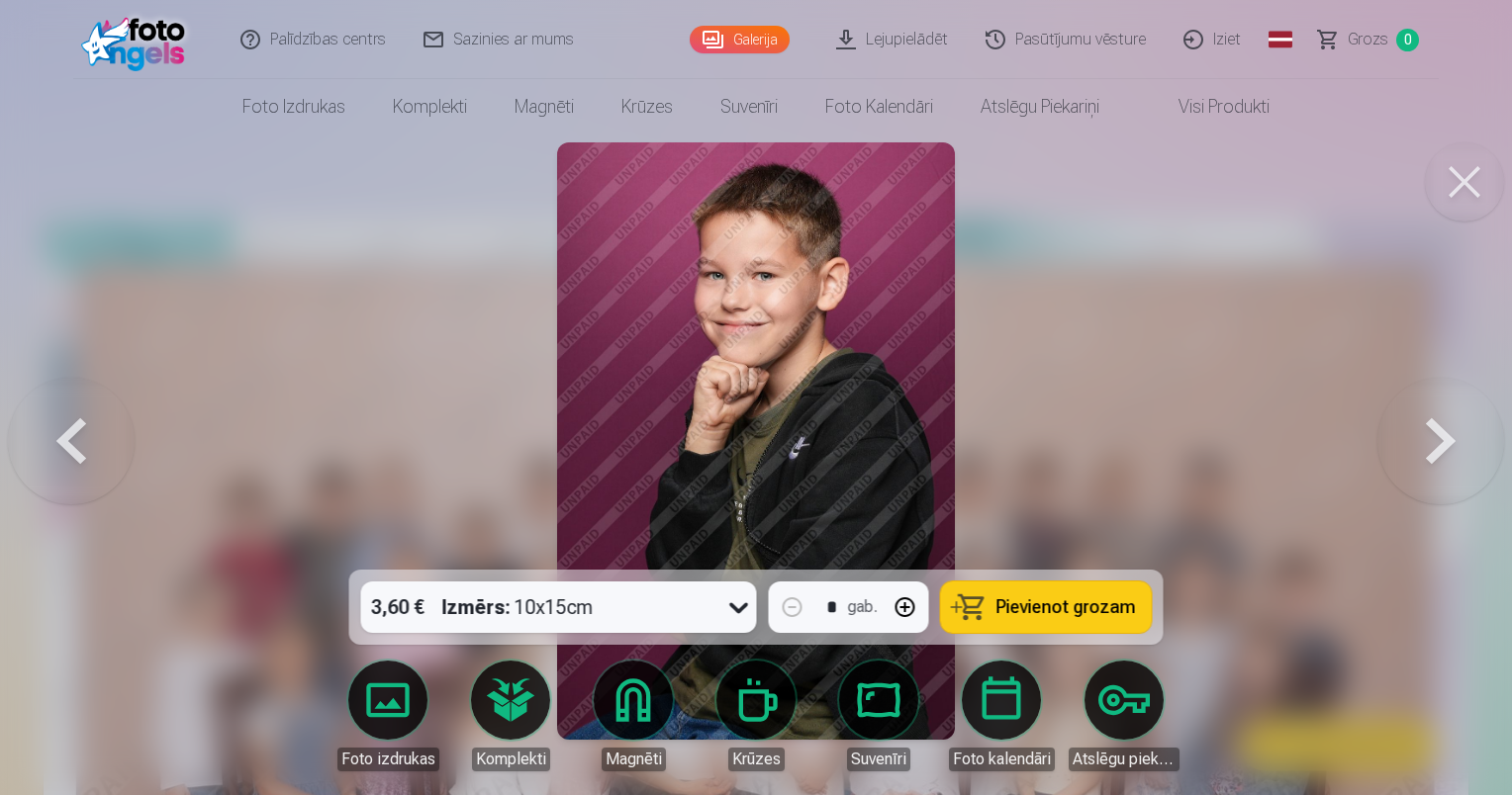
click at [102, 476] on button at bounding box center [71, 440] width 126 height 218
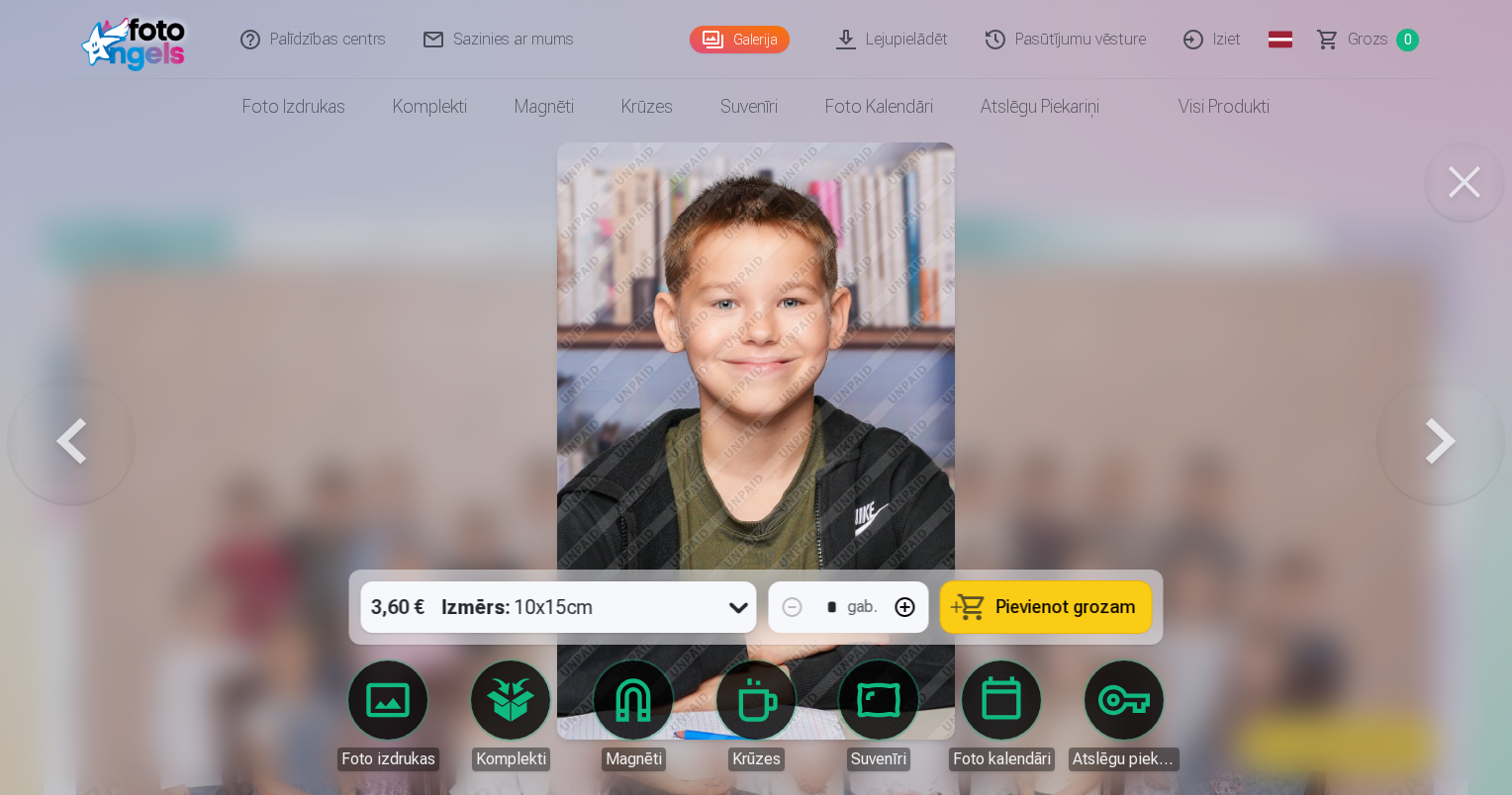
click at [105, 471] on button at bounding box center [71, 440] width 126 height 218
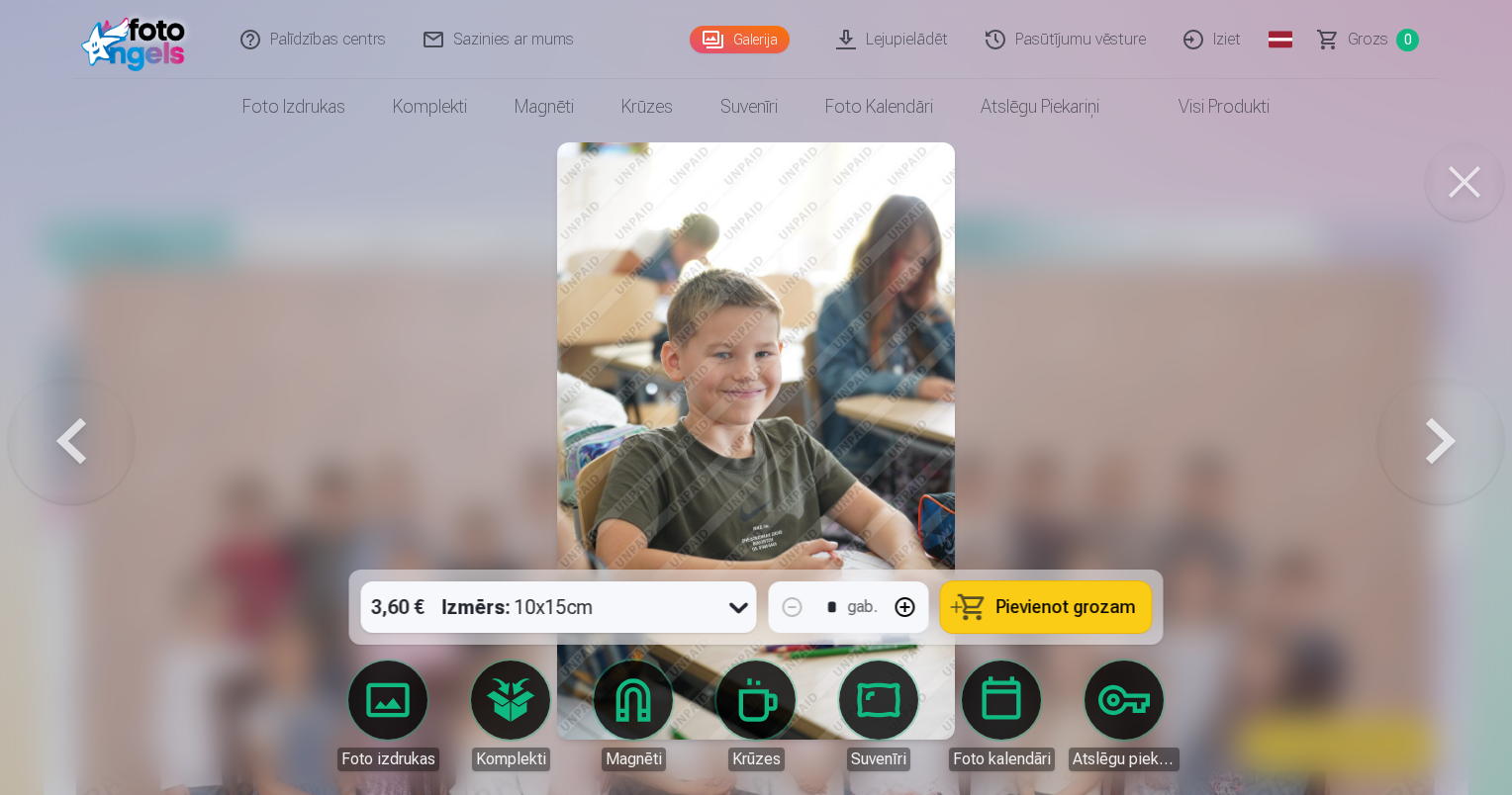
click at [105, 471] on button at bounding box center [71, 440] width 126 height 218
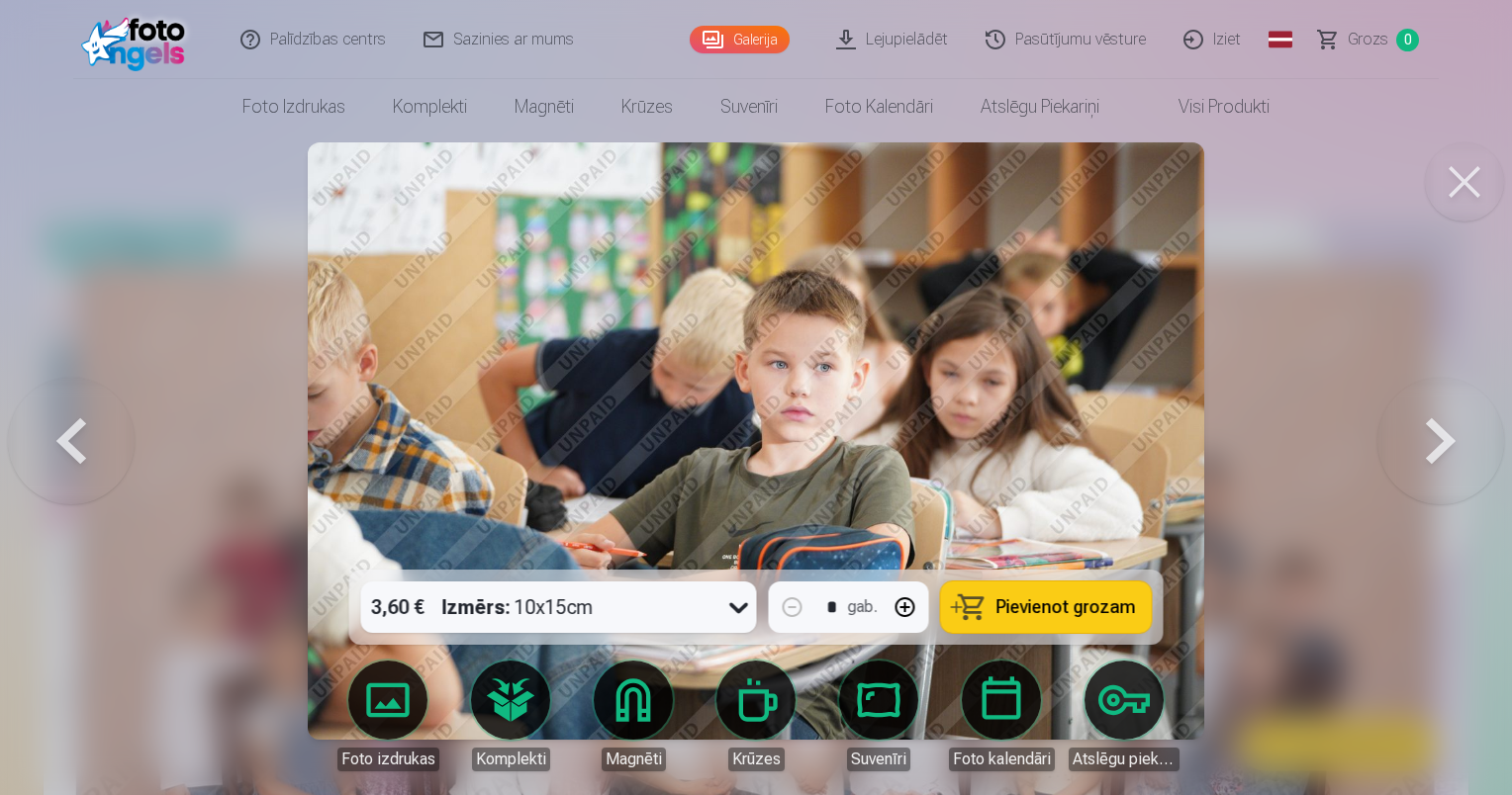
click at [1440, 443] on button at bounding box center [1439, 440] width 126 height 218
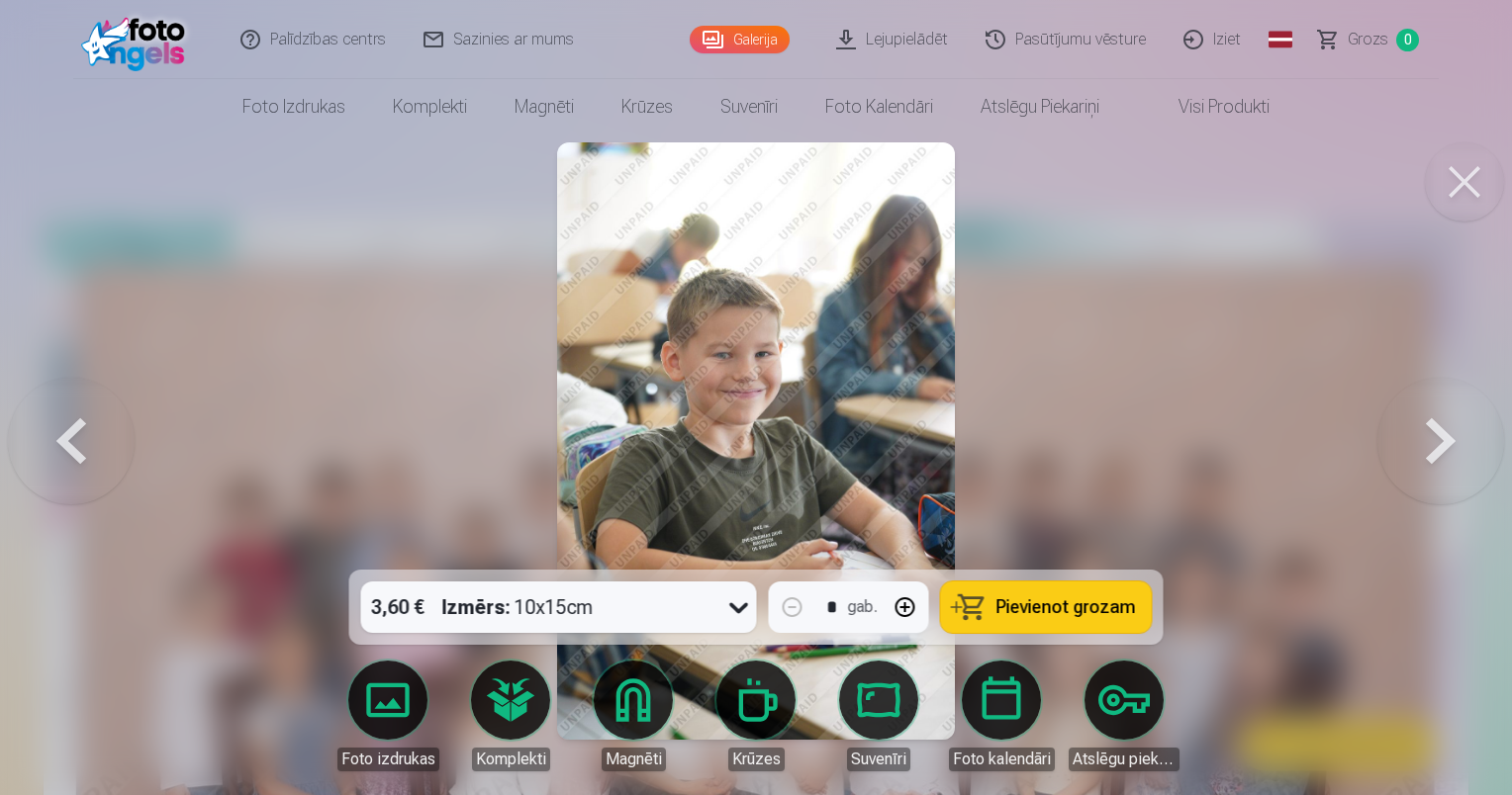
click at [1440, 443] on button at bounding box center [1439, 440] width 126 height 218
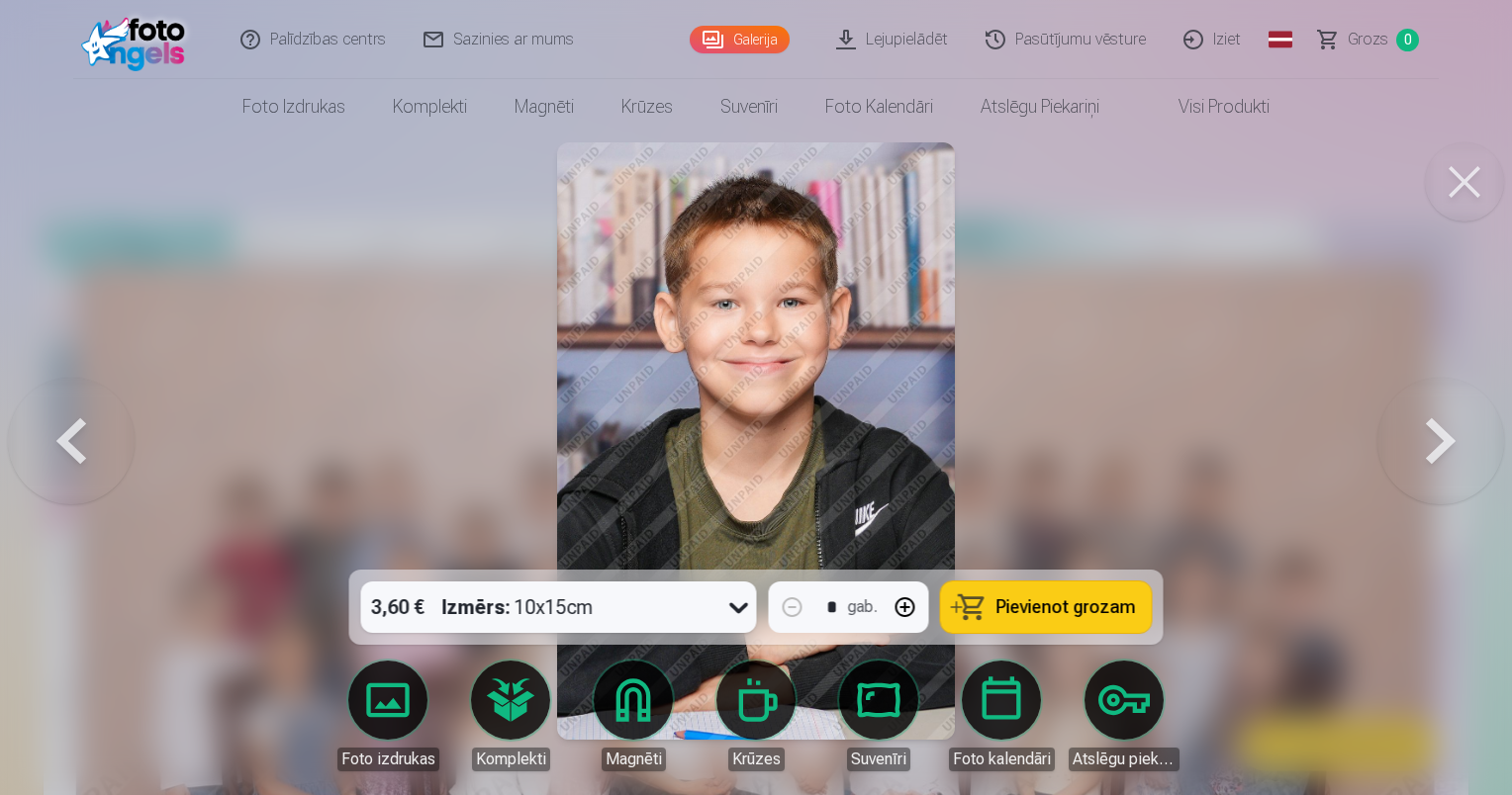
click at [1440, 443] on button at bounding box center [1439, 440] width 126 height 218
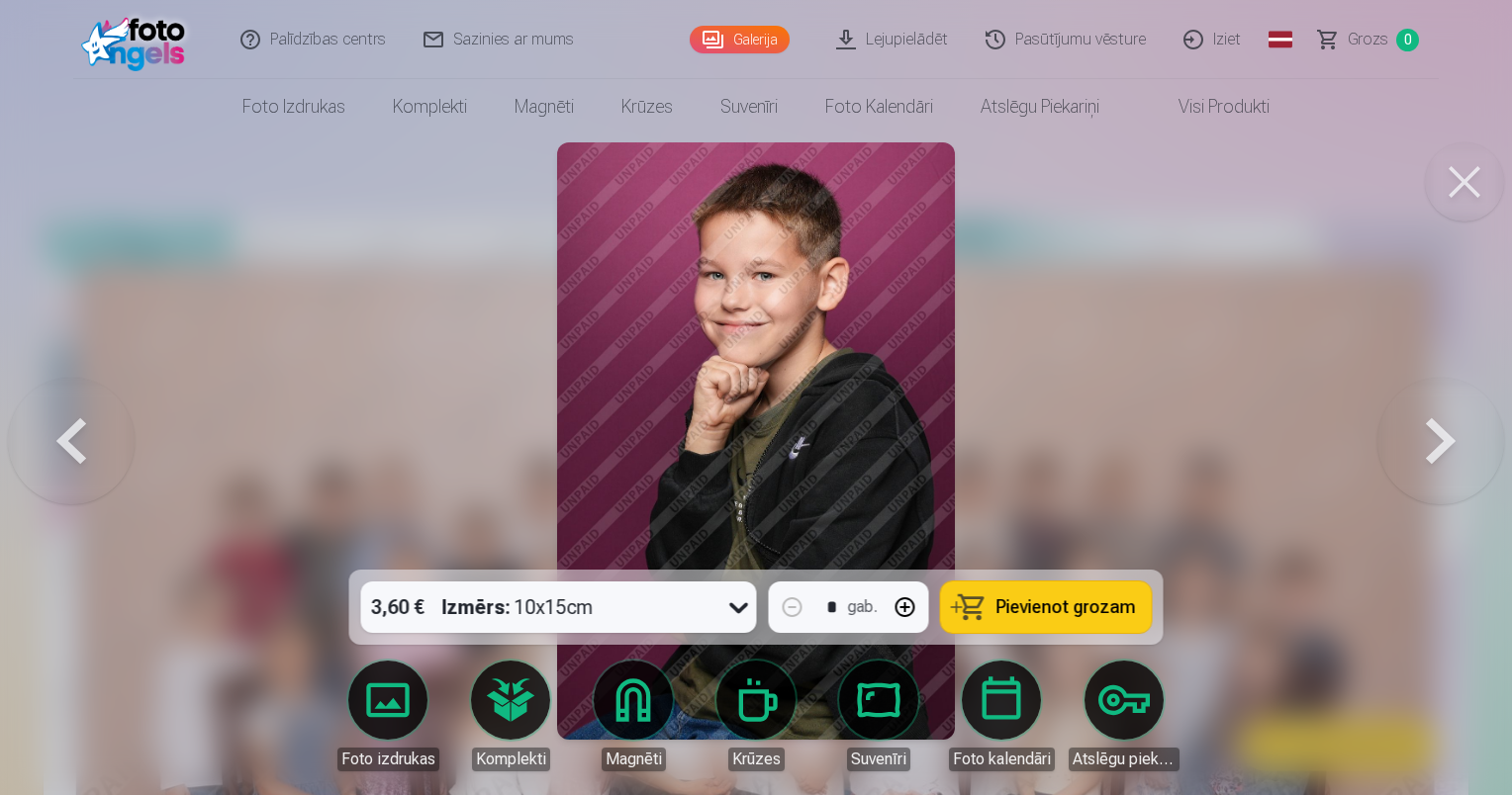
click at [1440, 443] on button at bounding box center [1439, 440] width 126 height 218
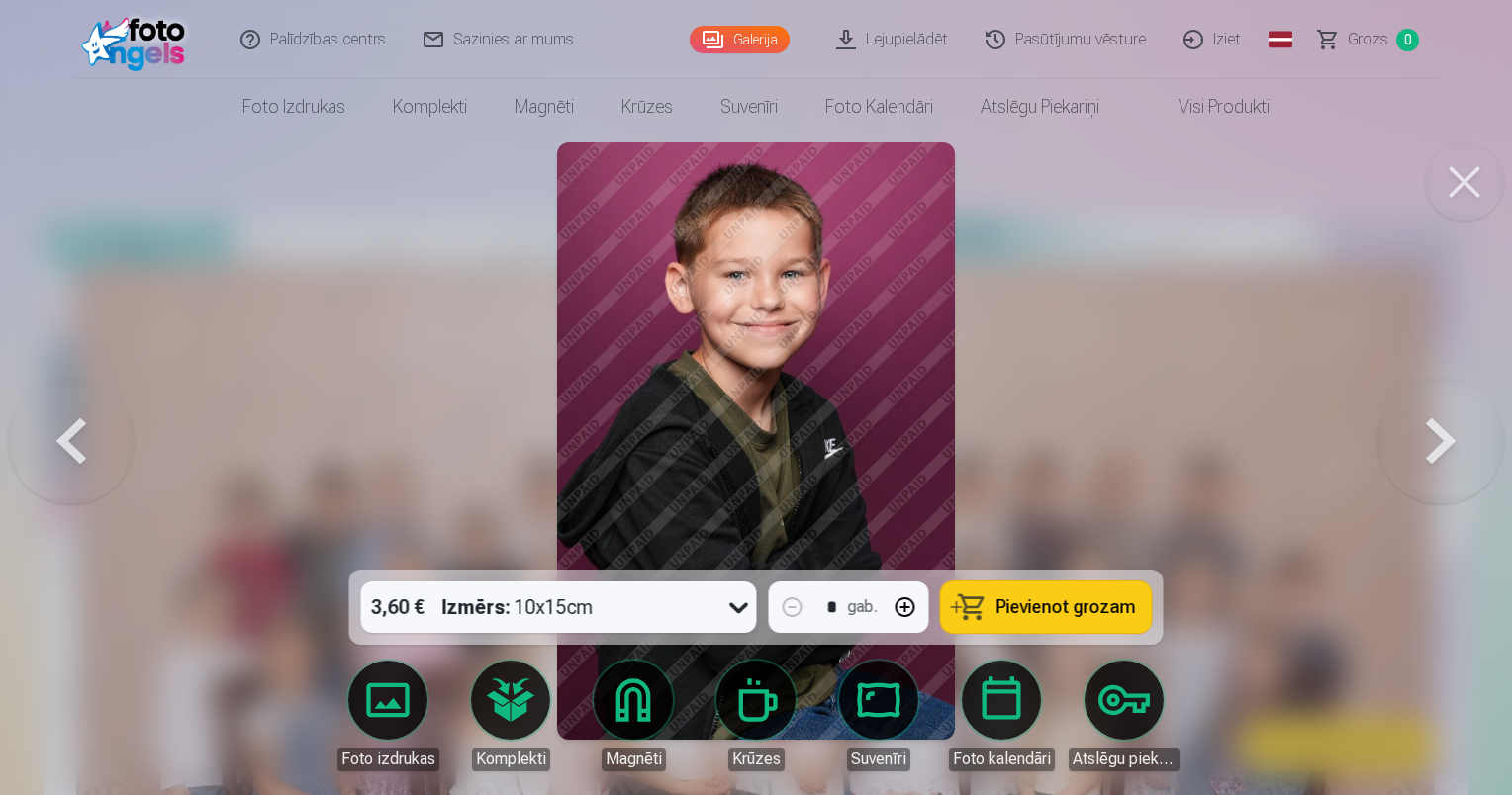
click at [1440, 443] on button at bounding box center [1439, 440] width 126 height 218
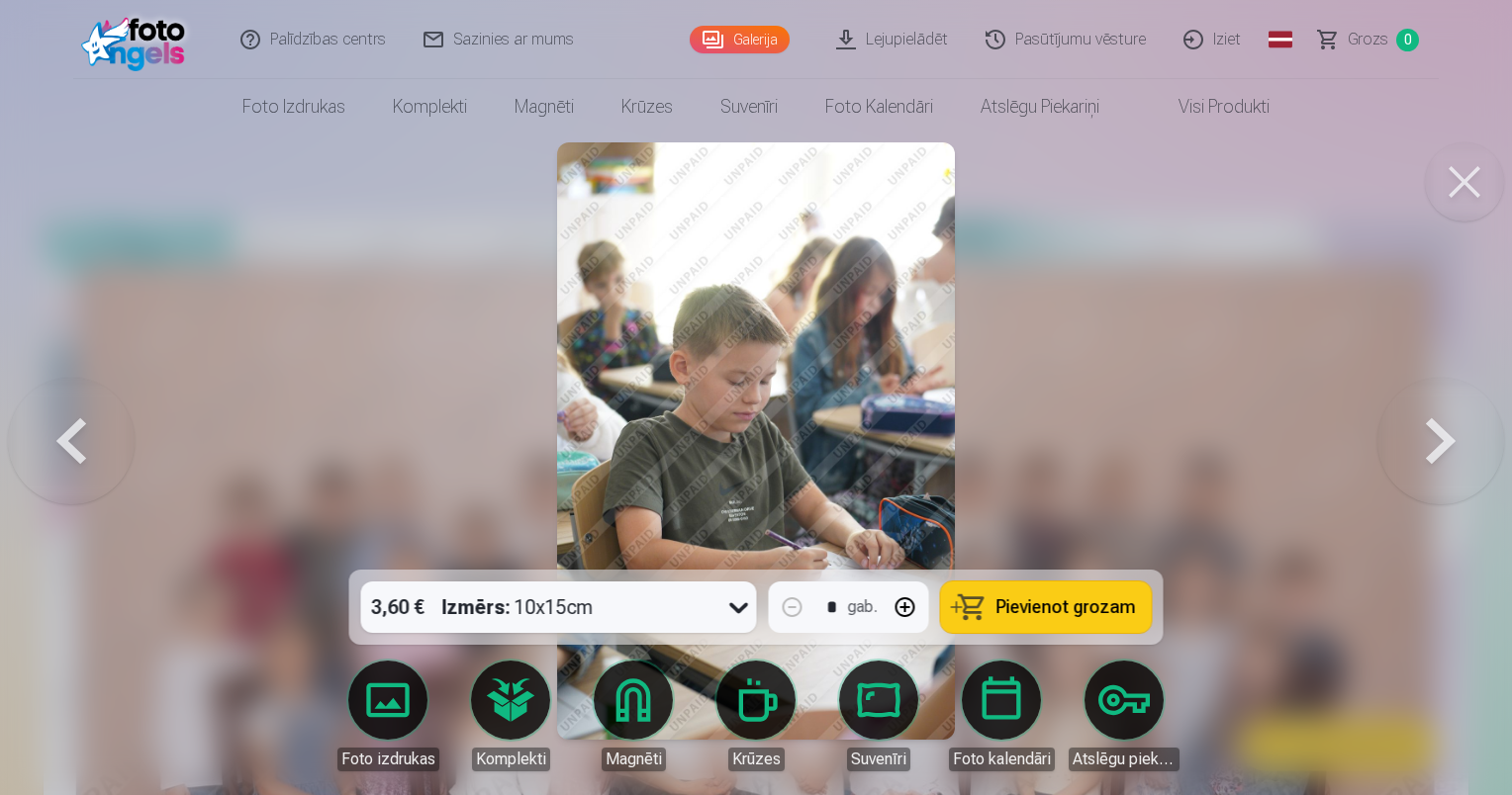
click at [1440, 443] on button at bounding box center [1439, 440] width 126 height 218
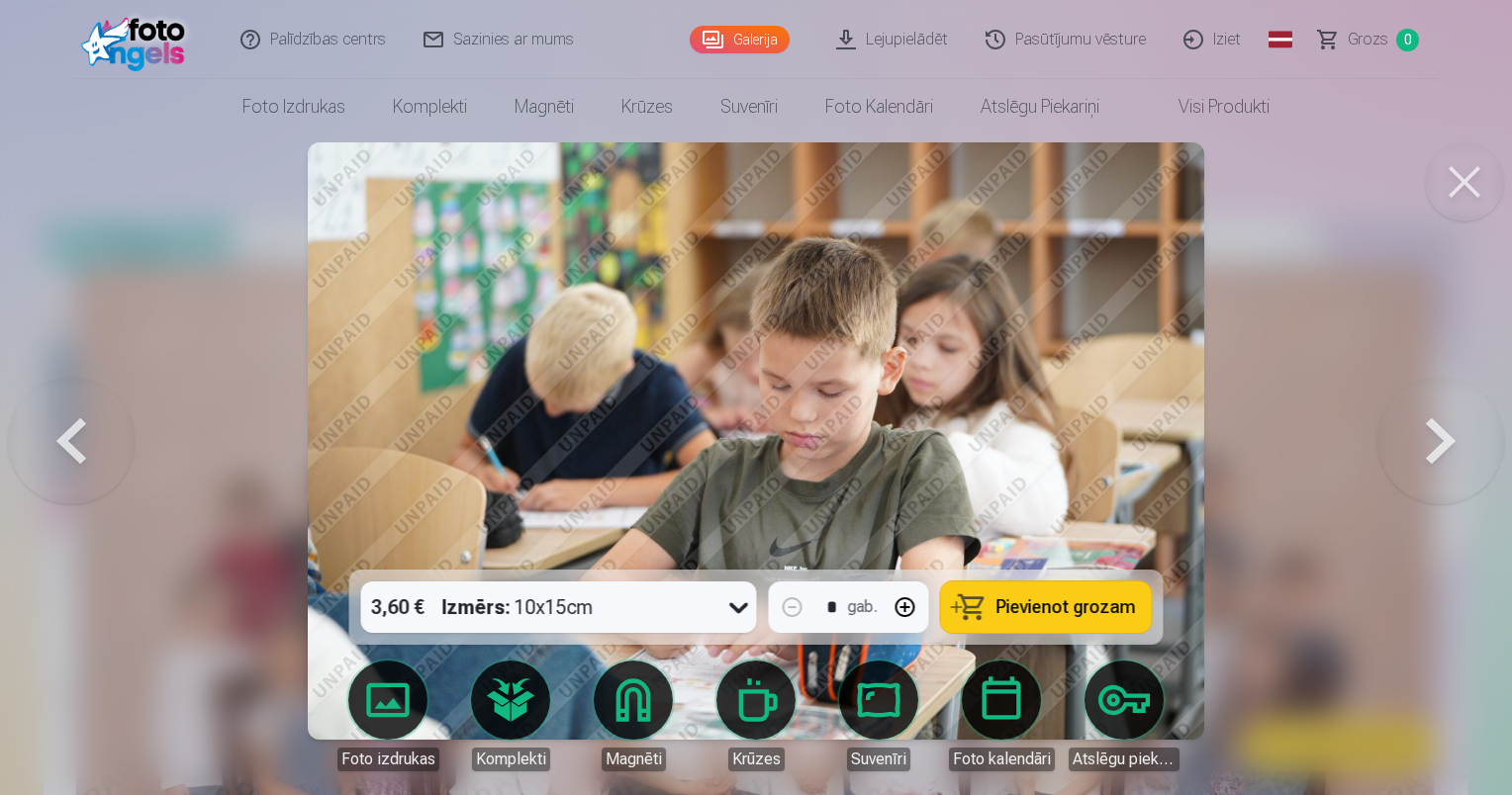
click at [1440, 443] on button at bounding box center [1439, 440] width 126 height 218
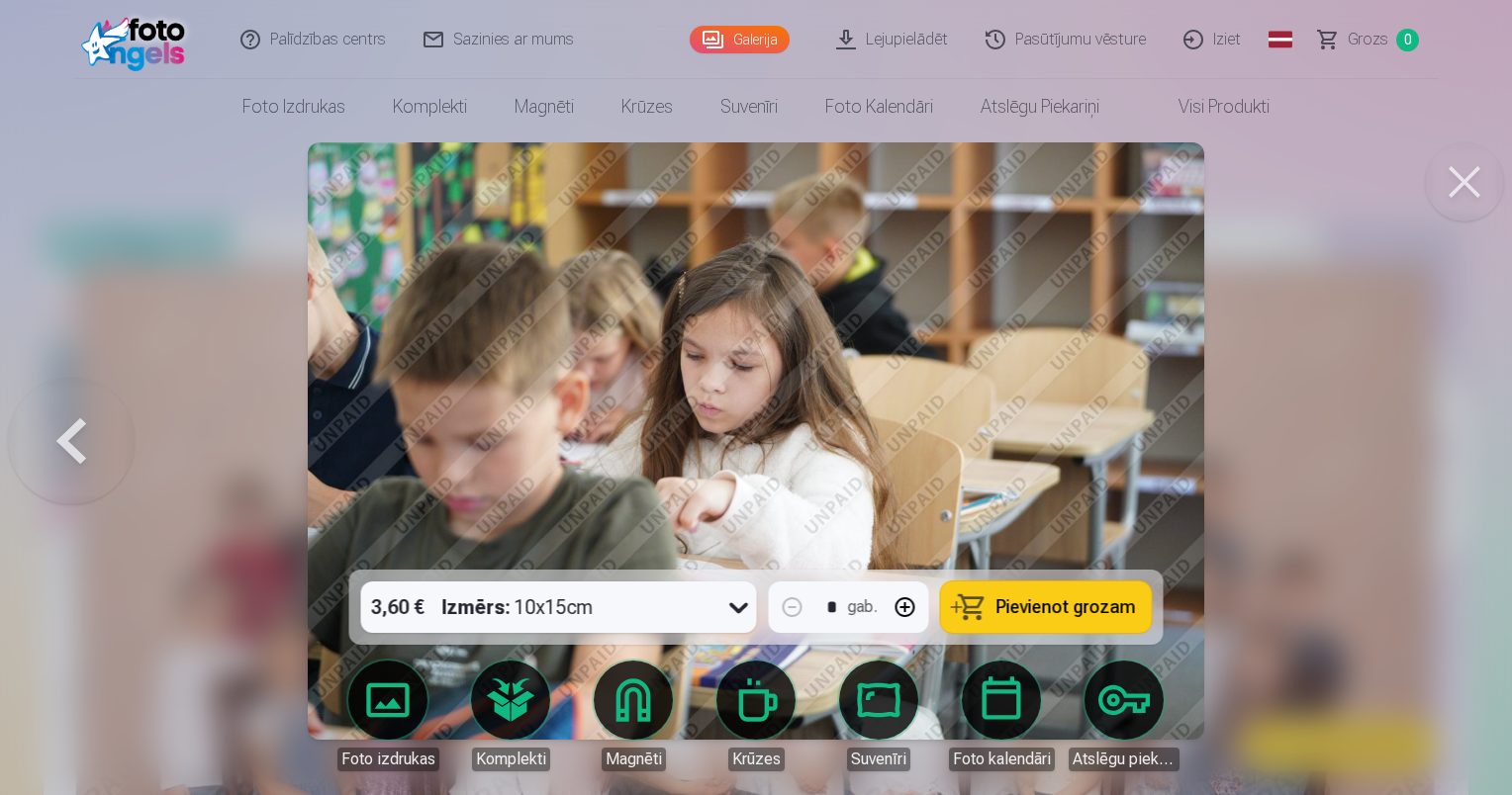
click at [1440, 443] on div at bounding box center [756, 398] width 1512 height 795
